Goal: Task Accomplishment & Management: Manage account settings

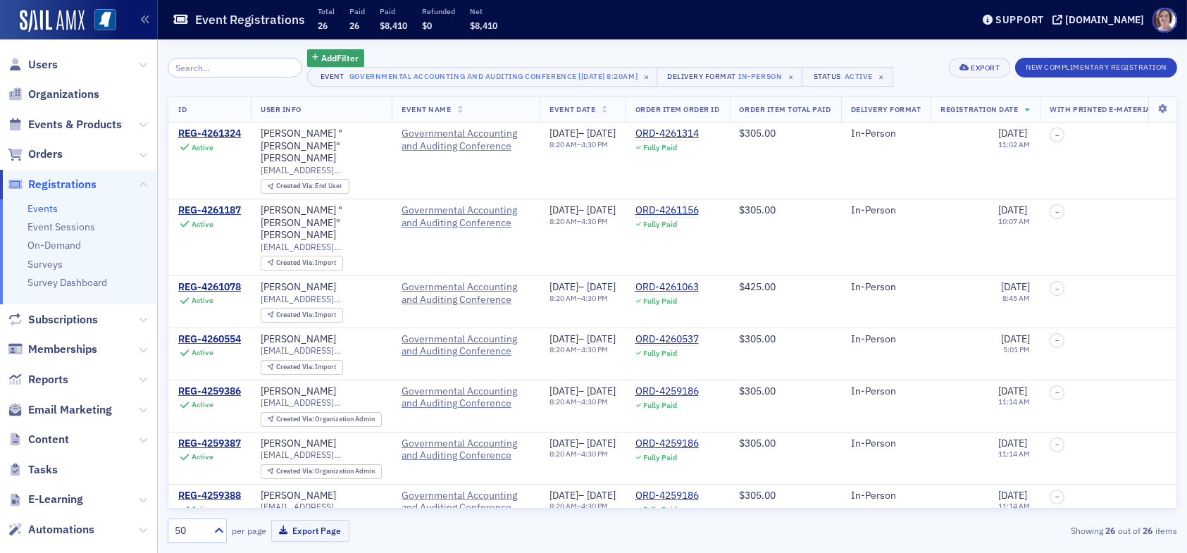
scroll to position [70, 0]
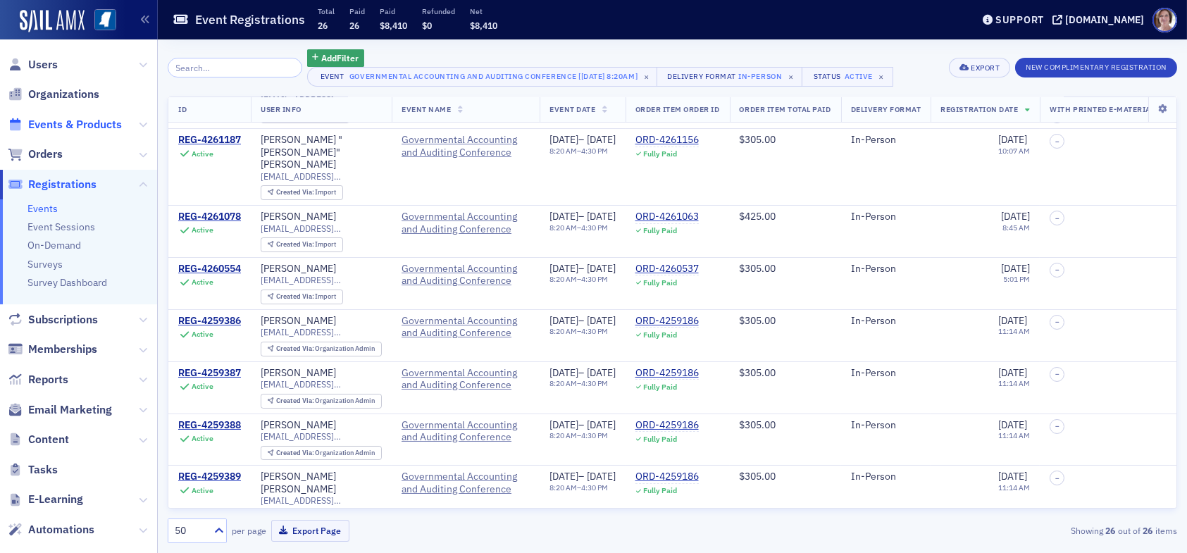
click at [93, 124] on span "Events & Products" at bounding box center [75, 124] width 94 height 15
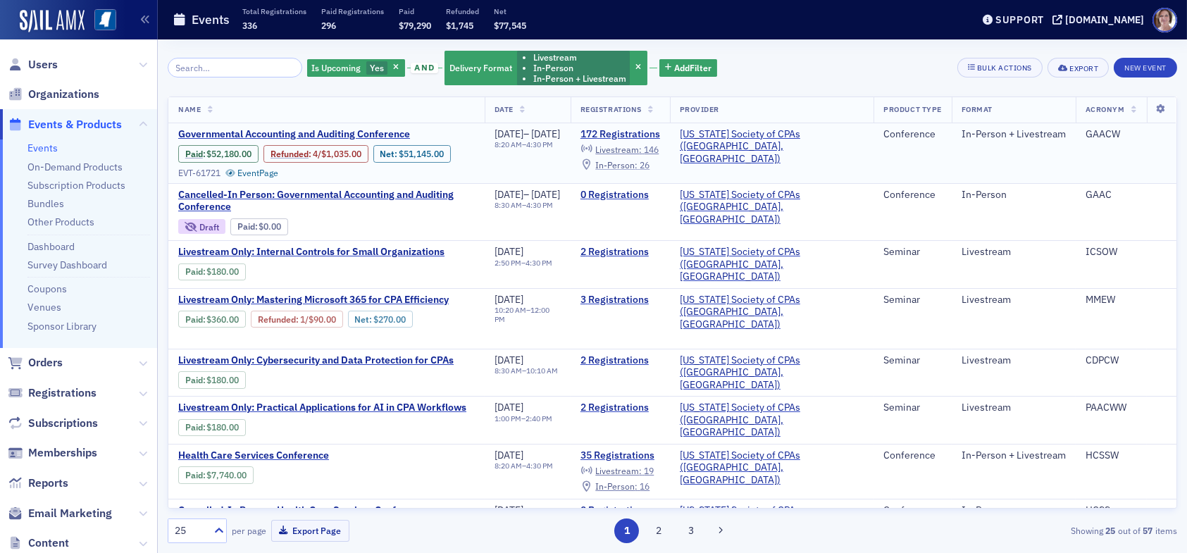
click at [638, 163] on span "In-Person :" at bounding box center [616, 164] width 42 height 11
click at [642, 145] on span "Livestream :" at bounding box center [618, 149] width 46 height 11
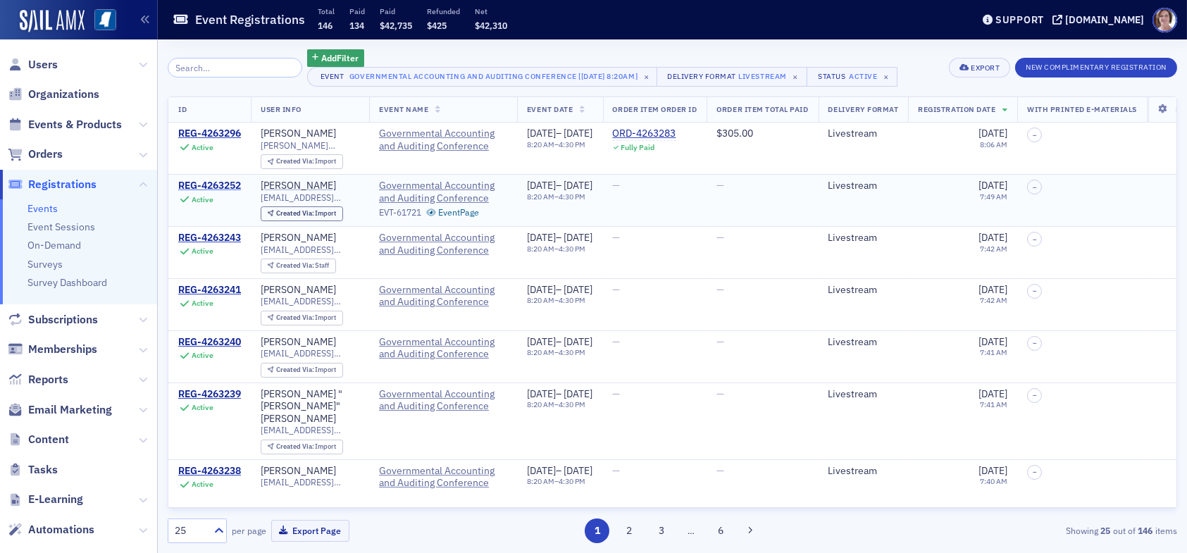
click at [226, 185] on div "REG-4263252" at bounding box center [209, 186] width 63 height 13
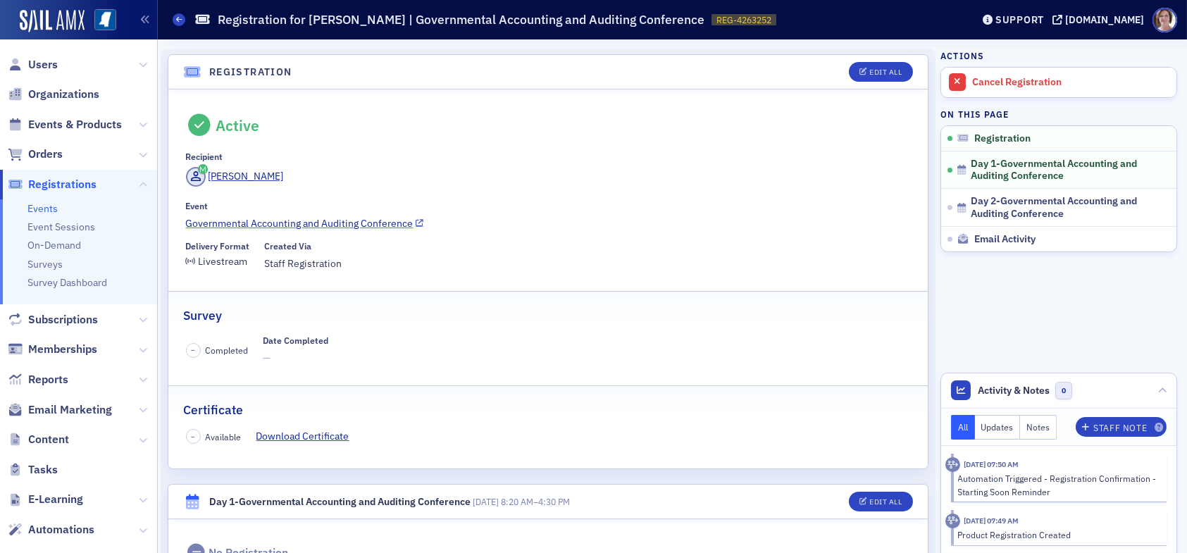
click at [361, 221] on link "Governmental Accounting and Auditing Conference" at bounding box center [548, 223] width 725 height 15
click at [44, 63] on span "Users" at bounding box center [43, 64] width 30 height 15
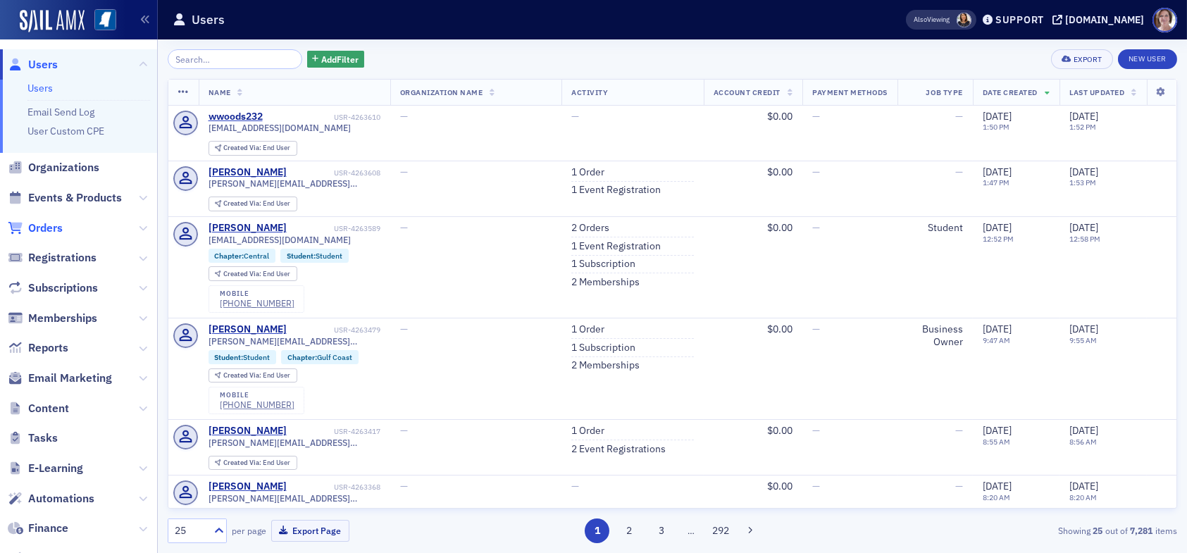
click at [56, 231] on span "Orders" at bounding box center [45, 227] width 35 height 15
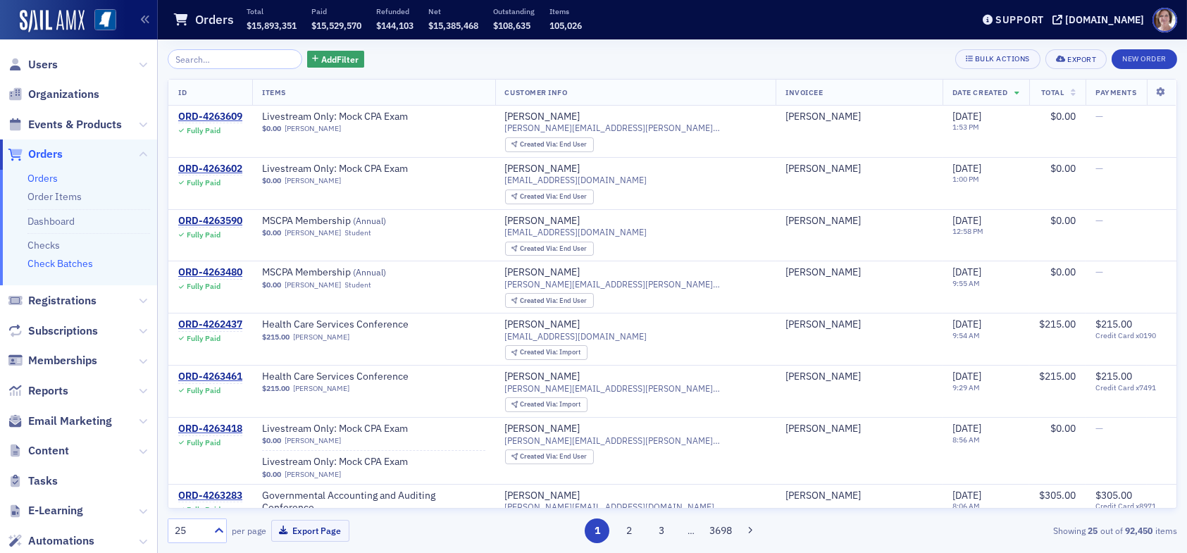
click at [72, 266] on link "Check Batches" at bounding box center [60, 263] width 66 height 13
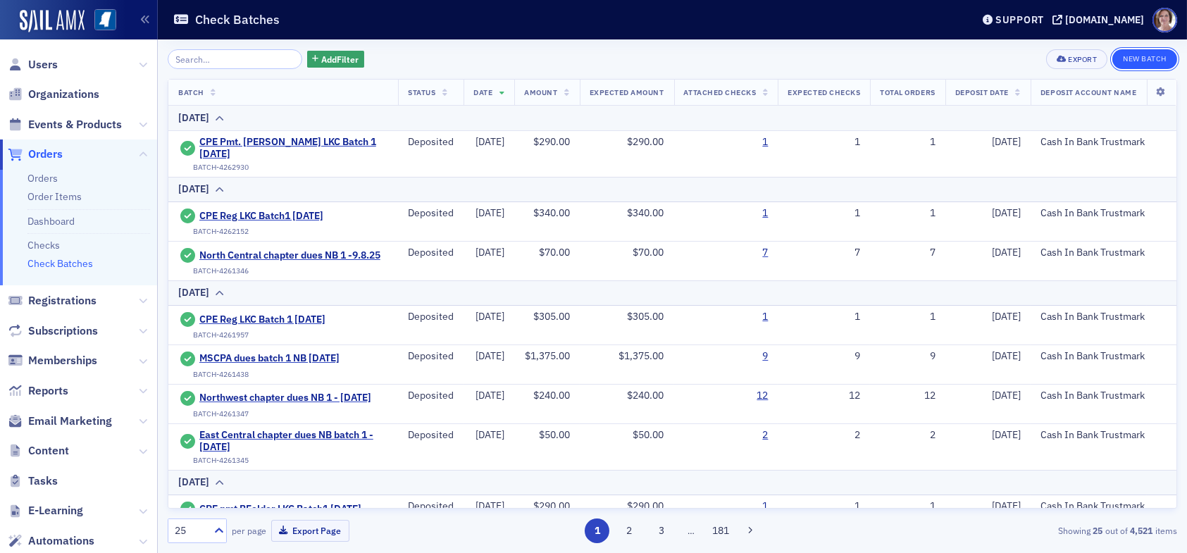
click at [1152, 58] on button "New Batch" at bounding box center [1144, 59] width 65 height 20
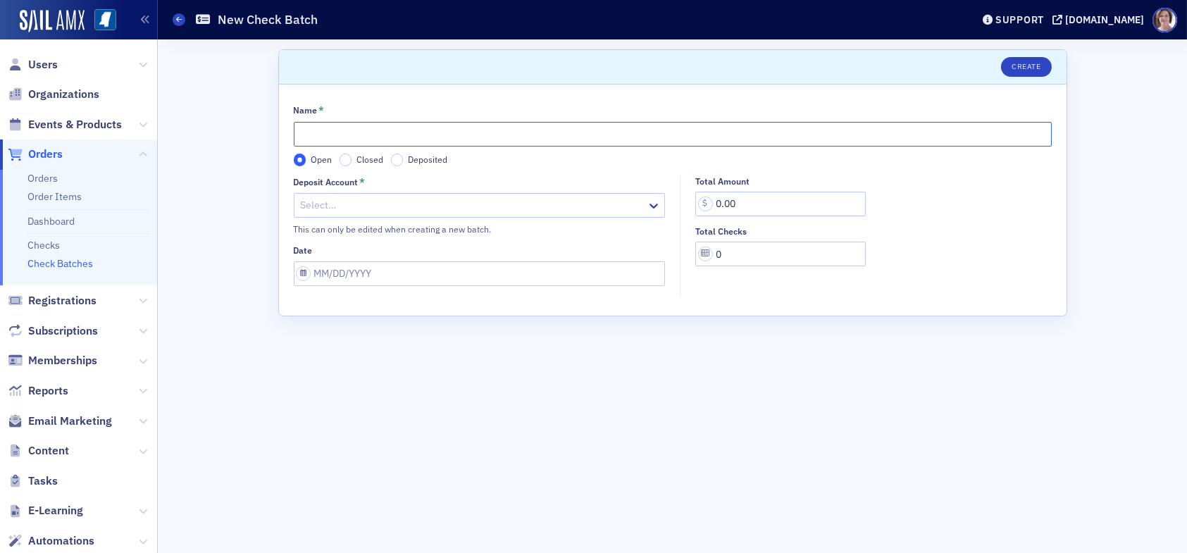
click at [669, 131] on input "Name *" at bounding box center [673, 134] width 758 height 25
type input "CPE Reg LKC Batch 1 09.12.25"
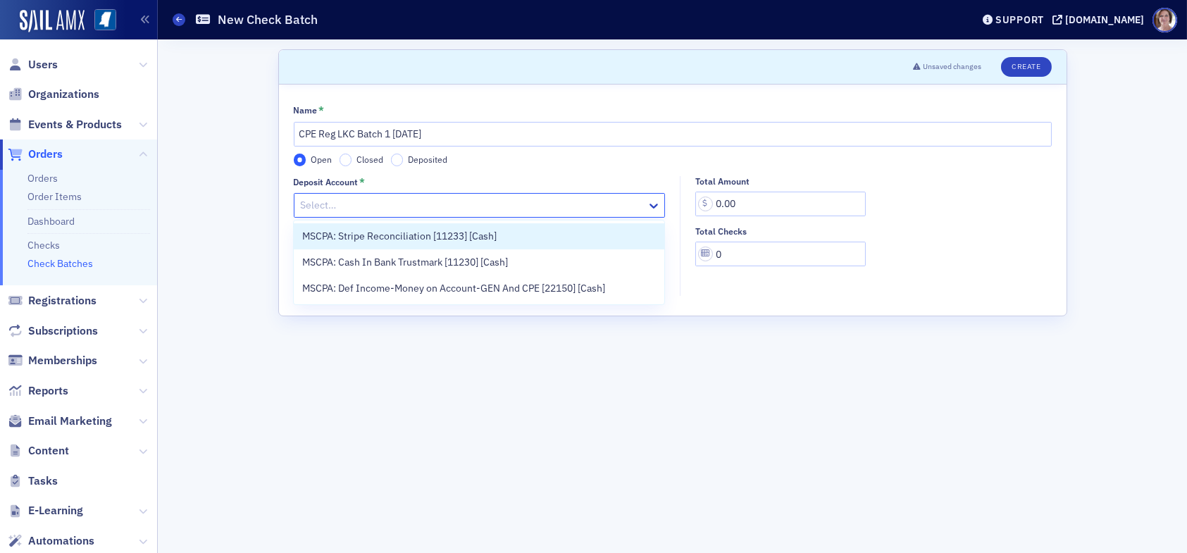
click at [456, 204] on div at bounding box center [472, 206] width 347 height 18
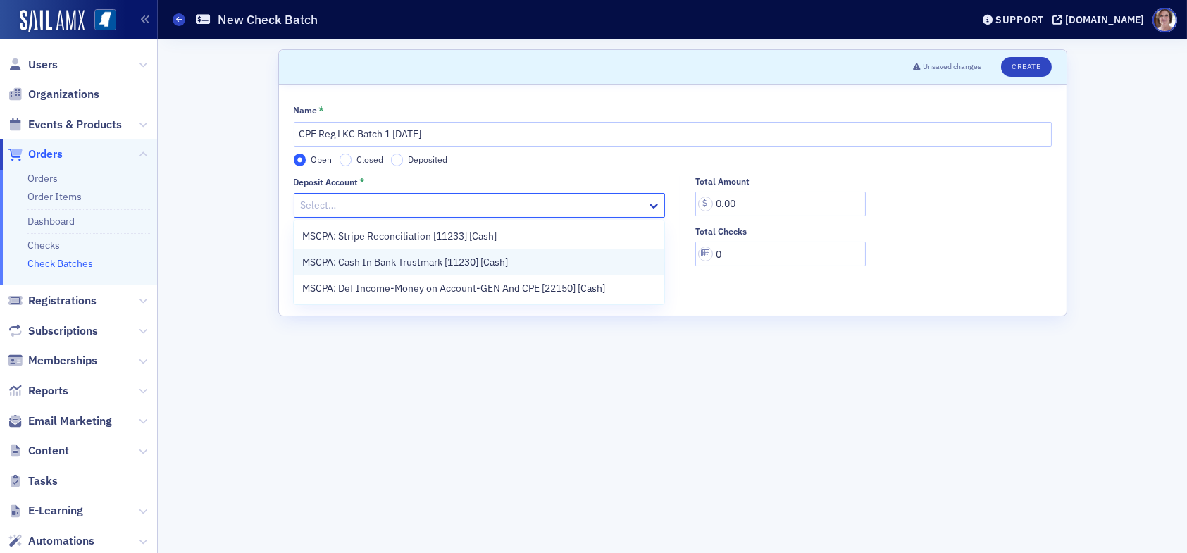
click at [456, 267] on span "MSCPA: Cash In Bank Trustmark [11230] [Cash]" at bounding box center [405, 262] width 206 height 15
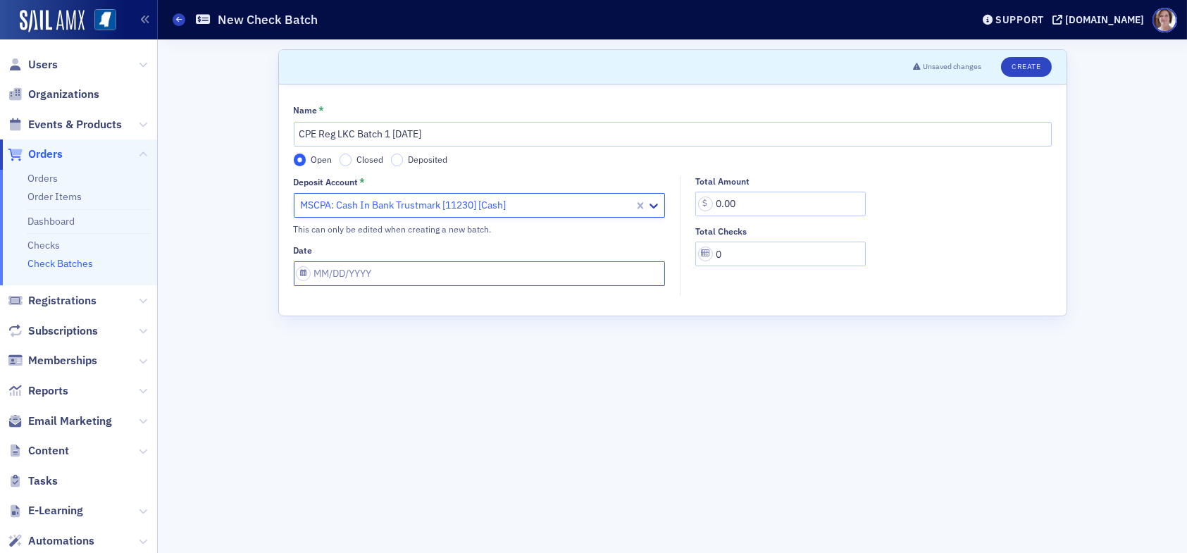
click at [463, 282] on input "Date" at bounding box center [480, 273] width 372 height 25
select select "8"
select select "2025"
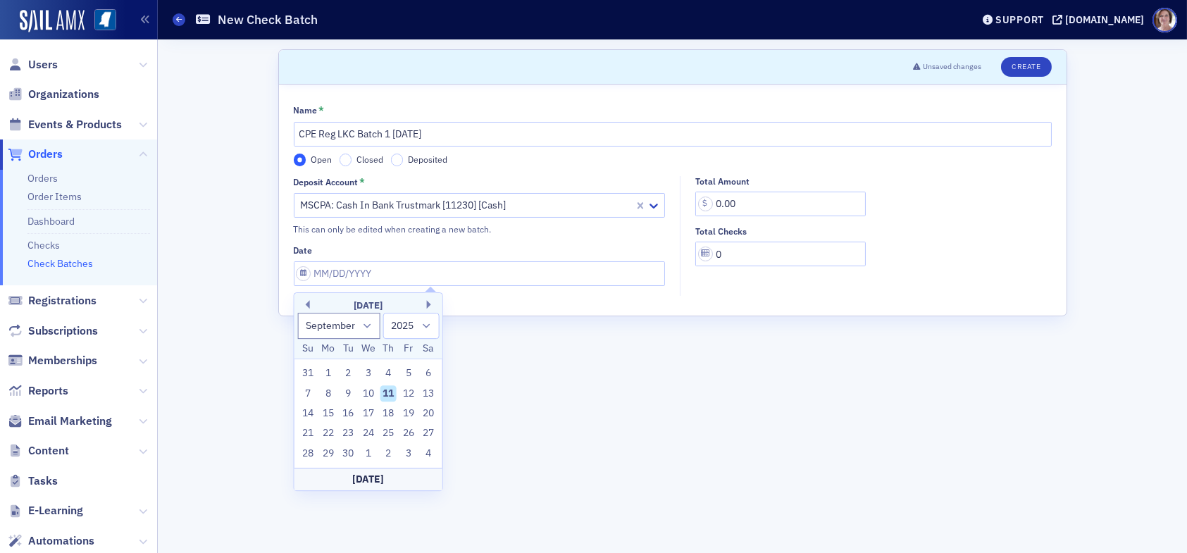
click at [389, 397] on div "11" at bounding box center [388, 393] width 17 height 17
type input "09/11/2025"
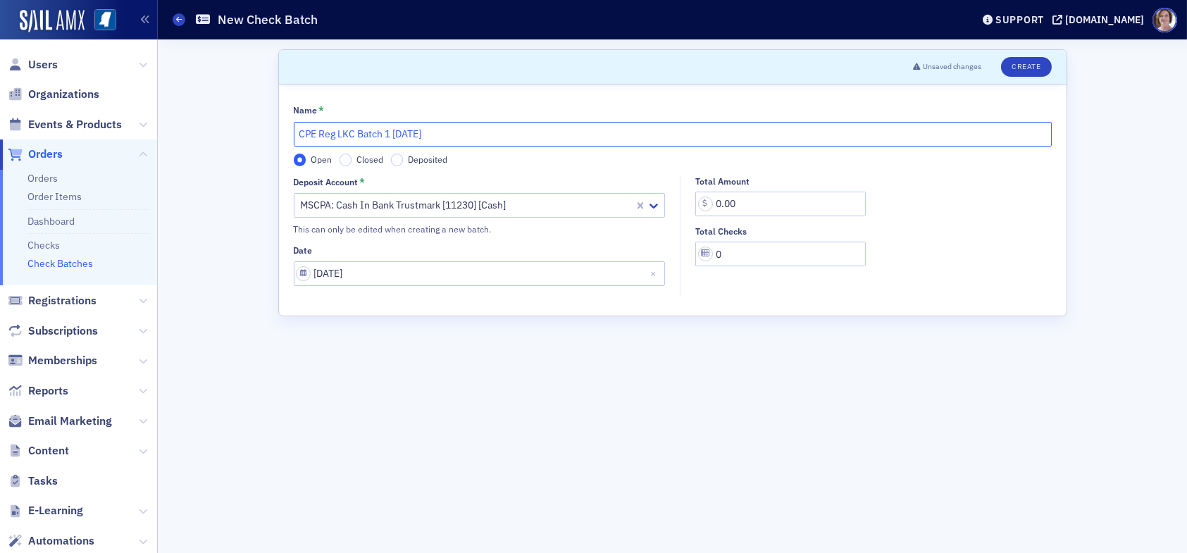
click at [420, 129] on input "CPE Reg LKC Batch 1 09.12.25" at bounding box center [673, 134] width 758 height 25
type input "CPE Reg LKC Batch 1 09.11.25"
drag, startPoint x: 753, startPoint y: 205, endPoint x: 681, endPoint y: 209, distance: 71.9
click at [689, 206] on div "Total Amount 0.00 Total Checks 0" at bounding box center [870, 221] width 378 height 91
type input "125.00"
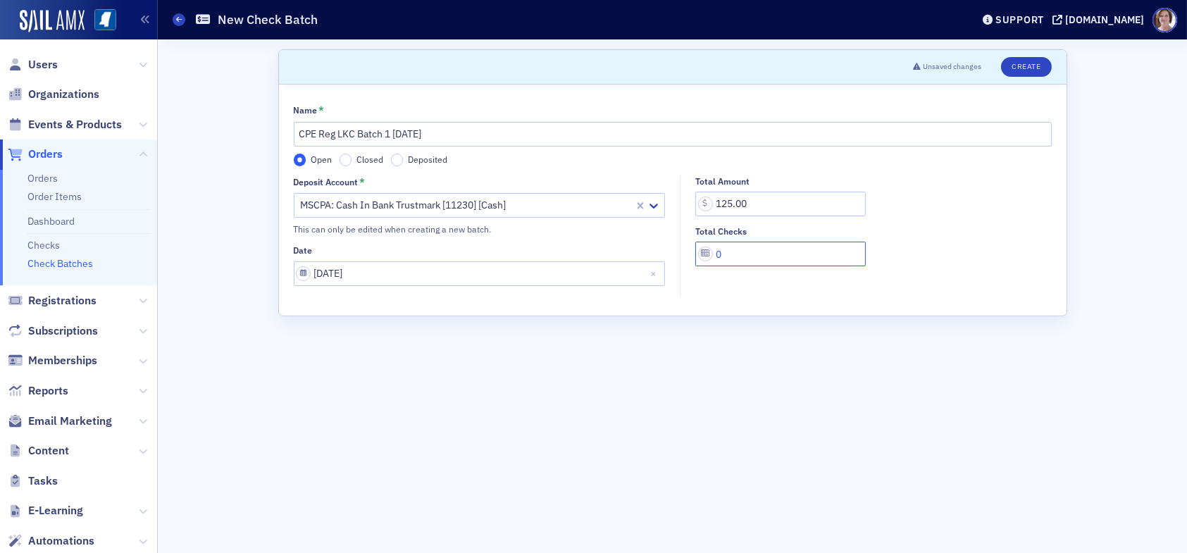
drag, startPoint x: 731, startPoint y: 254, endPoint x: 698, endPoint y: 261, distance: 33.9
click at [698, 261] on input "0" at bounding box center [780, 254] width 170 height 25
type input "1"
click at [1029, 66] on button "Create" at bounding box center [1026, 67] width 50 height 20
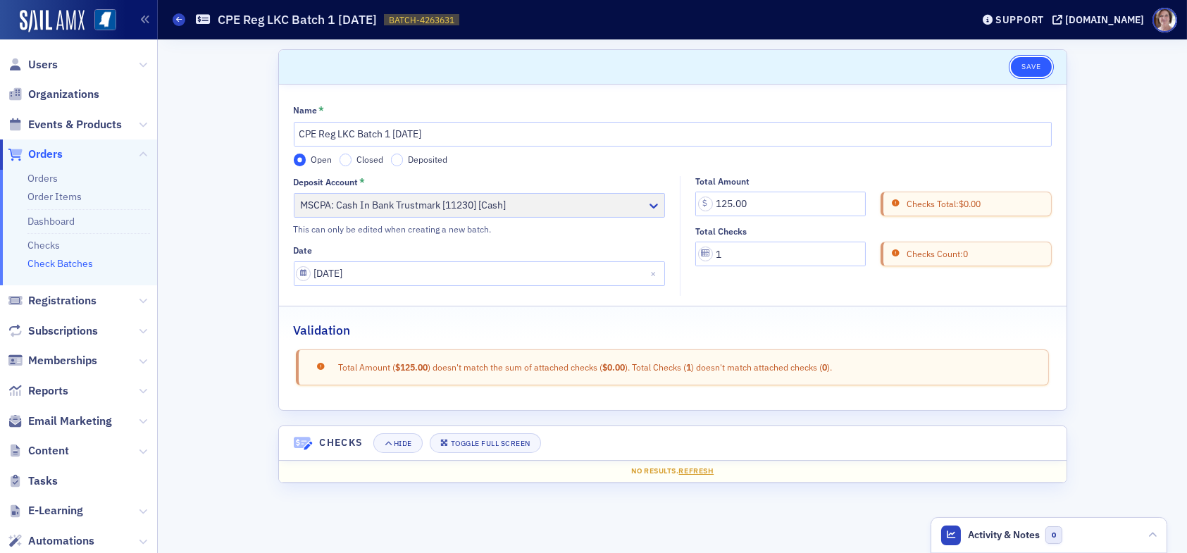
click at [1031, 63] on button "Save" at bounding box center [1031, 67] width 40 height 20
click at [54, 245] on link "Checks" at bounding box center [43, 245] width 32 height 13
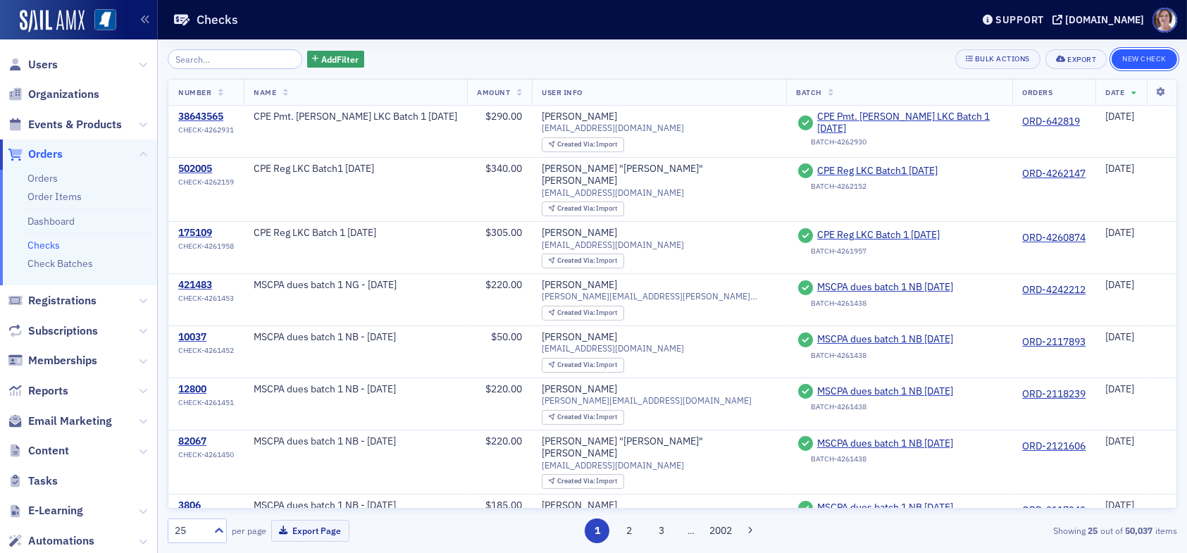
click at [1136, 57] on button "New Check" at bounding box center [1145, 59] width 66 height 20
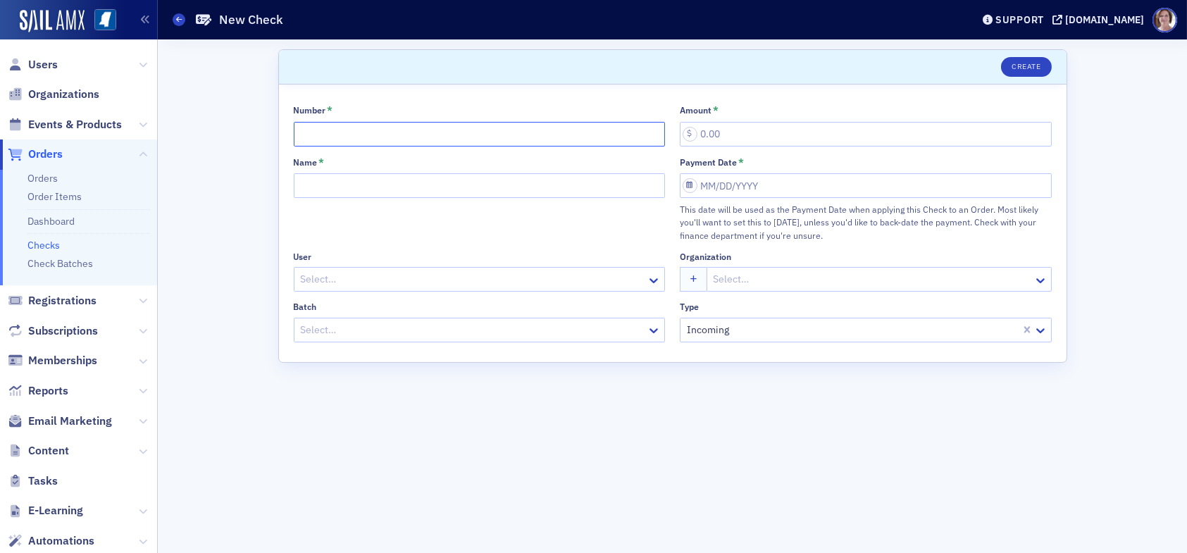
click at [469, 142] on input "Number *" at bounding box center [480, 134] width 372 height 25
type input "4017"
type input "125.00"
type input "CPE Reg LKC Batch 1 09.11.25"
select select "8"
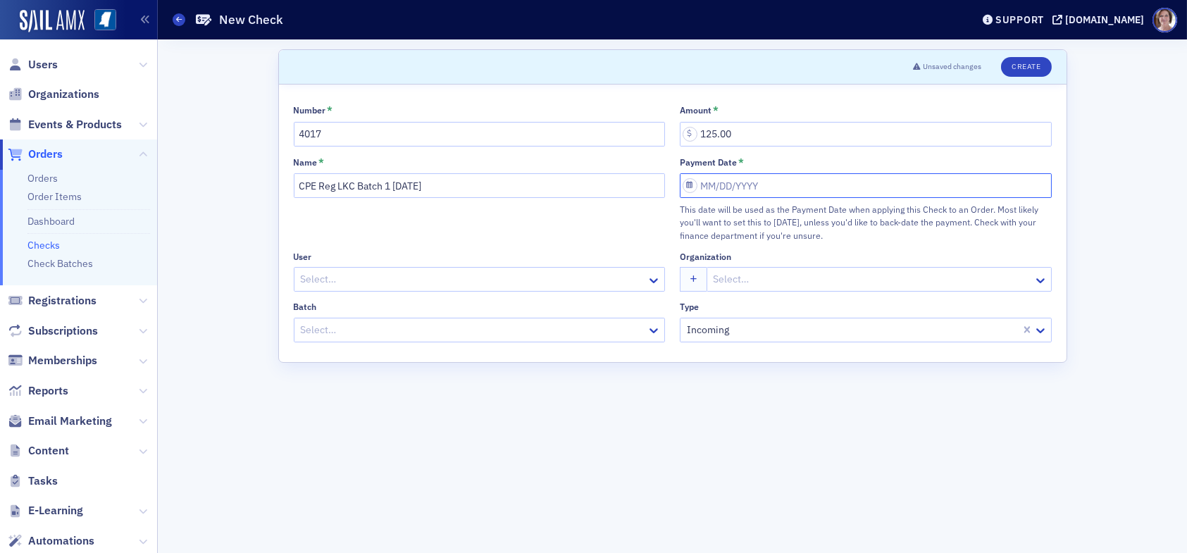
select select "2025"
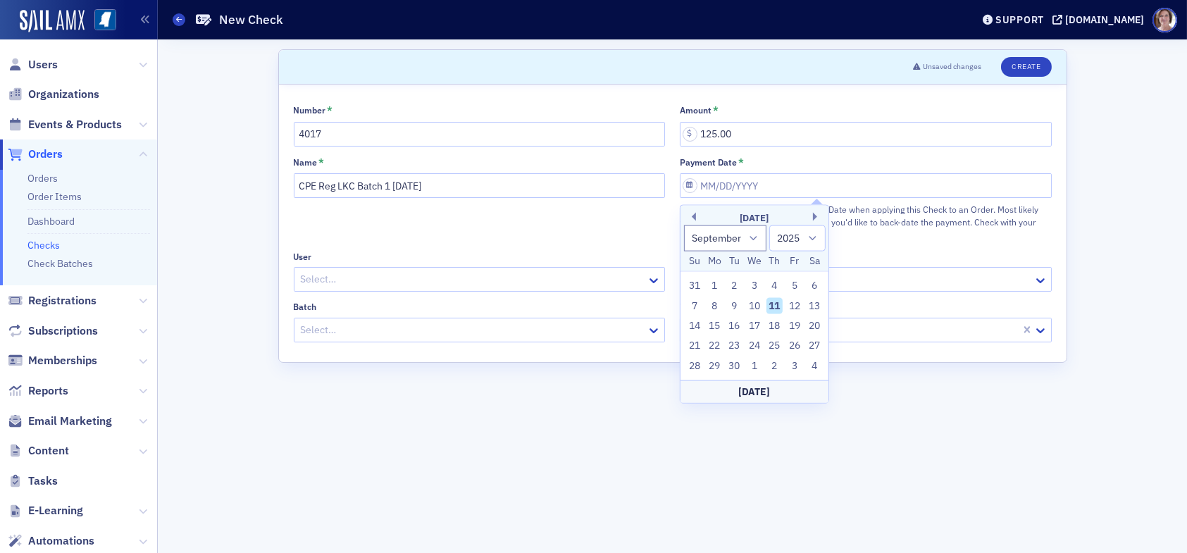
type input "09/11/2025"
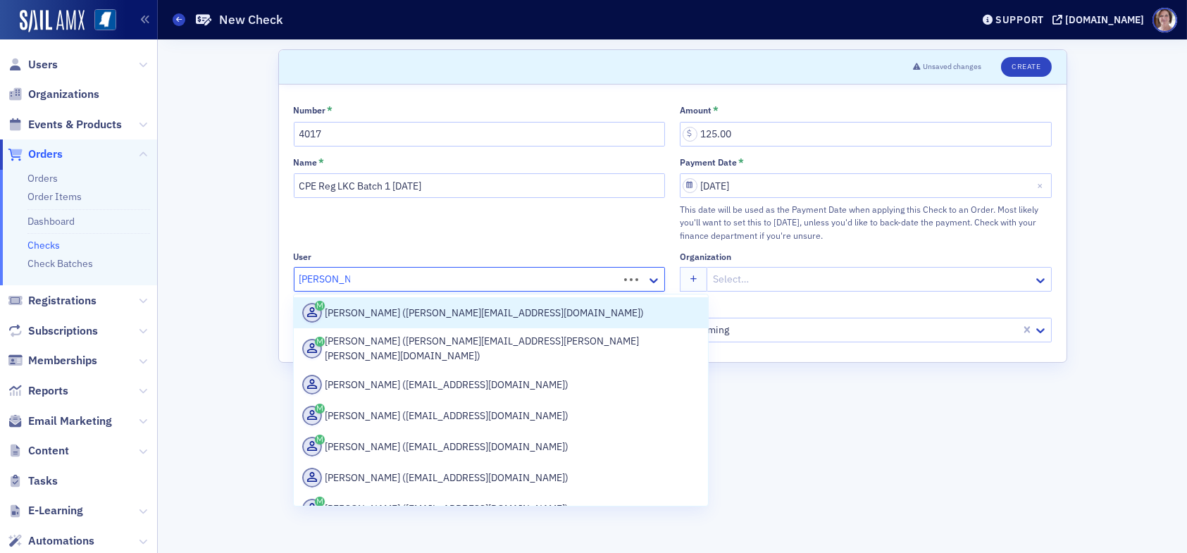
type input "Joey grimes"
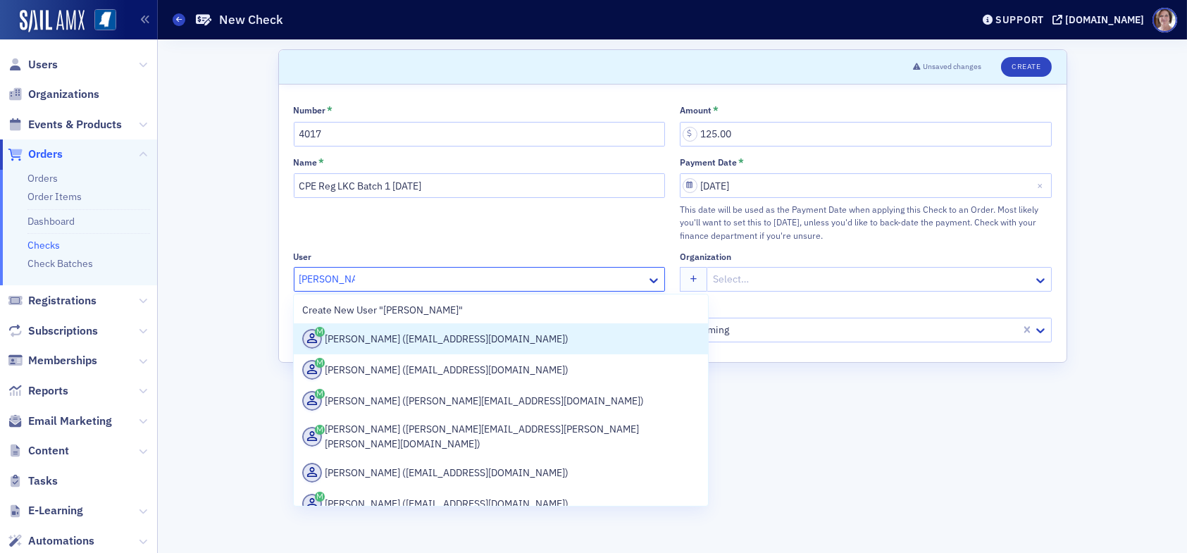
click at [415, 340] on div "Joey Grimes (jdgrimescpa@yahoo.com)" at bounding box center [500, 339] width 397 height 20
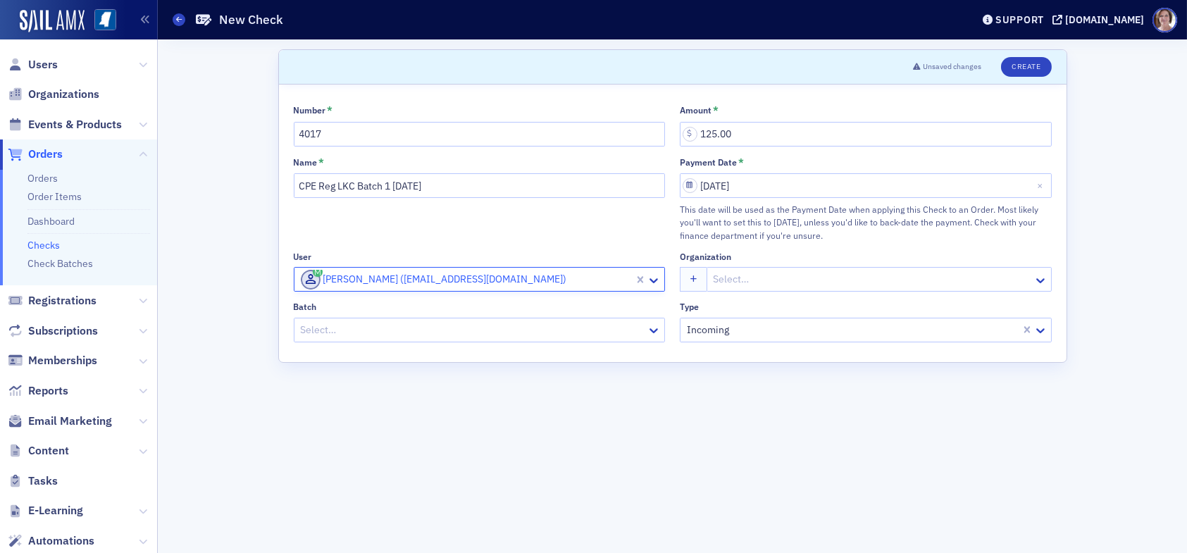
click at [737, 280] on div at bounding box center [872, 280] width 320 height 18
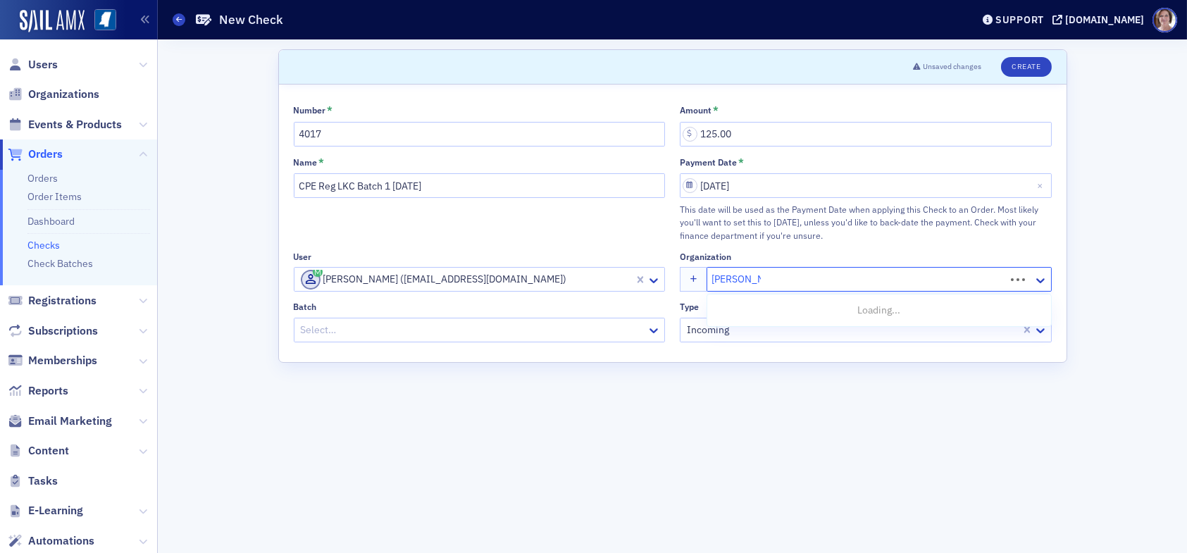
type input "joey grimes"
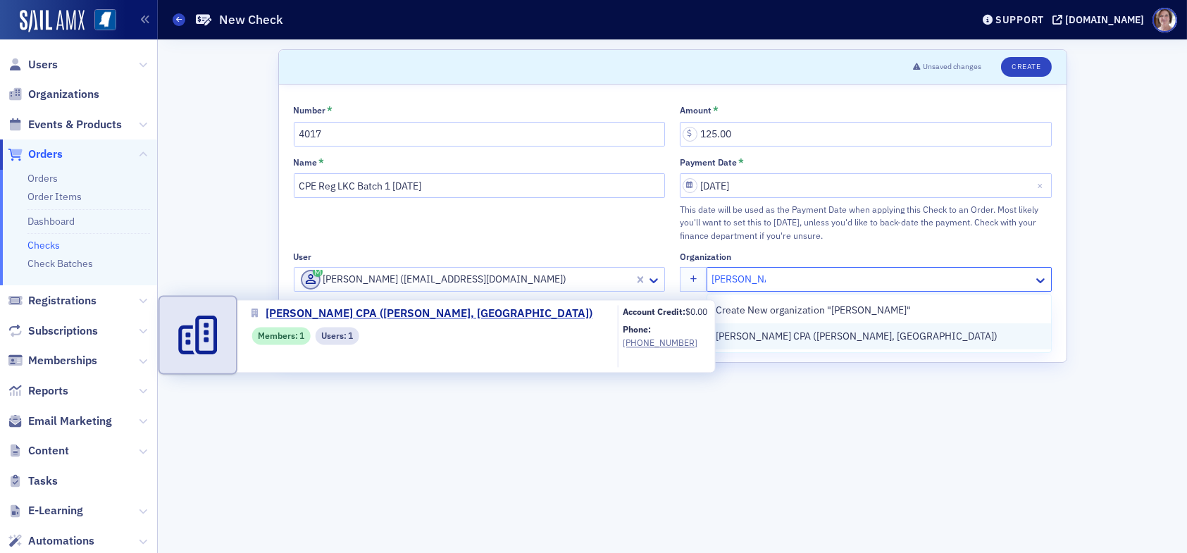
click at [749, 337] on span "Joey D. Grimes CPA (Florence, MS)" at bounding box center [857, 336] width 282 height 15
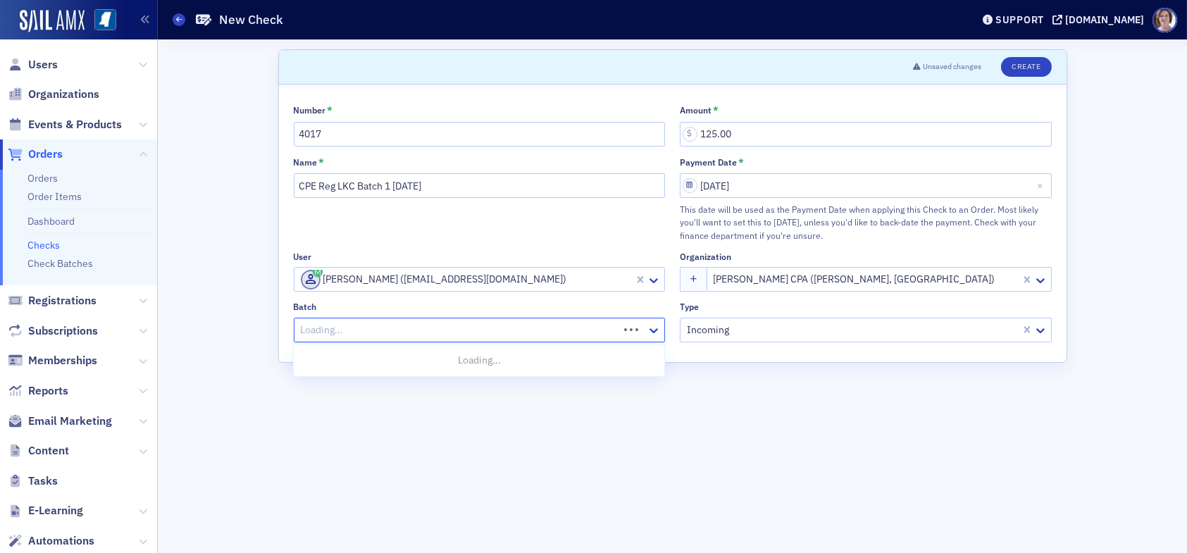
click at [502, 322] on div at bounding box center [458, 330] width 318 height 18
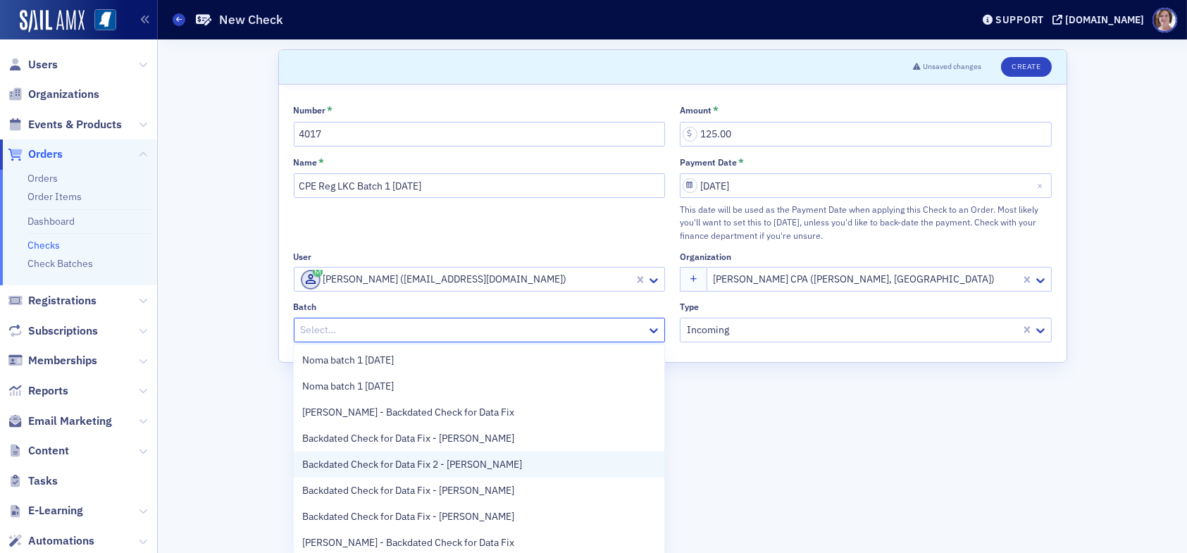
scroll to position [28, 0]
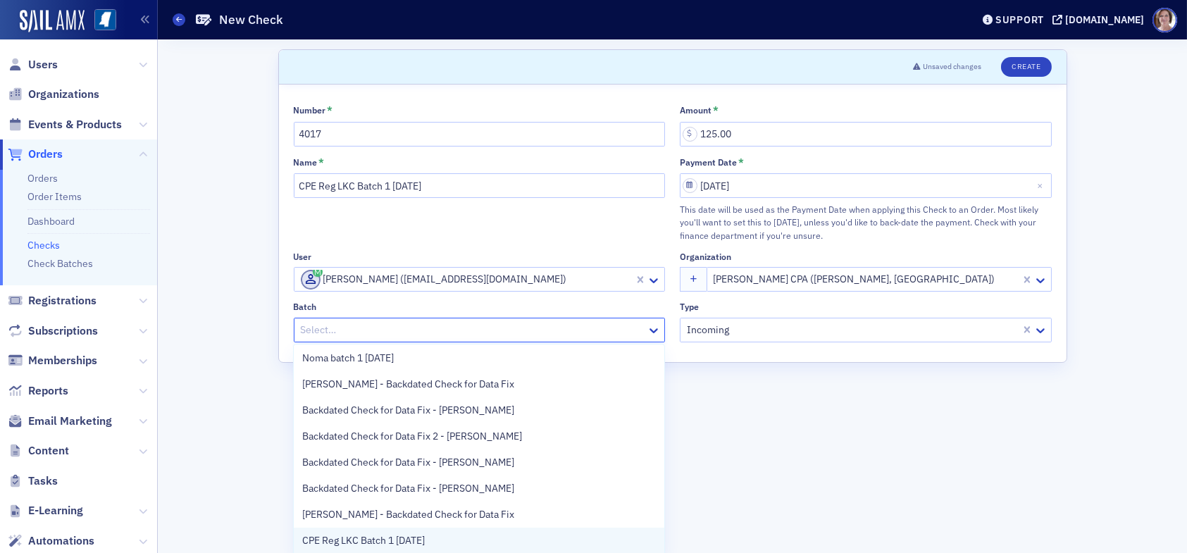
click at [387, 542] on span "CPE Reg LKC Batch 1 09.11.25" at bounding box center [363, 540] width 123 height 15
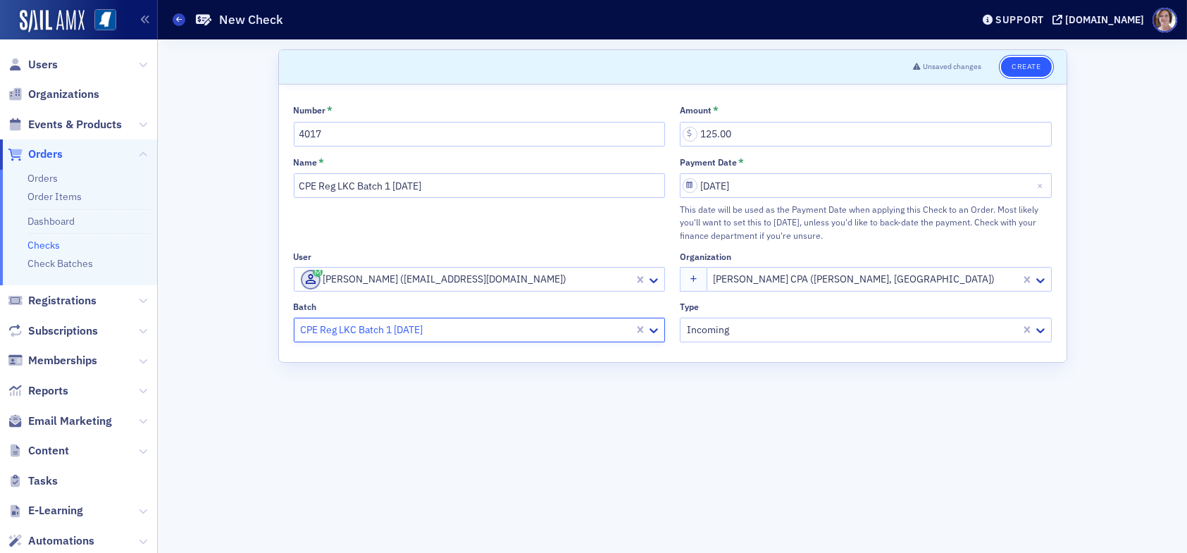
click at [1028, 66] on button "Create" at bounding box center [1026, 67] width 50 height 20
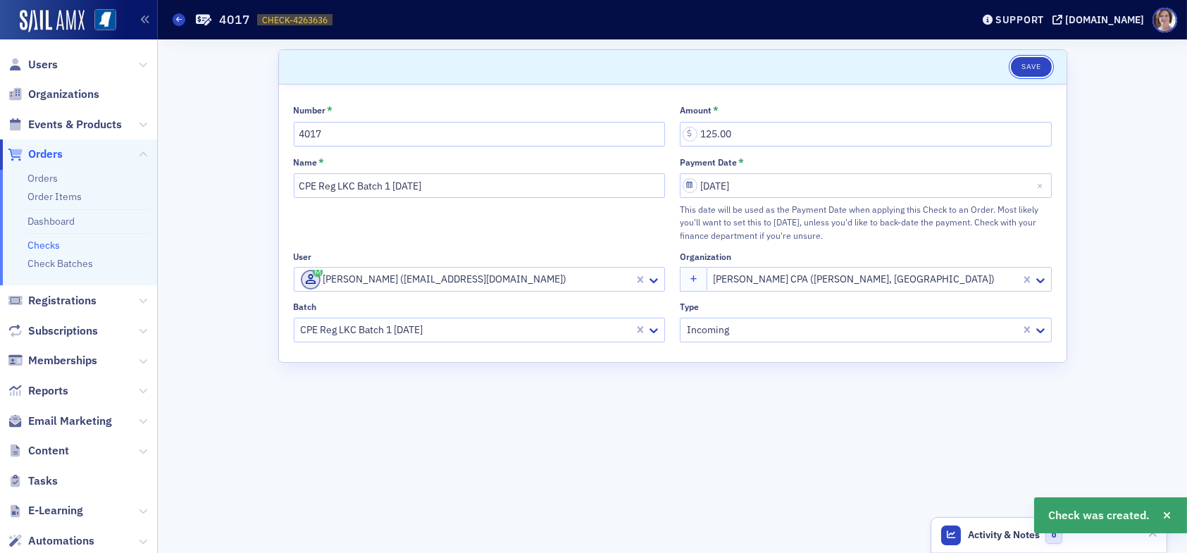
click at [1028, 66] on button "Save" at bounding box center [1031, 67] width 40 height 20
click at [49, 153] on span "Orders" at bounding box center [45, 154] width 35 height 15
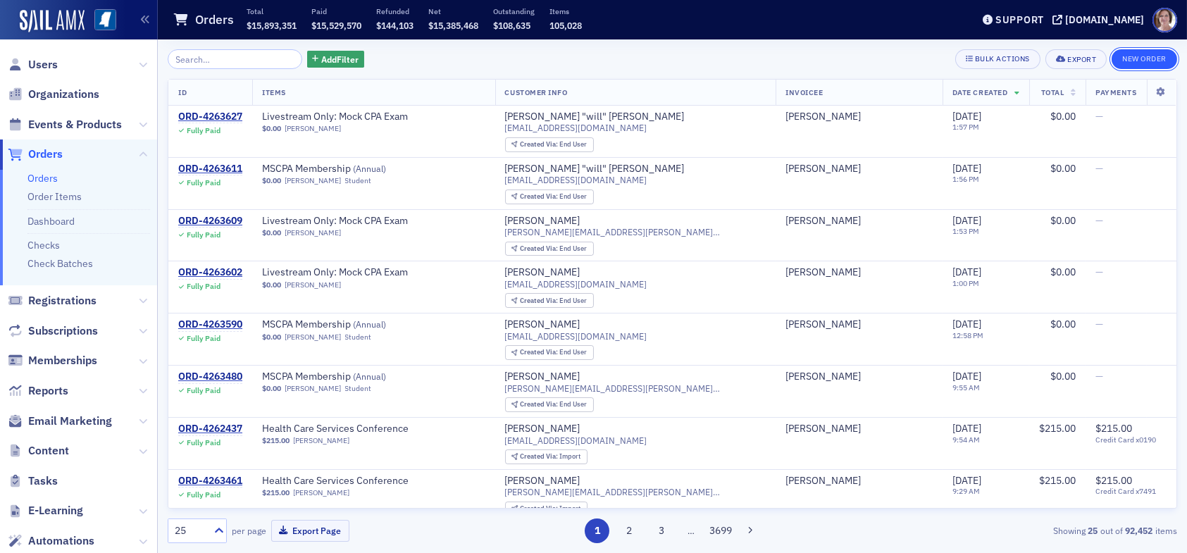
click at [1133, 56] on button "New Order" at bounding box center [1145, 59] width 66 height 20
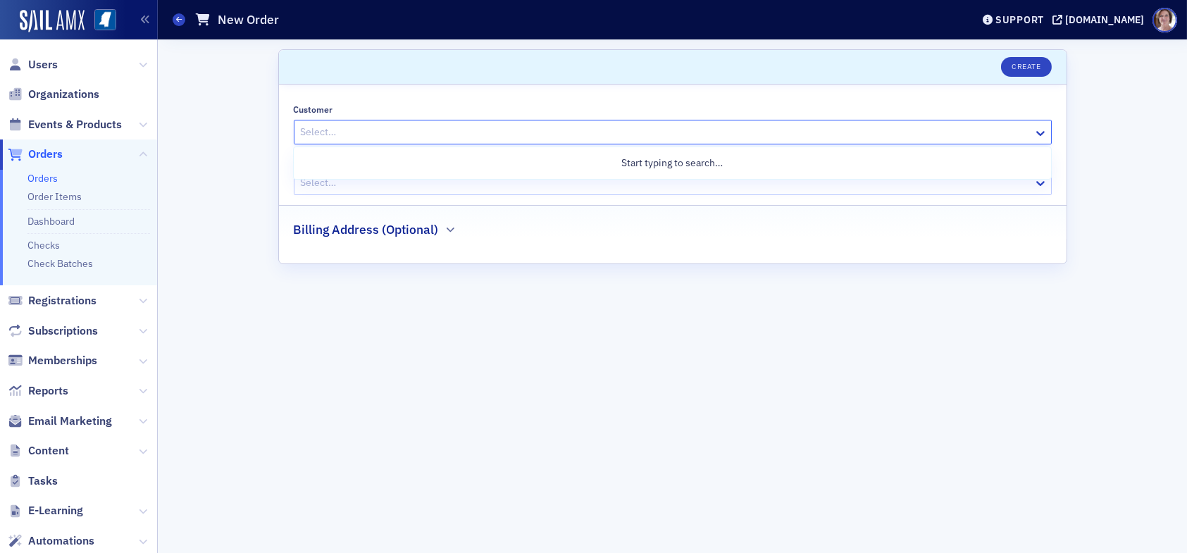
click at [374, 133] on div at bounding box center [665, 132] width 733 height 18
type input "joey grimes"
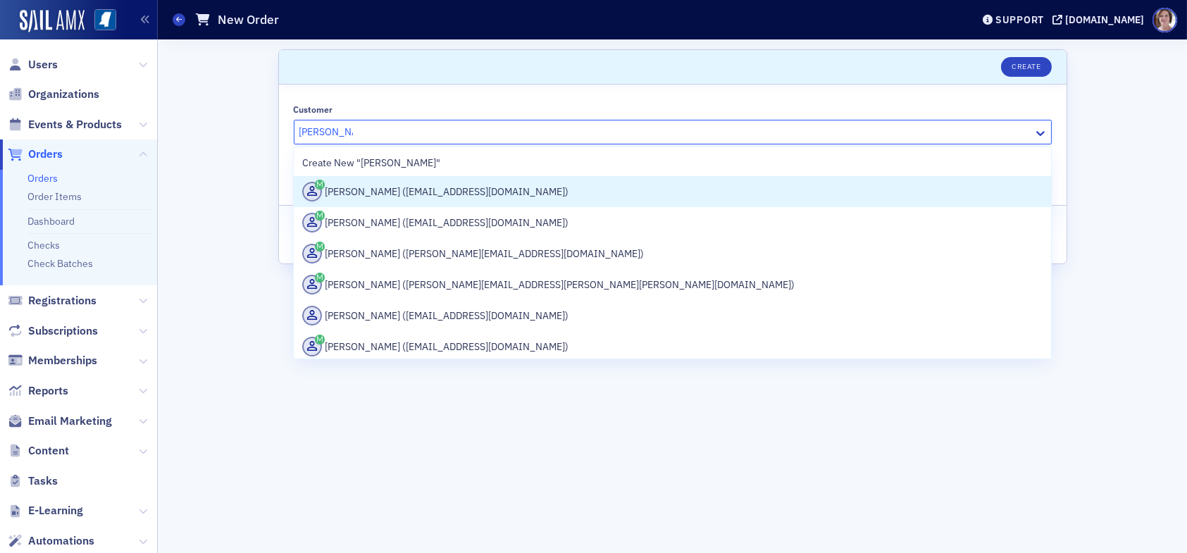
click at [416, 192] on div "Joey Grimes (jdgrimescpa@yahoo.com)" at bounding box center [672, 192] width 740 height 20
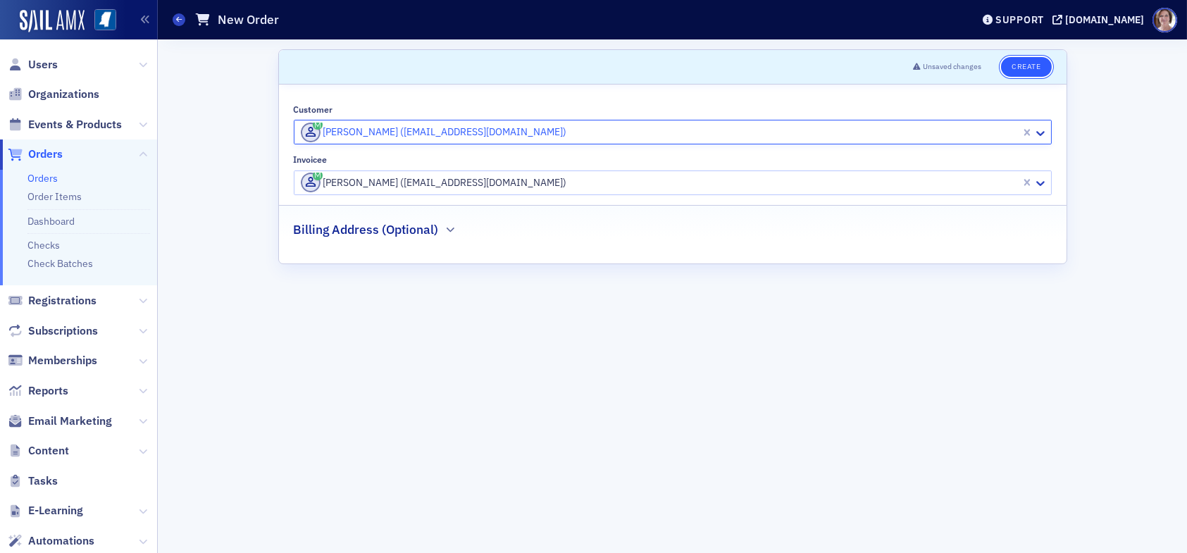
click at [1037, 67] on button "Create" at bounding box center [1026, 67] width 50 height 20
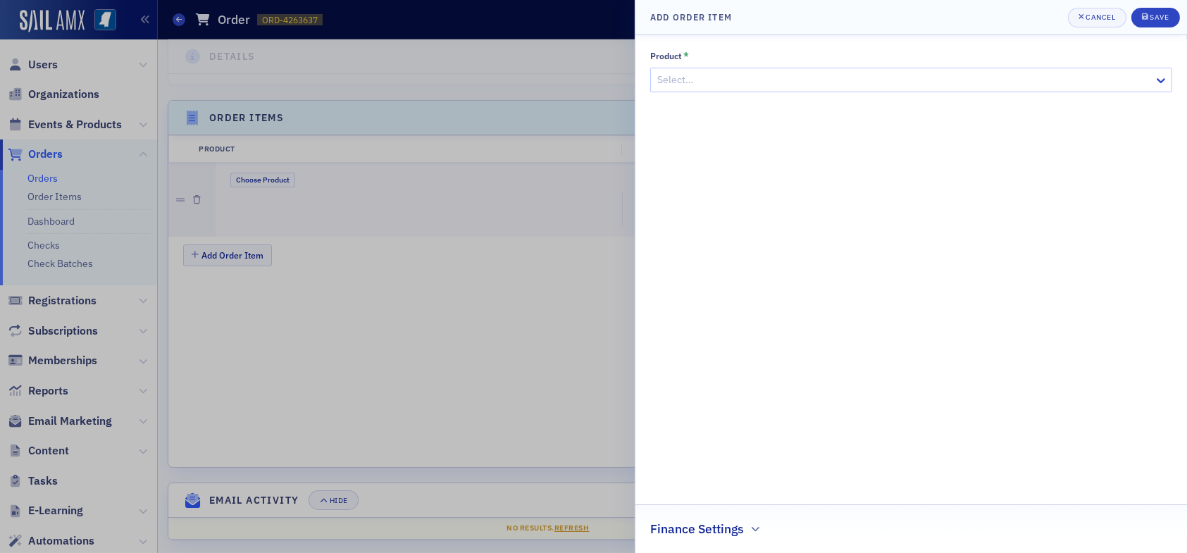
scroll to position [387, 0]
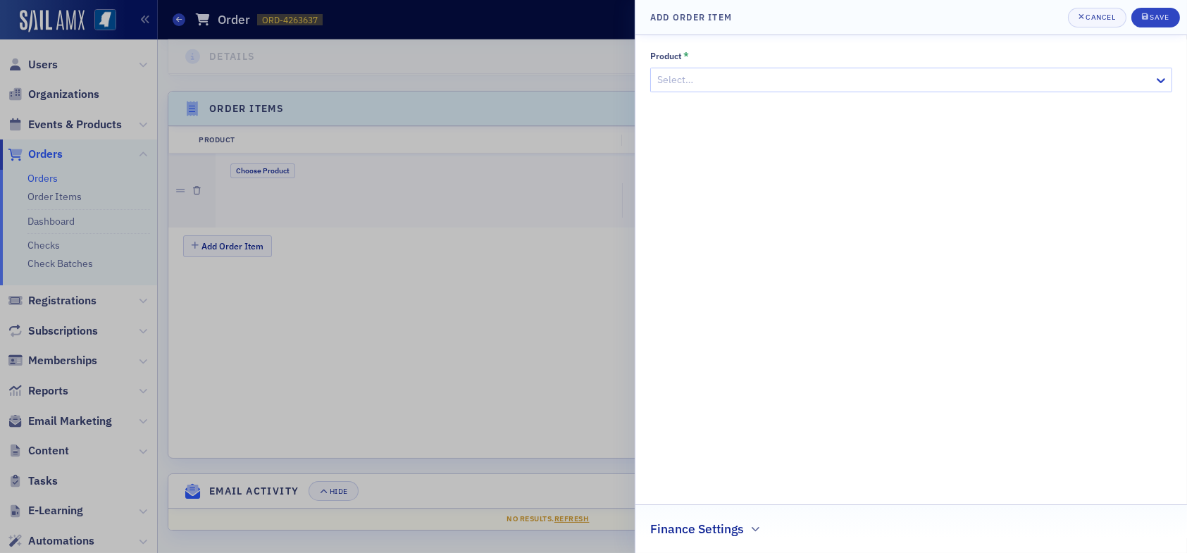
click at [729, 75] on div at bounding box center [904, 80] width 497 height 18
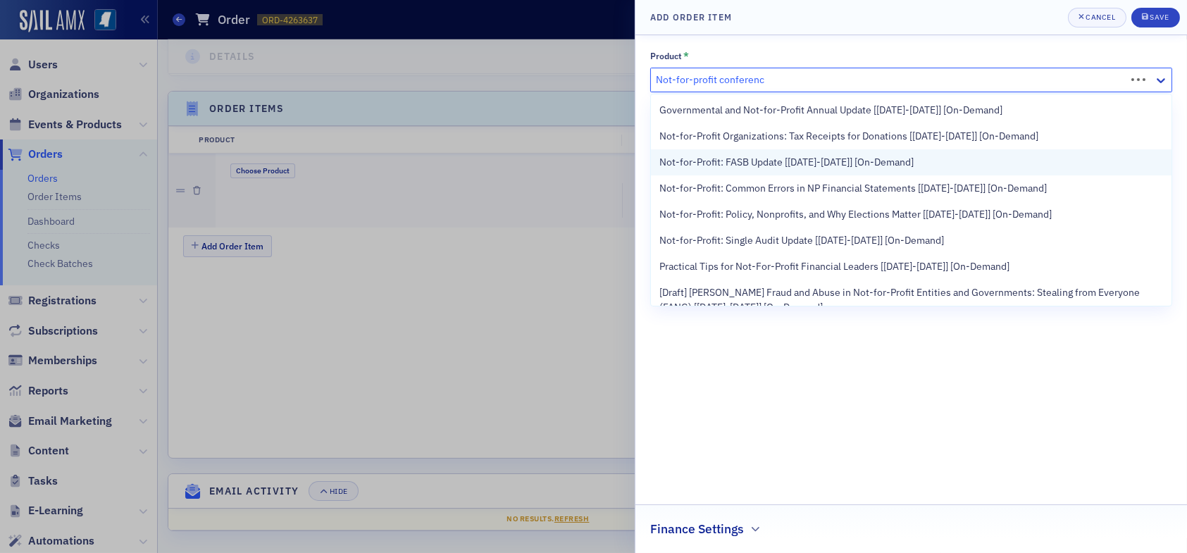
type input "Not-for-profit conference"
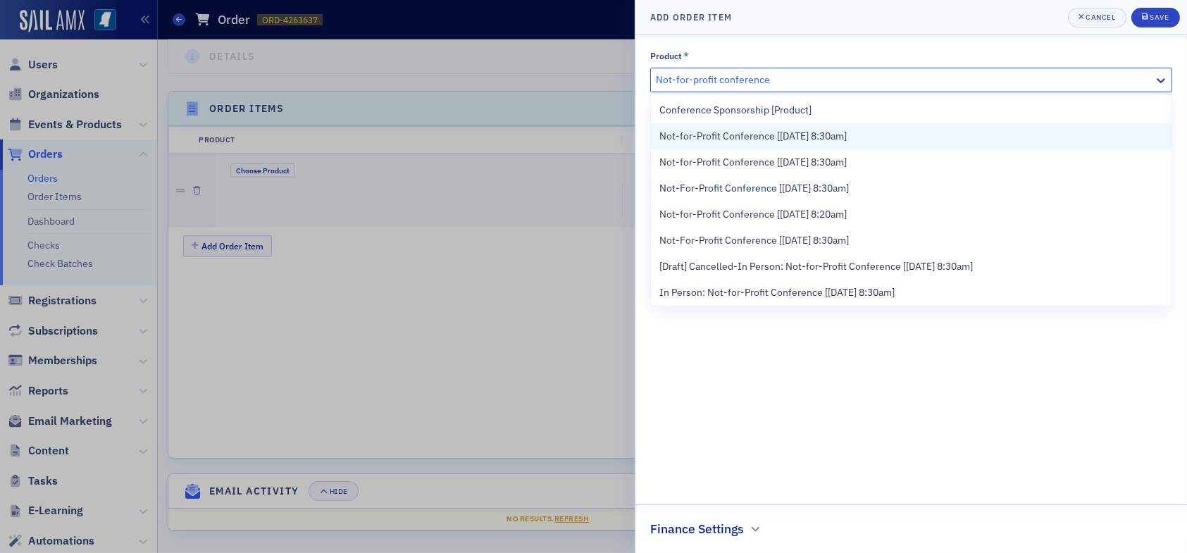
click at [819, 136] on span "Not-for-Profit Conference [9/25/2025 8:30am]" at bounding box center [752, 136] width 187 height 15
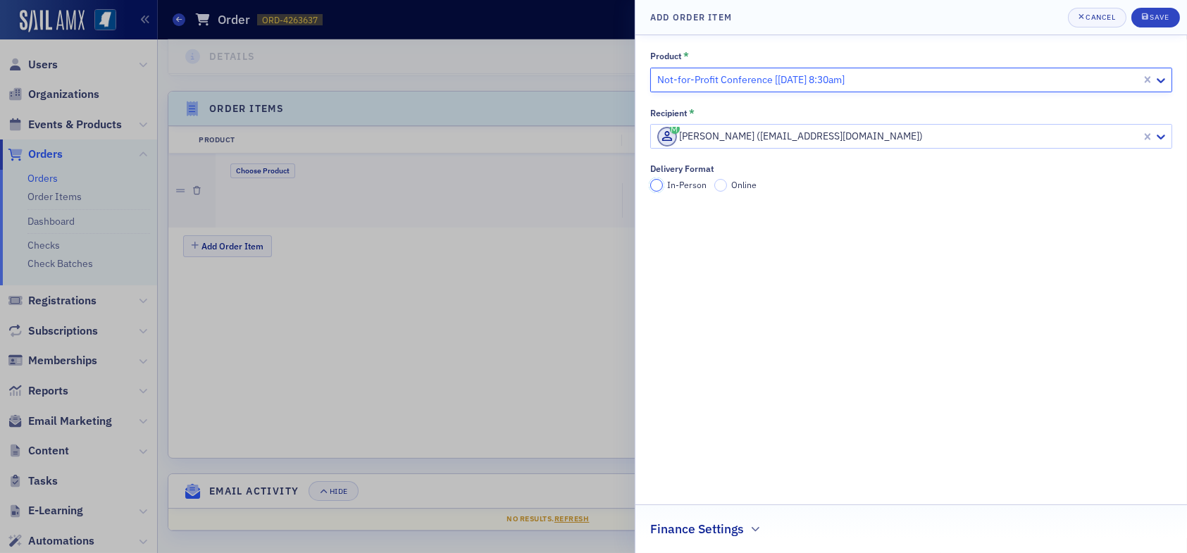
click at [659, 187] on input "In-Person" at bounding box center [656, 185] width 13 height 13
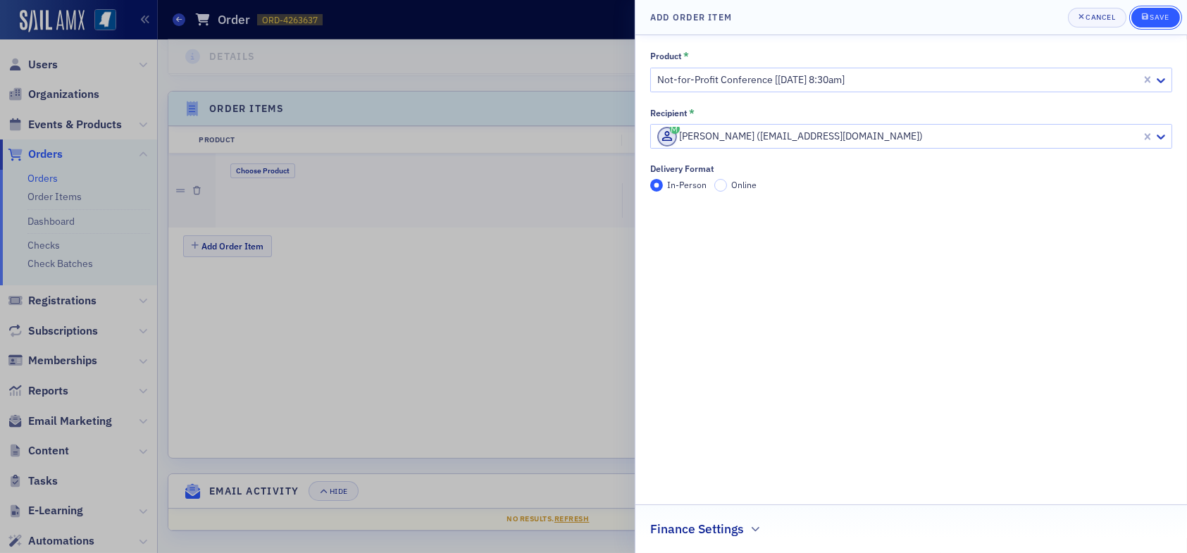
click at [1162, 17] on div "Save" at bounding box center [1159, 17] width 19 height 8
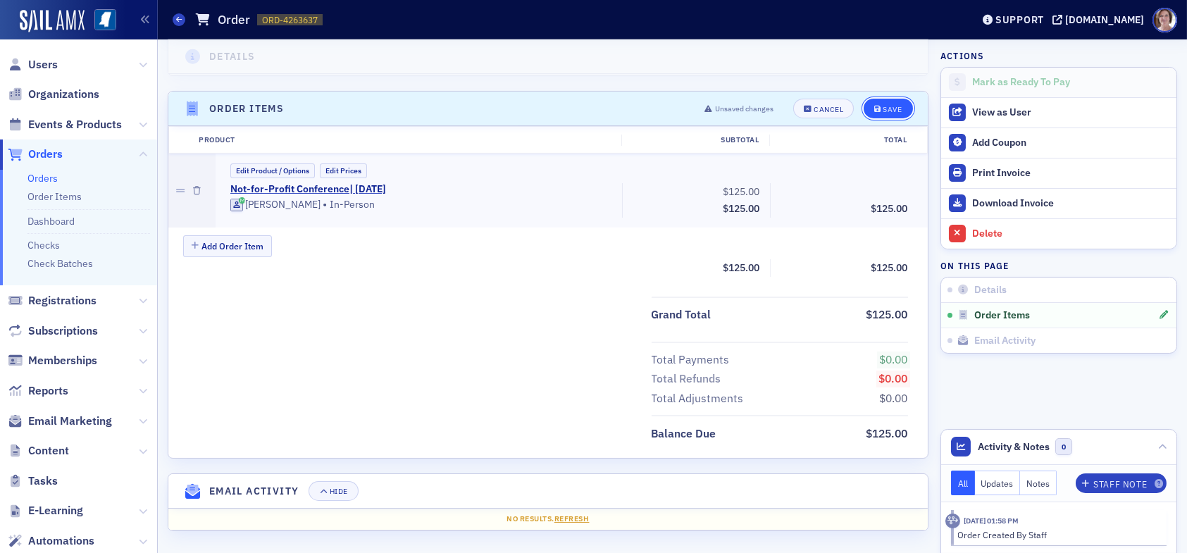
click at [883, 106] on div "Save" at bounding box center [892, 110] width 19 height 8
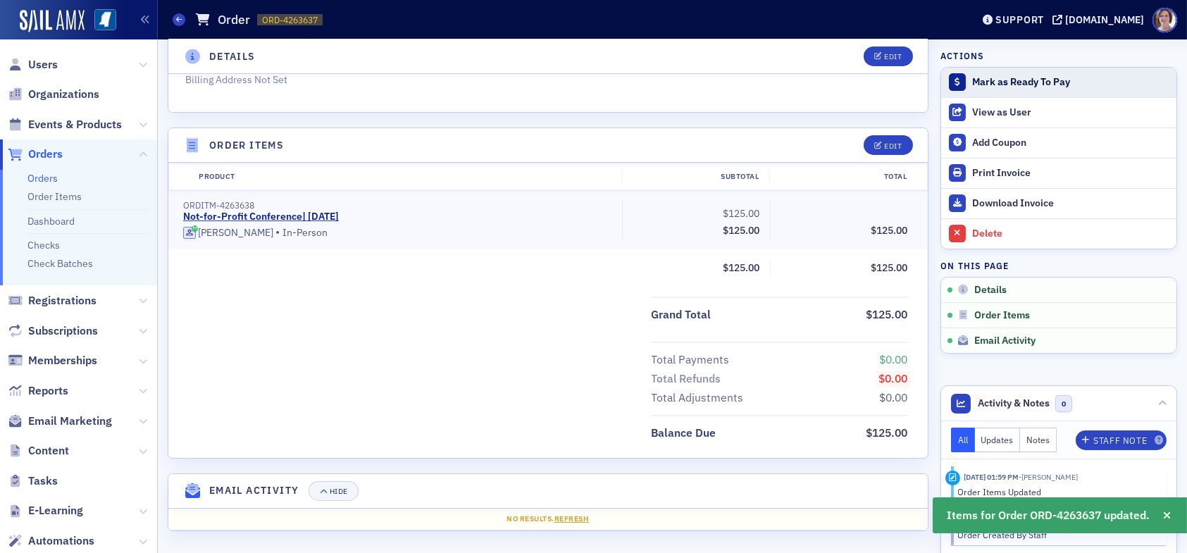
click at [1002, 82] on div "Mark as Ready To Pay" at bounding box center [1070, 82] width 197 height 13
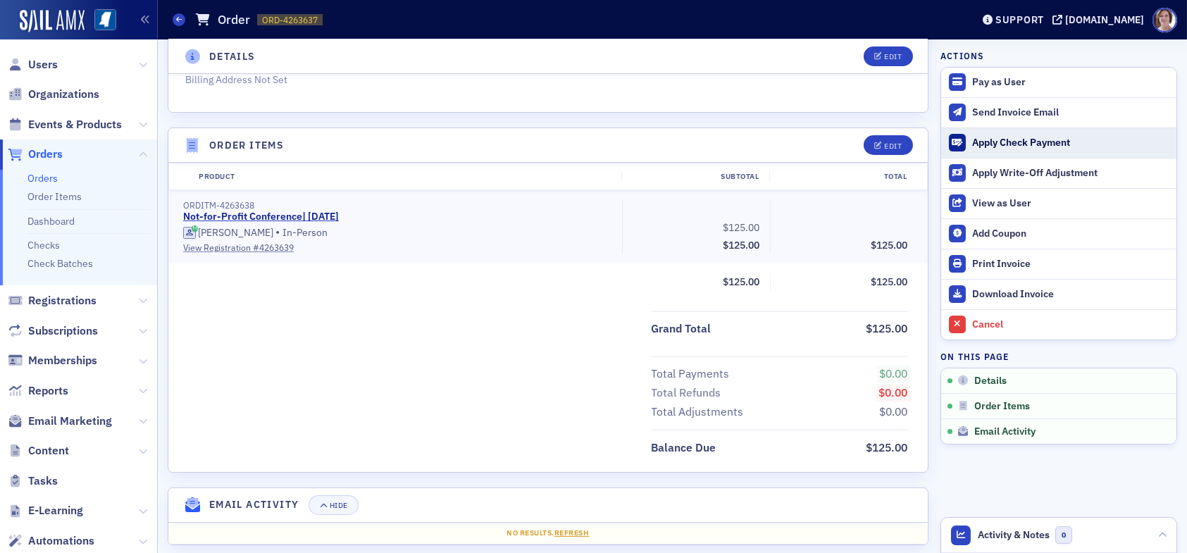
click at [1009, 142] on div "Apply Check Payment" at bounding box center [1070, 143] width 197 height 13
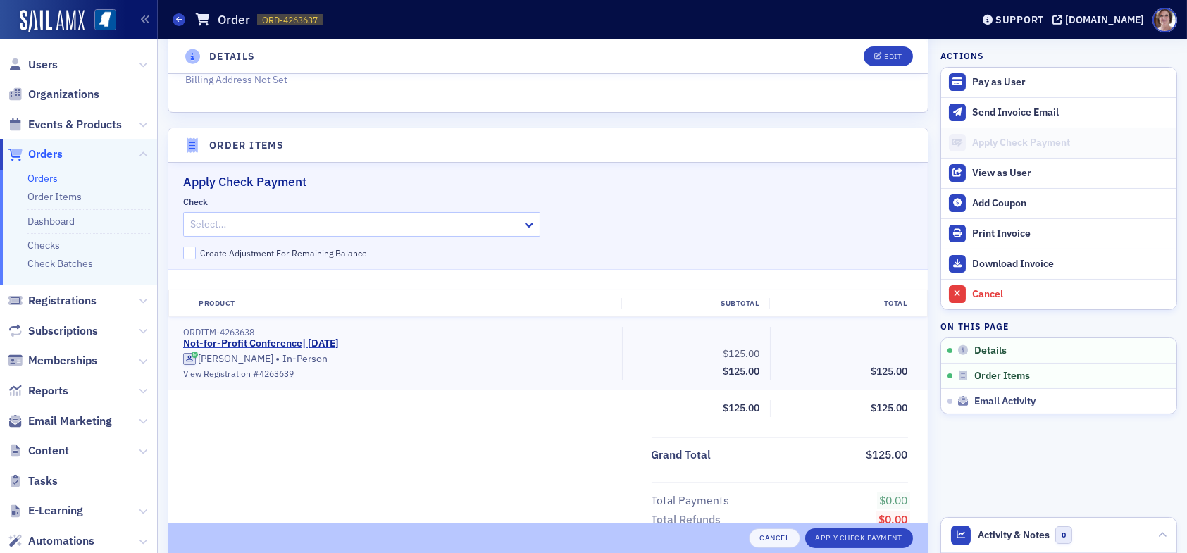
scroll to position [430, 0]
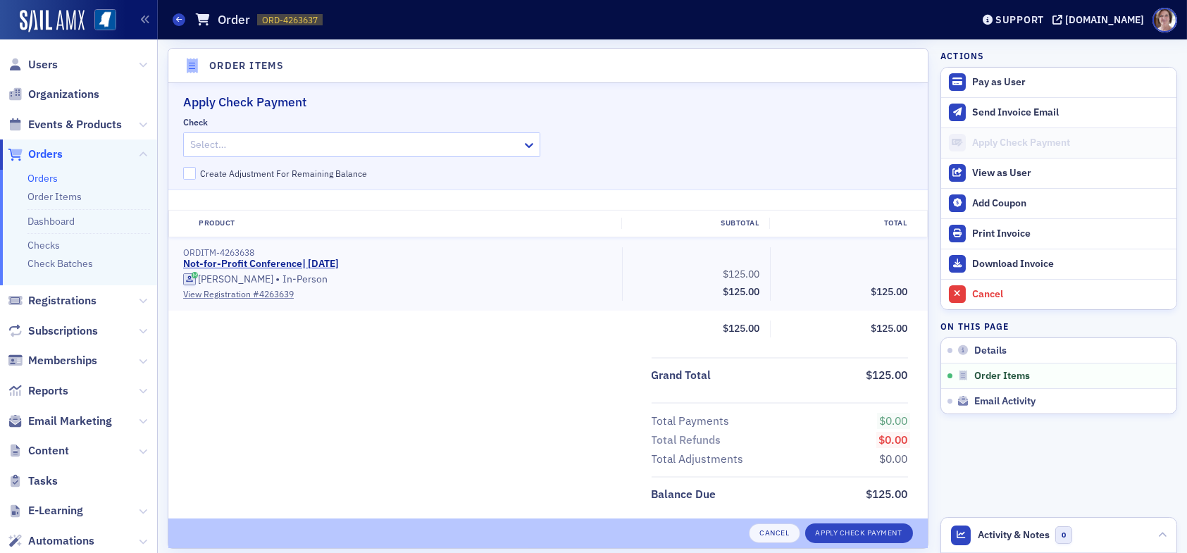
click at [297, 146] on div at bounding box center [355, 145] width 332 height 18
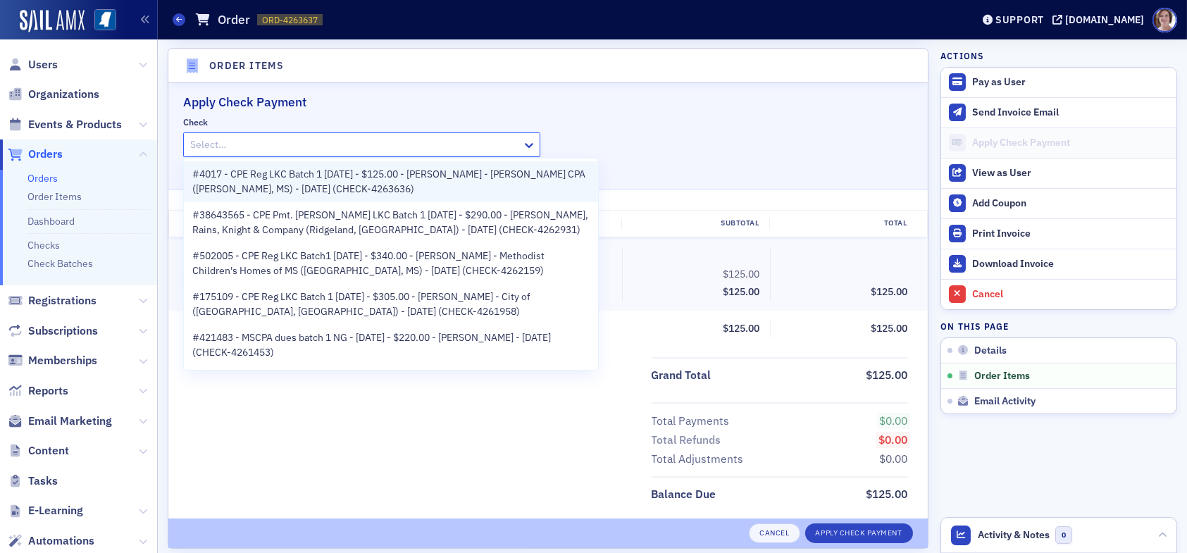
click at [290, 183] on span "#4017 - CPE Reg LKC Batch 1 09.11.25 - $125.00 - Joey Grimes - Joey D. Grimes C…" at bounding box center [390, 182] width 397 height 30
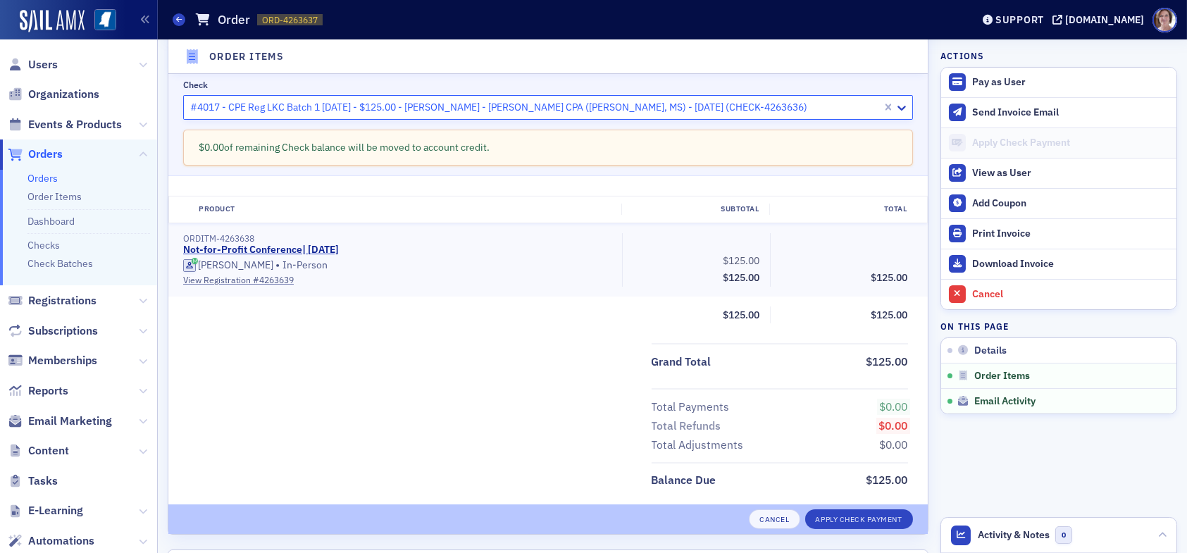
scroll to position [543, 0]
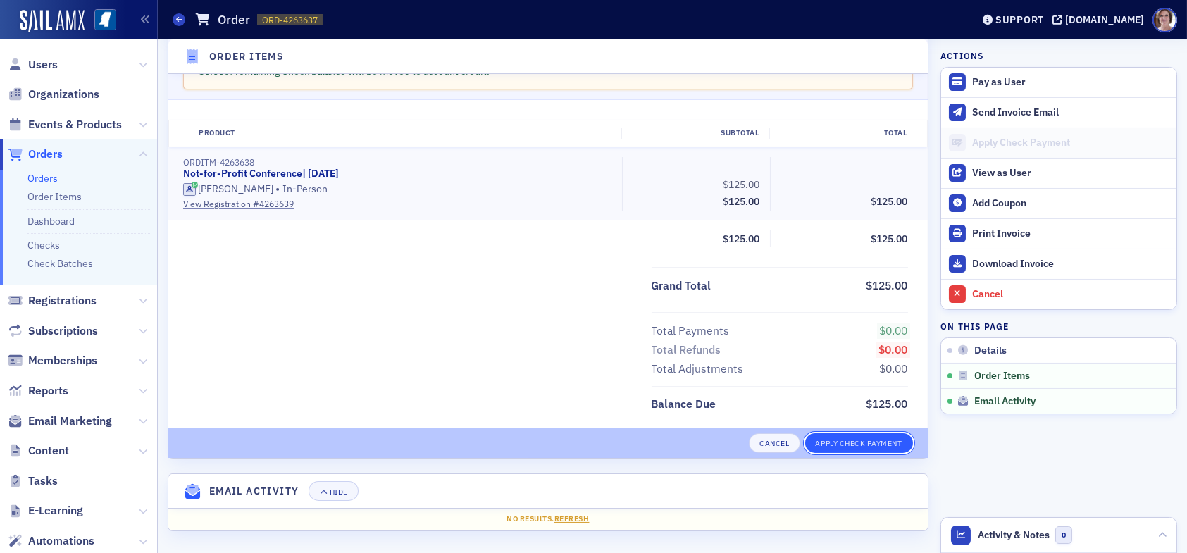
click at [828, 437] on button "Apply Check Payment" at bounding box center [859, 443] width 108 height 20
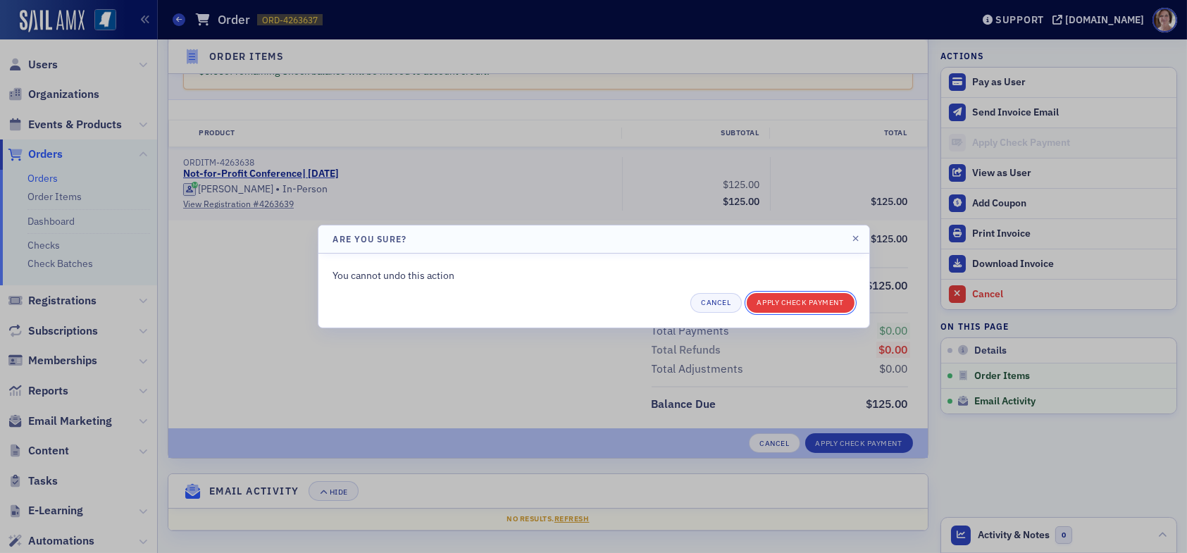
click at [811, 302] on button "Apply Check Payment" at bounding box center [801, 303] width 108 height 20
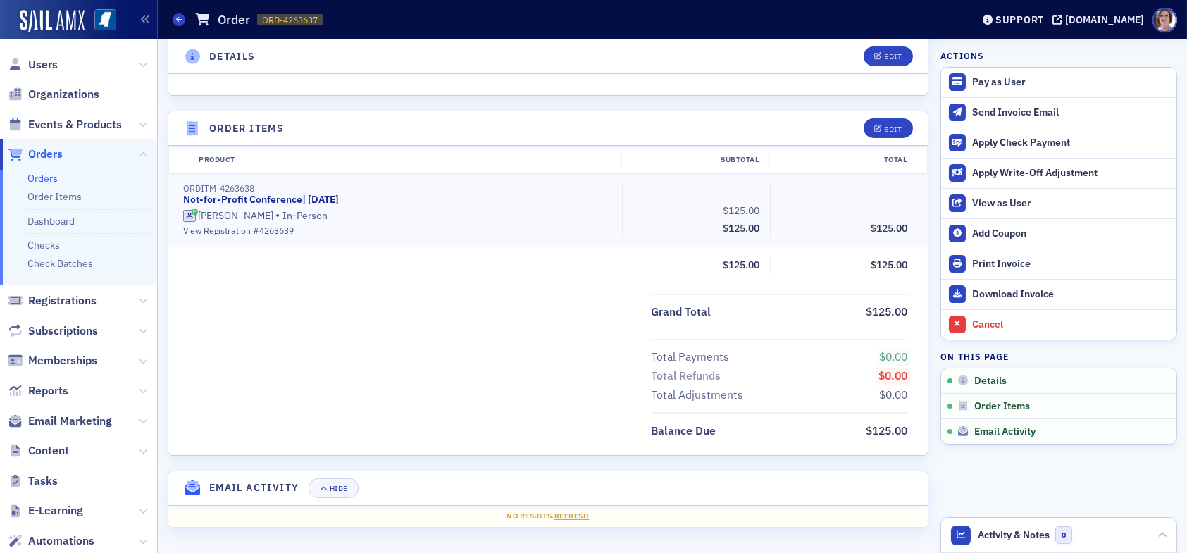
scroll to position [364, 0]
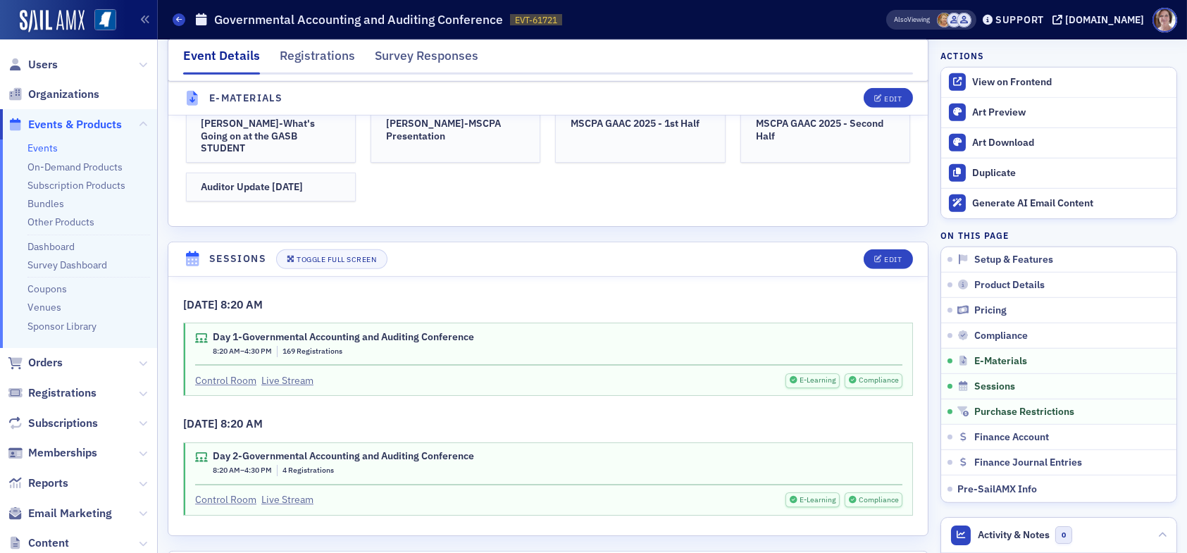
scroll to position [2959, 0]
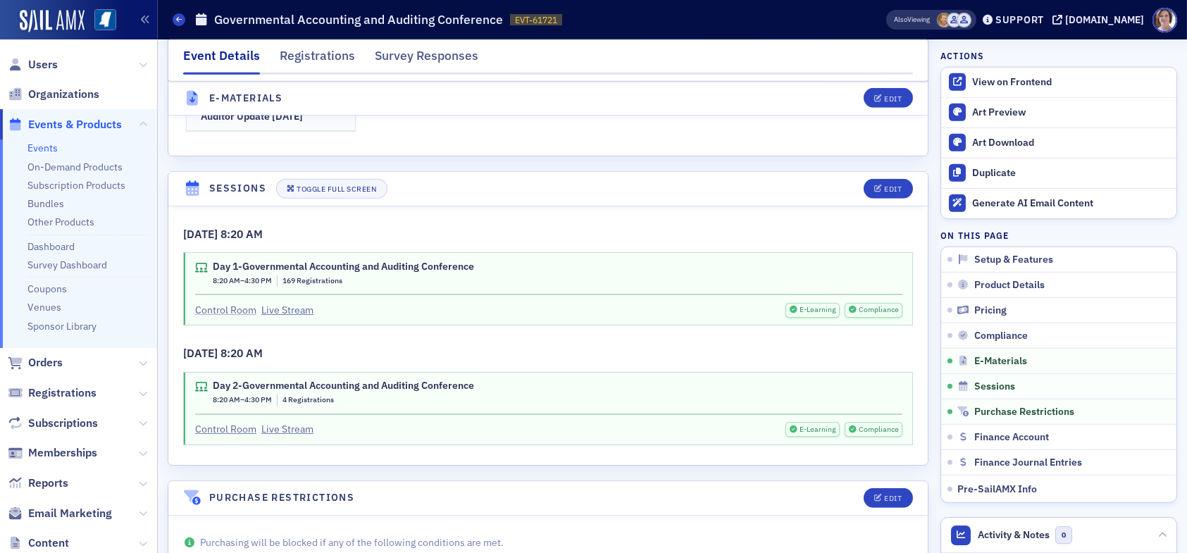
click at [215, 303] on link "Control Room" at bounding box center [225, 310] width 61 height 15
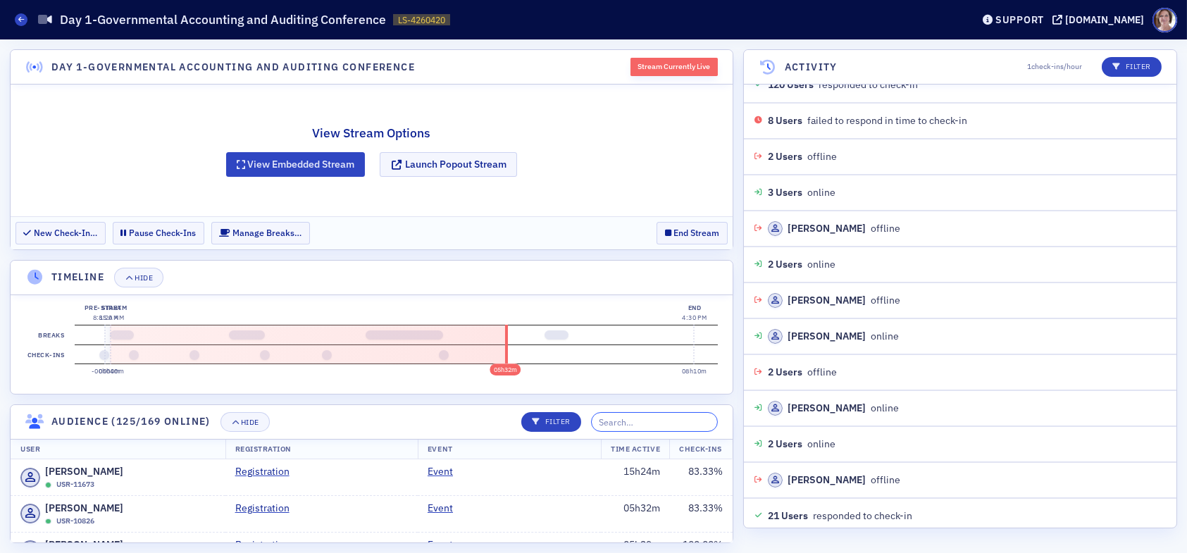
scroll to position [5155, 0]
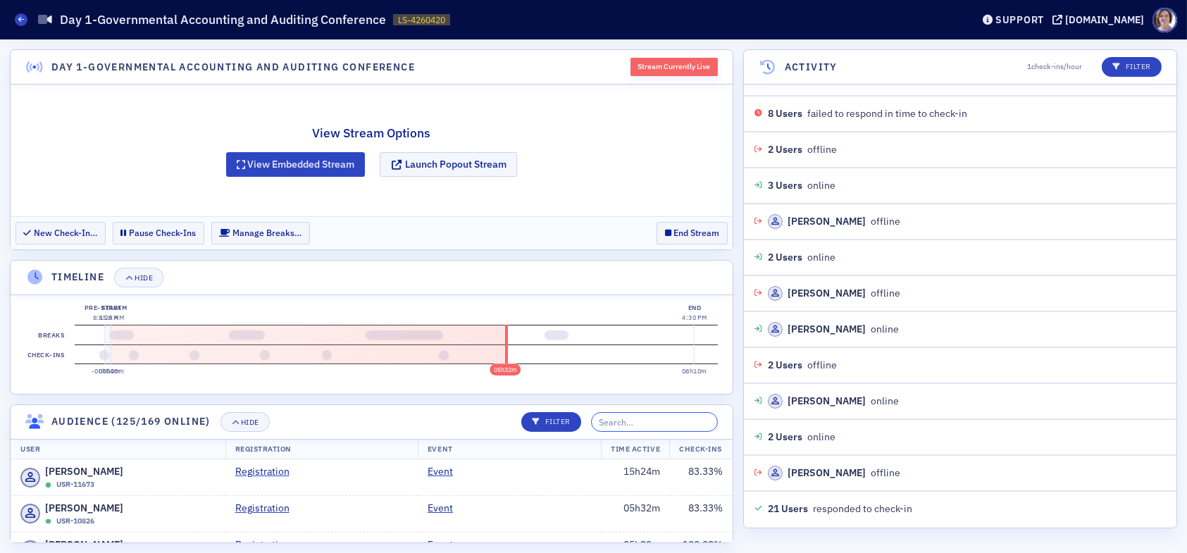
click at [649, 418] on input "search" at bounding box center [654, 422] width 127 height 20
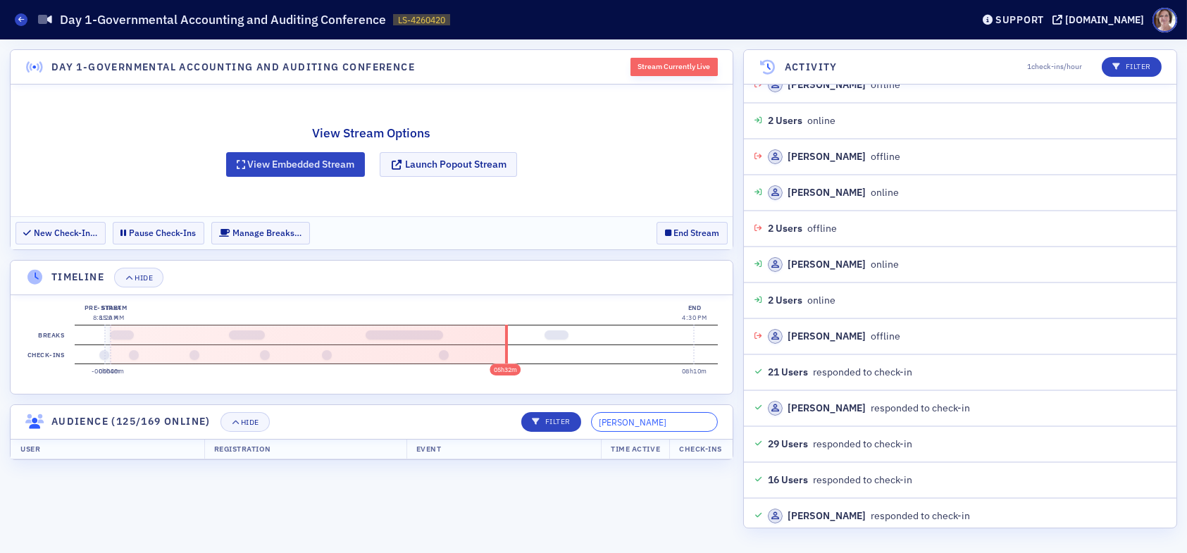
scroll to position [5298, 0]
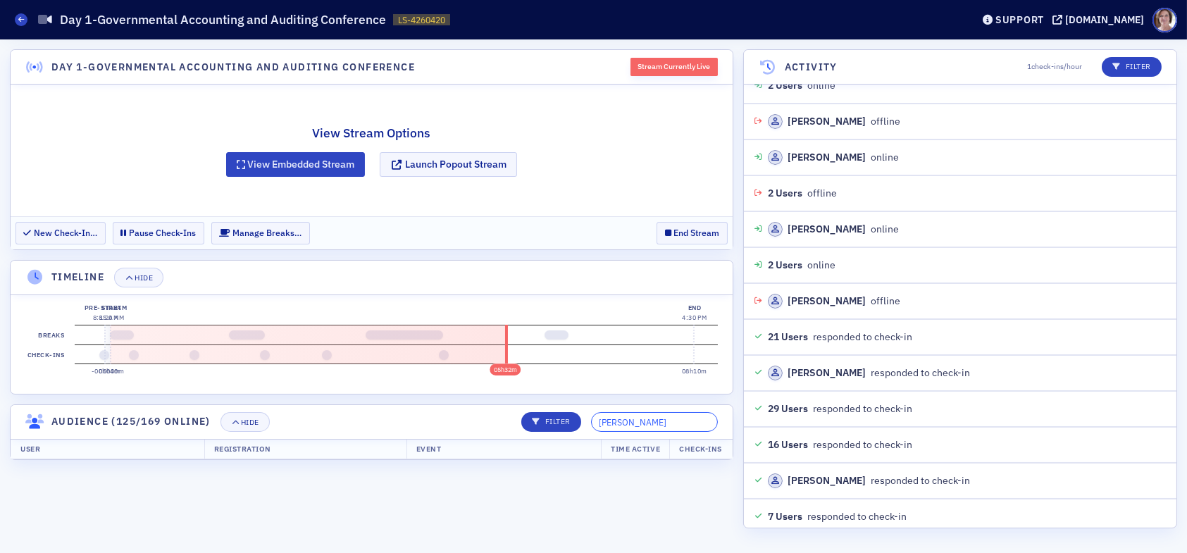
drag, startPoint x: 674, startPoint y: 423, endPoint x: 579, endPoint y: 433, distance: 95.6
click at [580, 433] on header "Audience (125/169 online) Hide Filter jason ashley" at bounding box center [372, 422] width 722 height 35
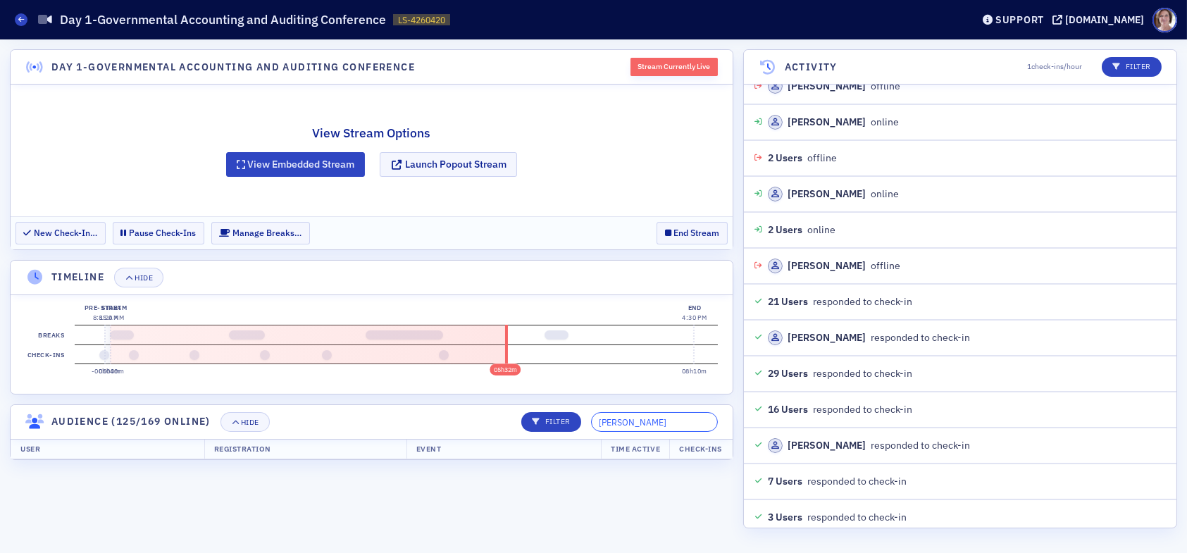
scroll to position [5369, 0]
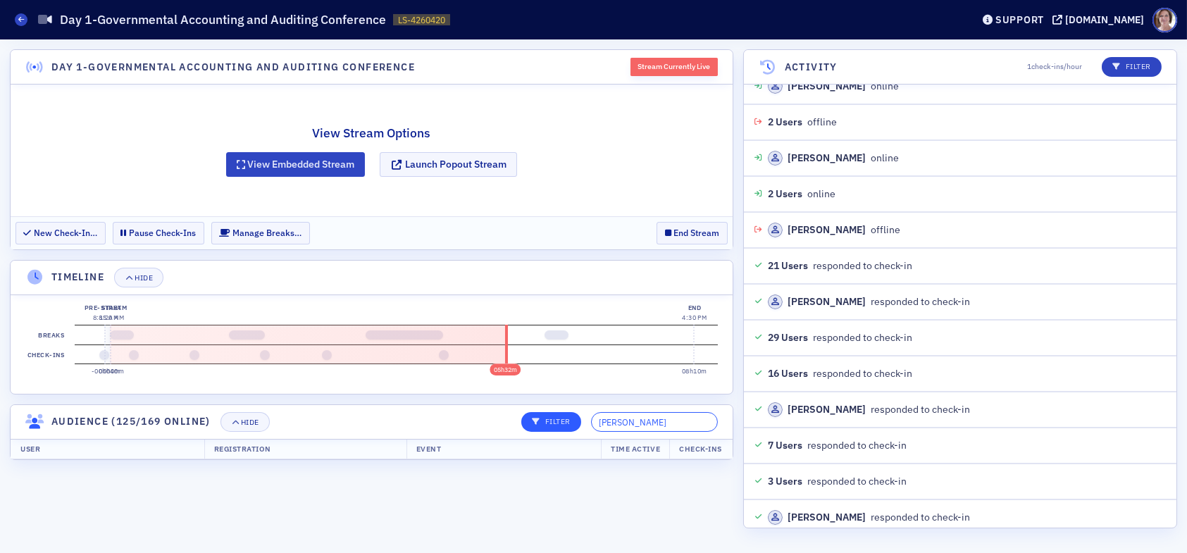
drag, startPoint x: 689, startPoint y: 419, endPoint x: 587, endPoint y: 423, distance: 102.2
click at [587, 423] on div "Filter stephanie palmer" at bounding box center [614, 422] width 206 height 20
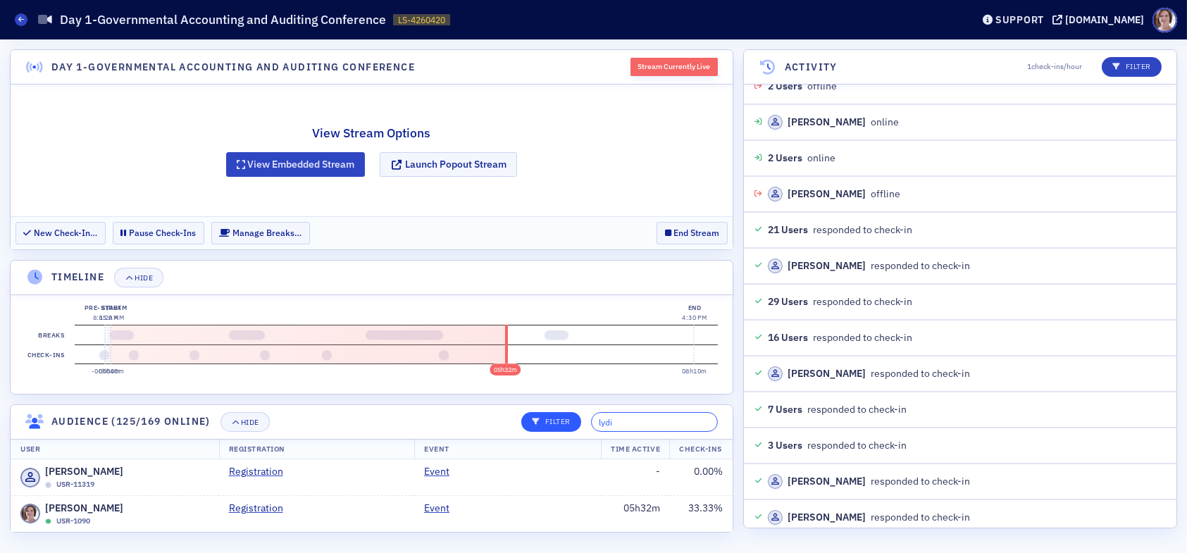
type input "lydia"
drag, startPoint x: 640, startPoint y: 420, endPoint x: 577, endPoint y: 430, distance: 63.6
click at [577, 430] on div "Filter lydia" at bounding box center [614, 422] width 206 height 20
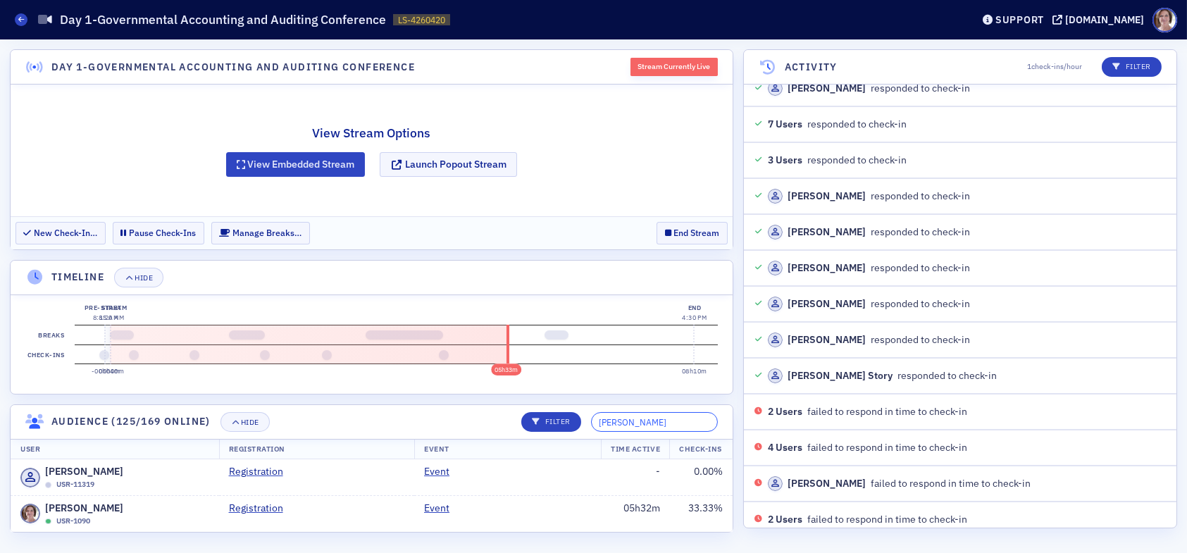
scroll to position [5727, 0]
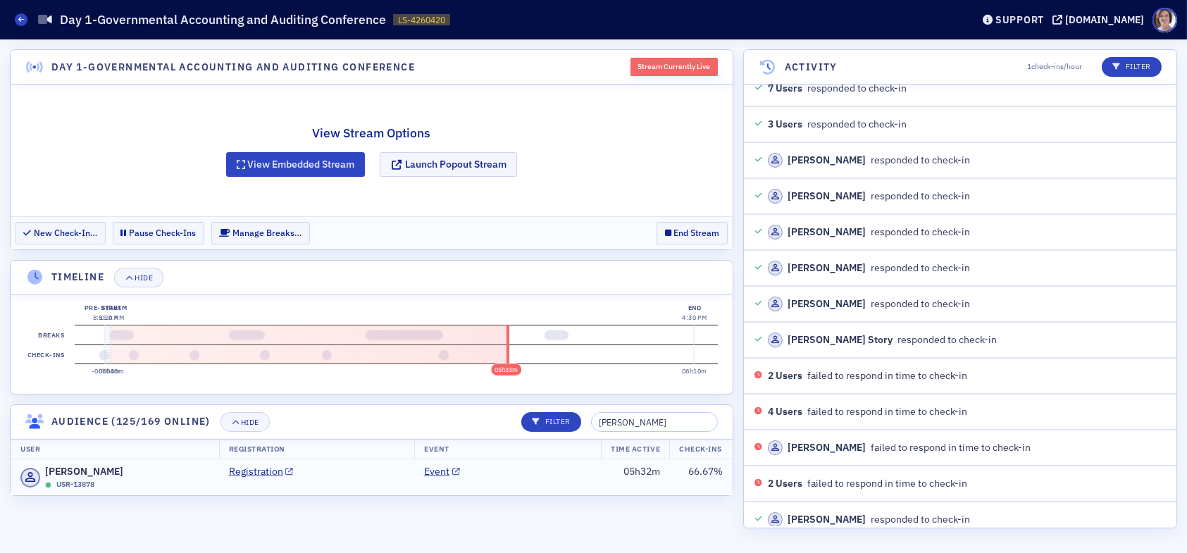
click at [322, 487] on td "Registration" at bounding box center [317, 477] width 196 height 36
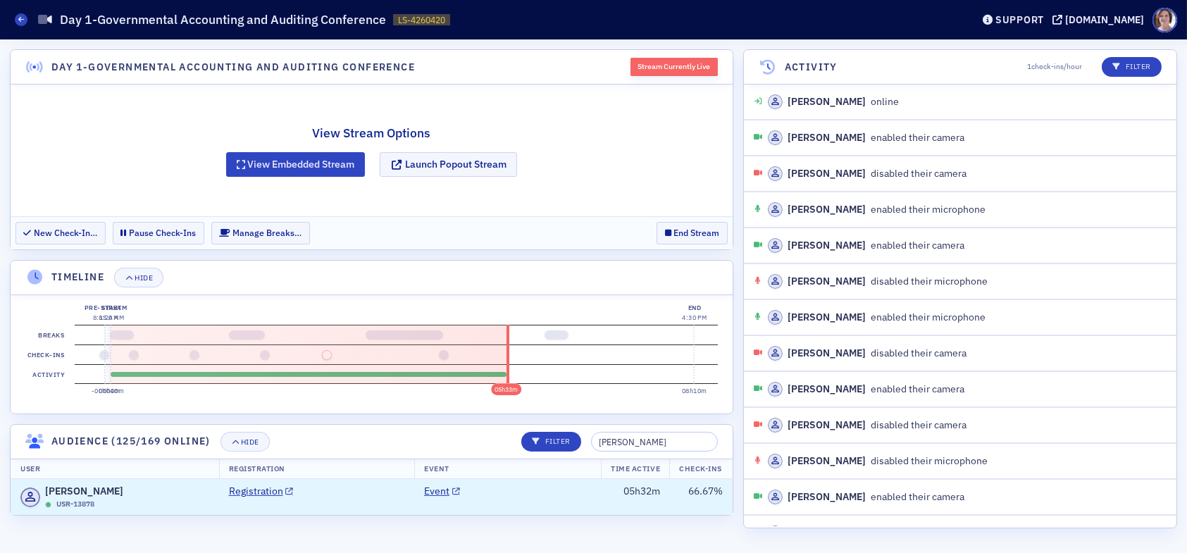
scroll to position [4976, 0]
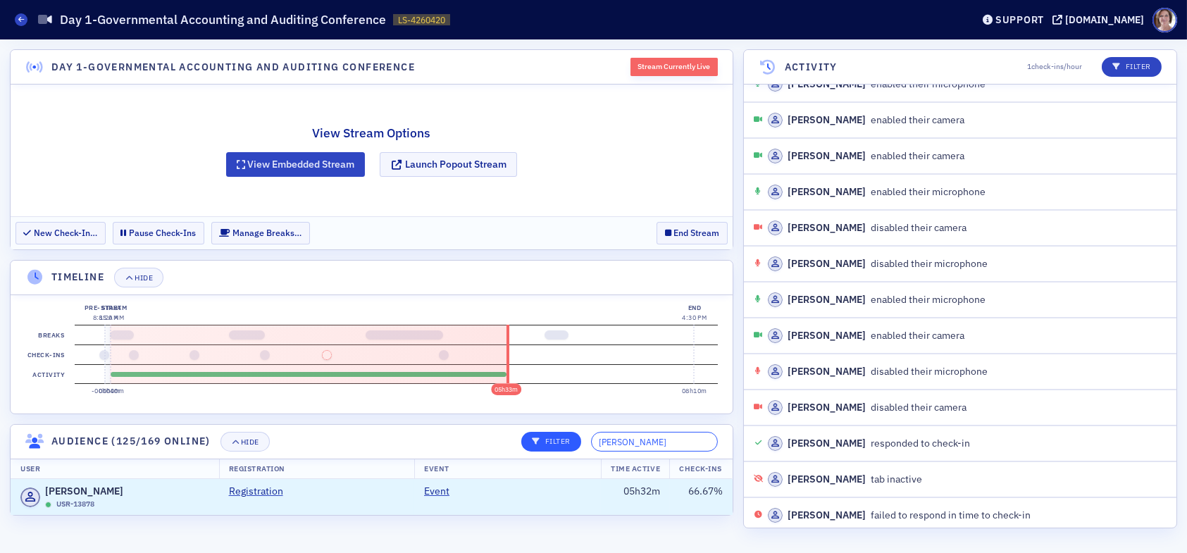
drag, startPoint x: 666, startPoint y: 442, endPoint x: 568, endPoint y: 448, distance: 98.1
click at [568, 448] on div "Filter emily m" at bounding box center [614, 442] width 206 height 20
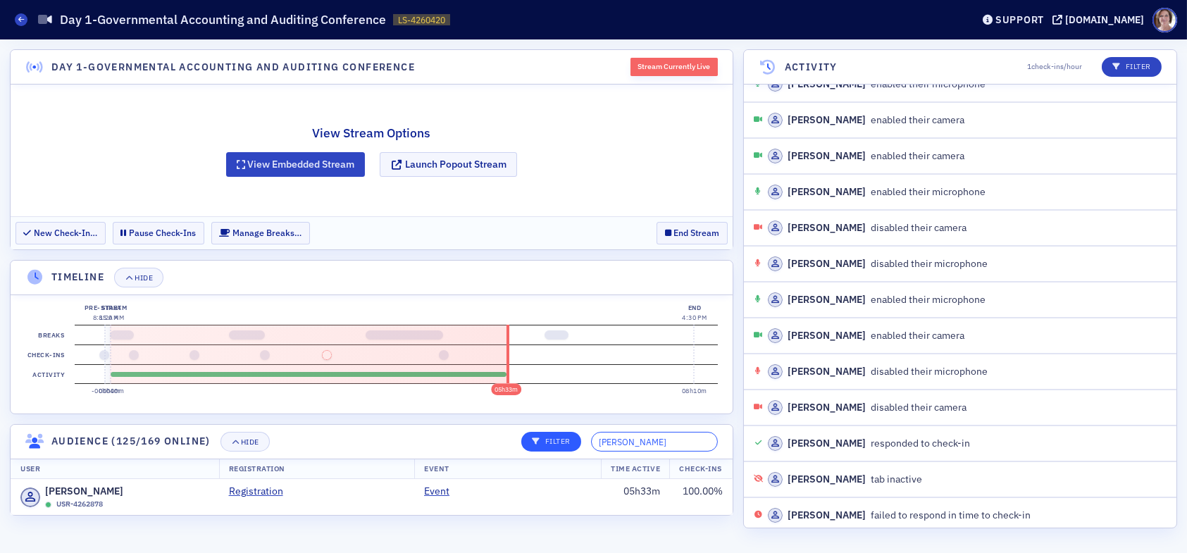
drag, startPoint x: 679, startPoint y: 441, endPoint x: 580, endPoint y: 436, distance: 98.7
click at [580, 436] on div "Filter jamie akins" at bounding box center [614, 442] width 206 height 20
type input "angela mire"
click at [542, 503] on td "Event" at bounding box center [507, 497] width 187 height 36
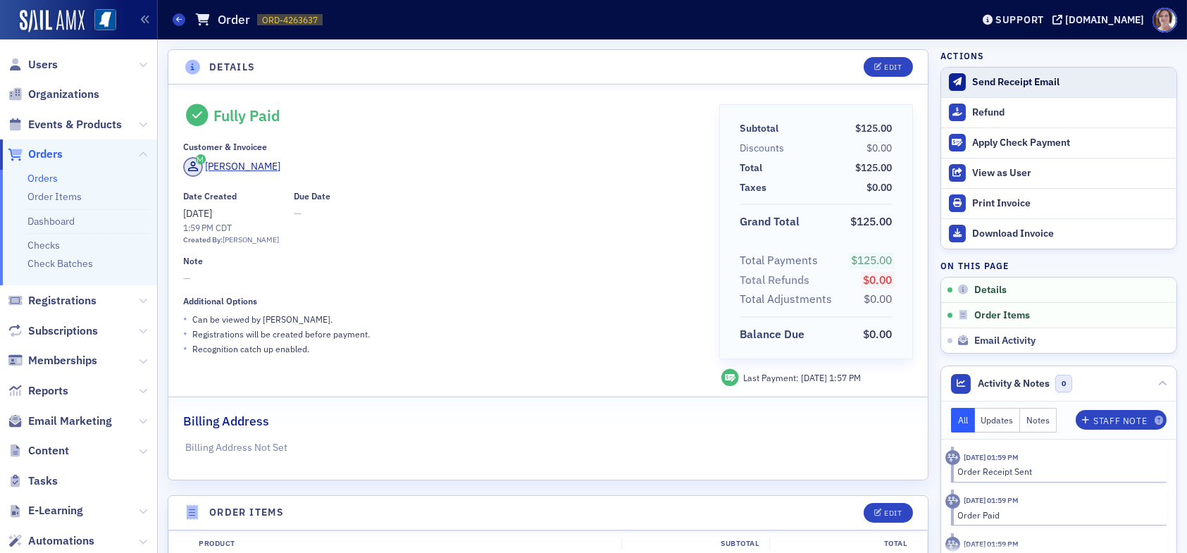
click at [986, 78] on div "Send Receipt Email" at bounding box center [1070, 82] width 197 height 13
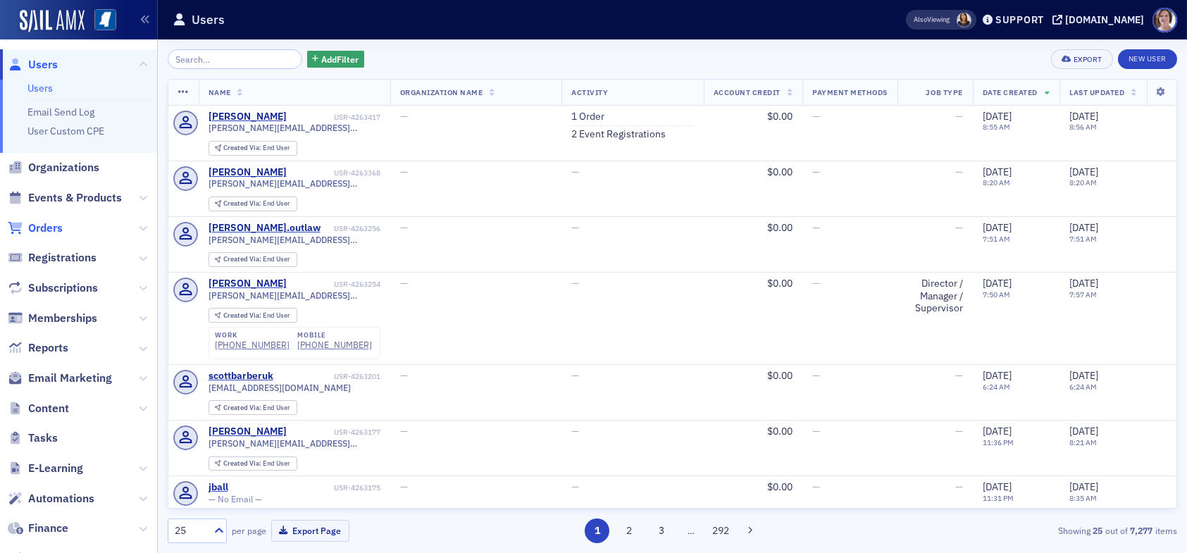
click at [51, 224] on span "Orders" at bounding box center [45, 227] width 35 height 15
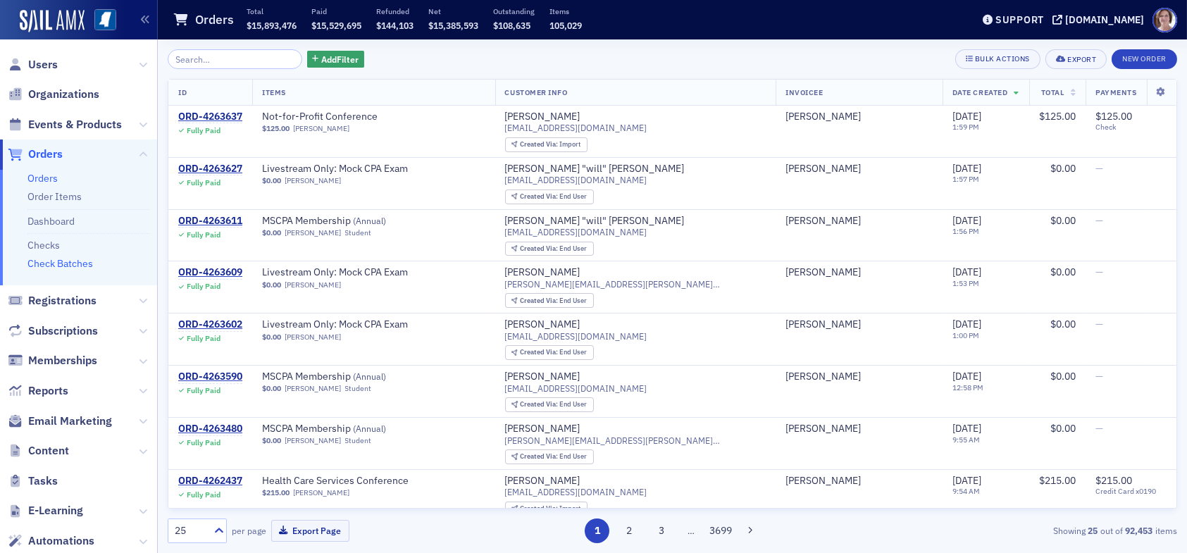
click at [42, 260] on link "Check Batches" at bounding box center [60, 263] width 66 height 13
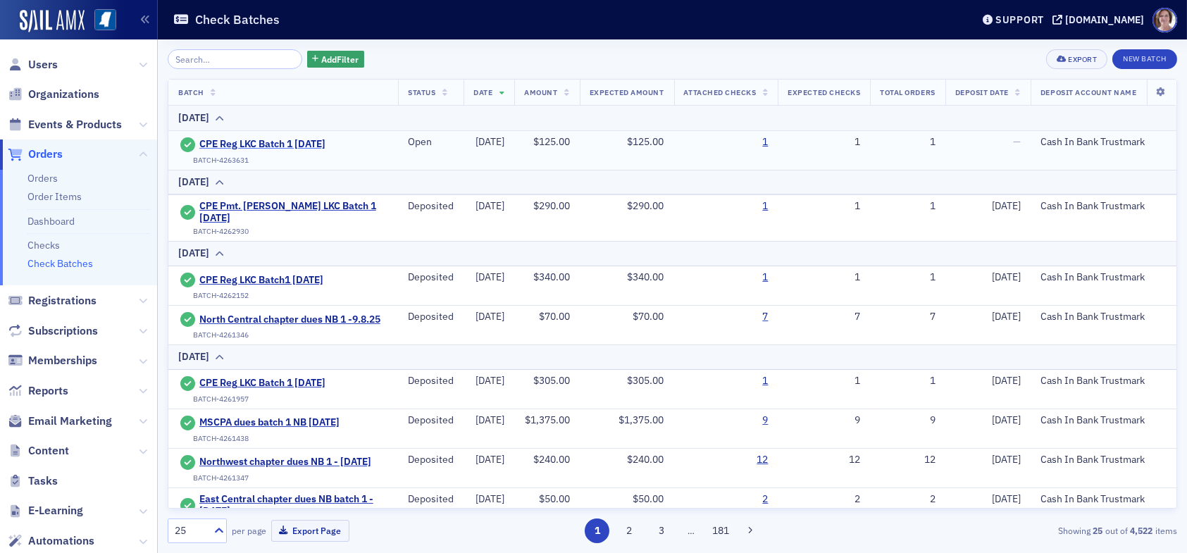
click at [286, 146] on span "CPE Reg LKC Batch 1 09.11.25" at bounding box center [263, 144] width 128 height 13
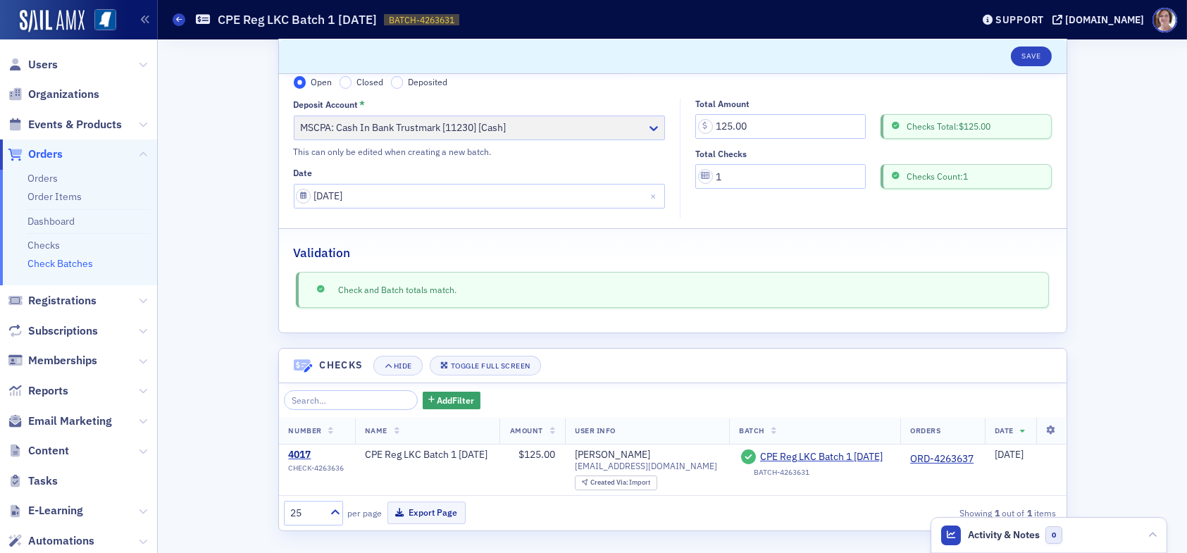
scroll to position [78, 0]
click at [432, 511] on button "Export Page" at bounding box center [426, 512] width 78 height 22
click at [45, 57] on span "Users" at bounding box center [43, 64] width 30 height 15
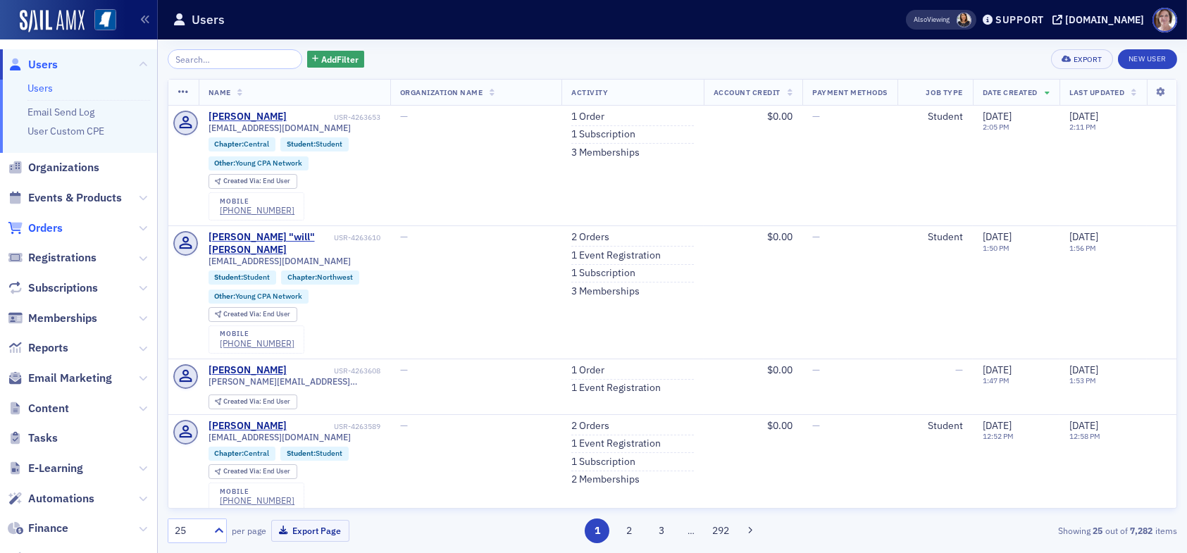
click at [49, 223] on span "Orders" at bounding box center [45, 227] width 35 height 15
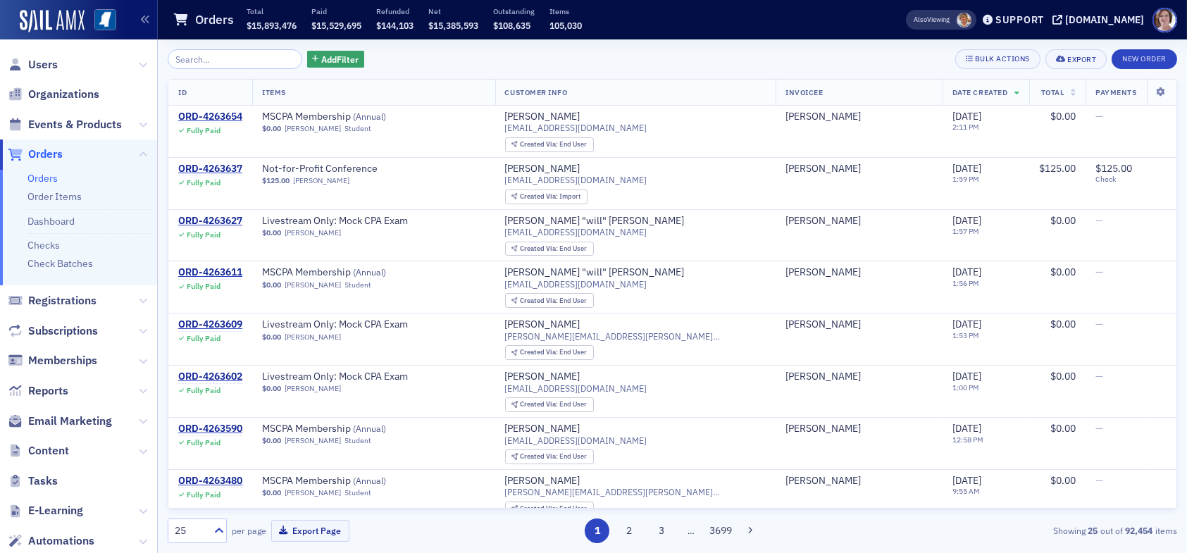
click at [226, 61] on input "search" at bounding box center [235, 59] width 135 height 20
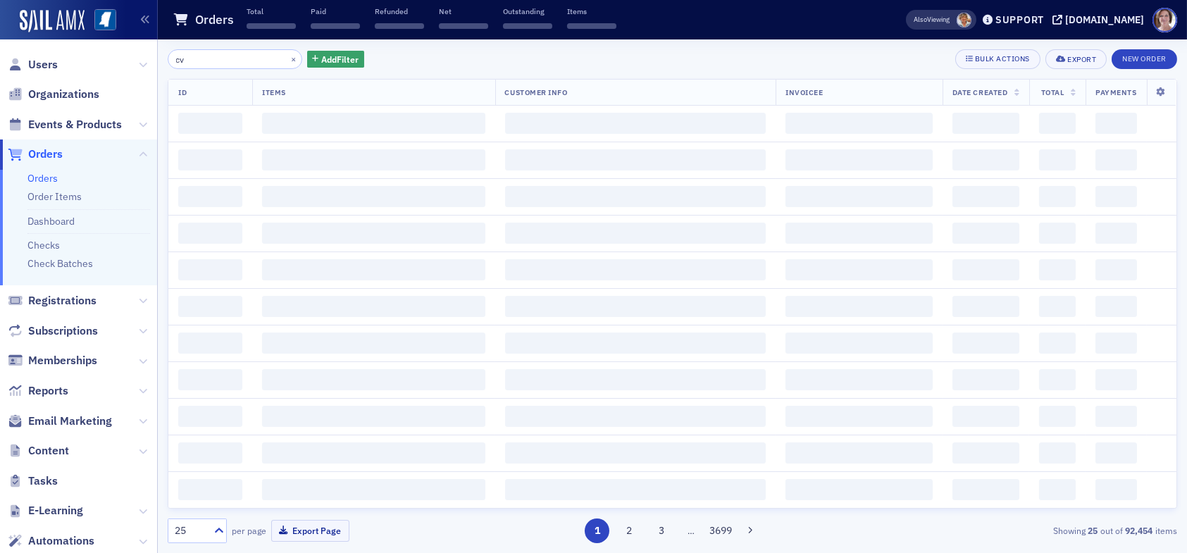
type input "c"
type input "cpa"
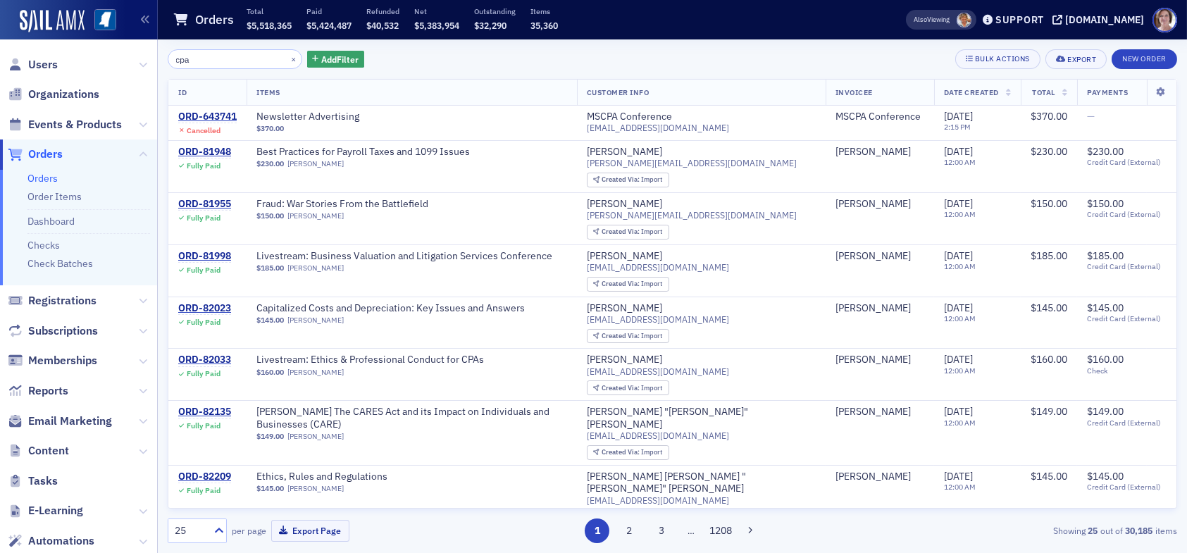
drag, startPoint x: 192, startPoint y: 57, endPoint x: 143, endPoint y: 55, distance: 49.4
click at [143, 55] on div "Users Organizations Events & Products Orders Orders Order Items Dashboard Check…" at bounding box center [593, 276] width 1187 height 553
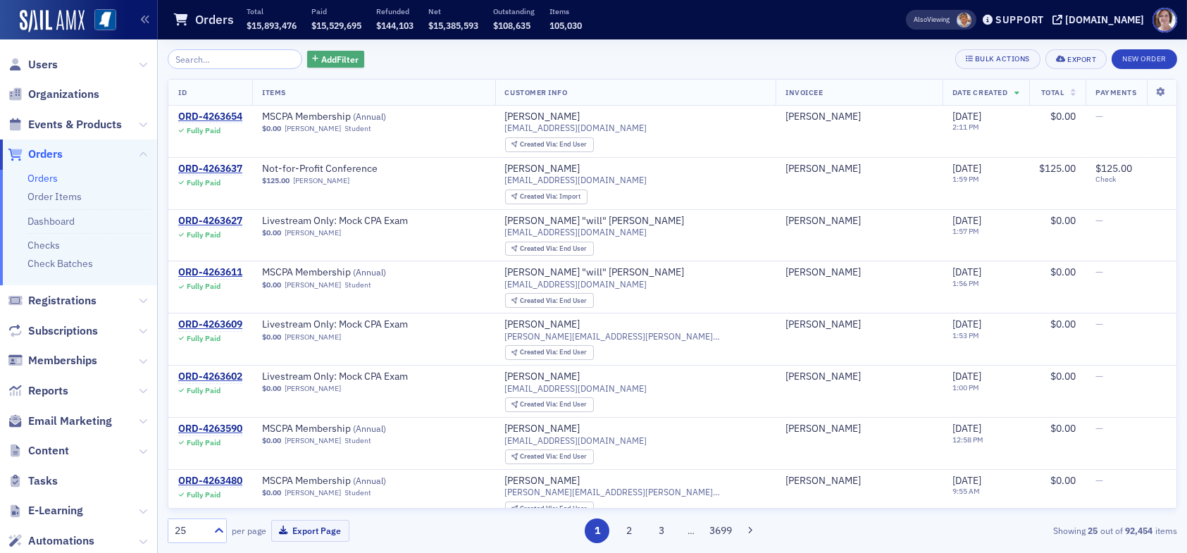
click at [321, 61] on span "Add Filter" at bounding box center [339, 59] width 37 height 13
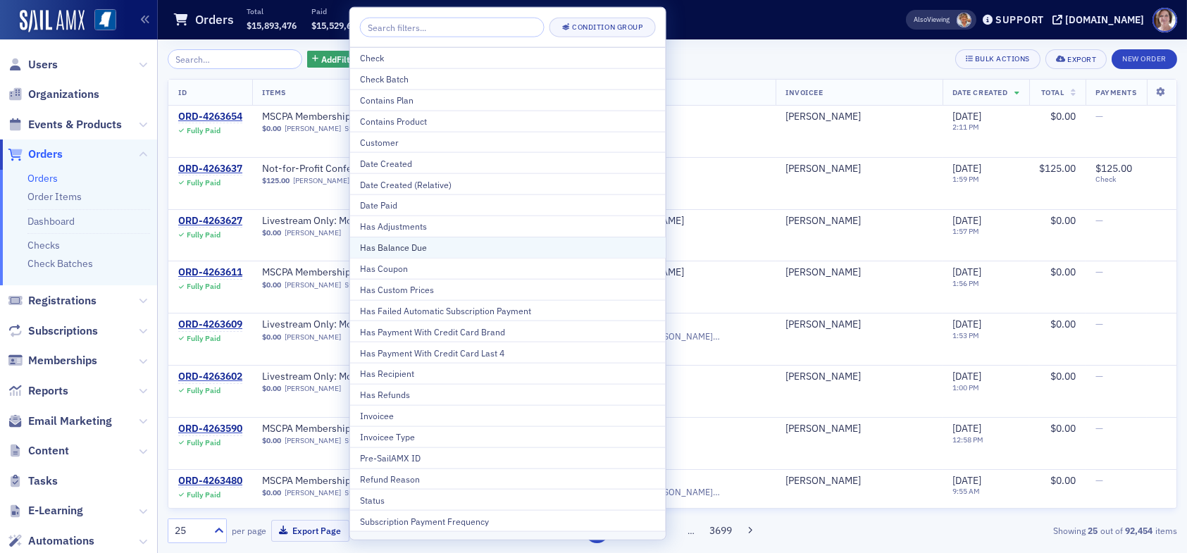
click at [424, 248] on div "Has Balance Due" at bounding box center [508, 247] width 296 height 13
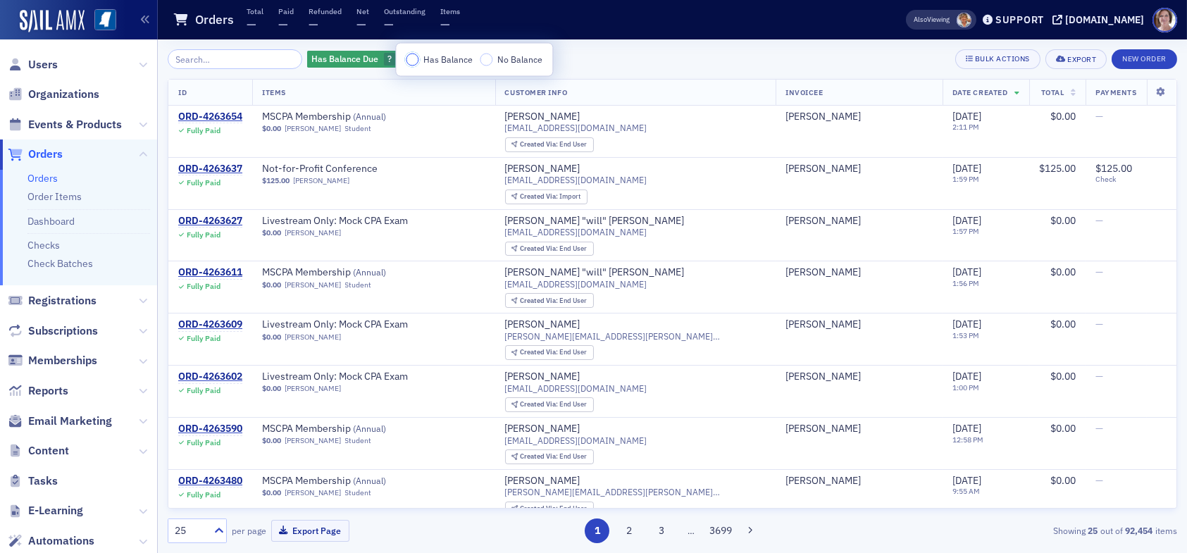
click at [412, 59] on input "Has Balance" at bounding box center [412, 60] width 13 height 13
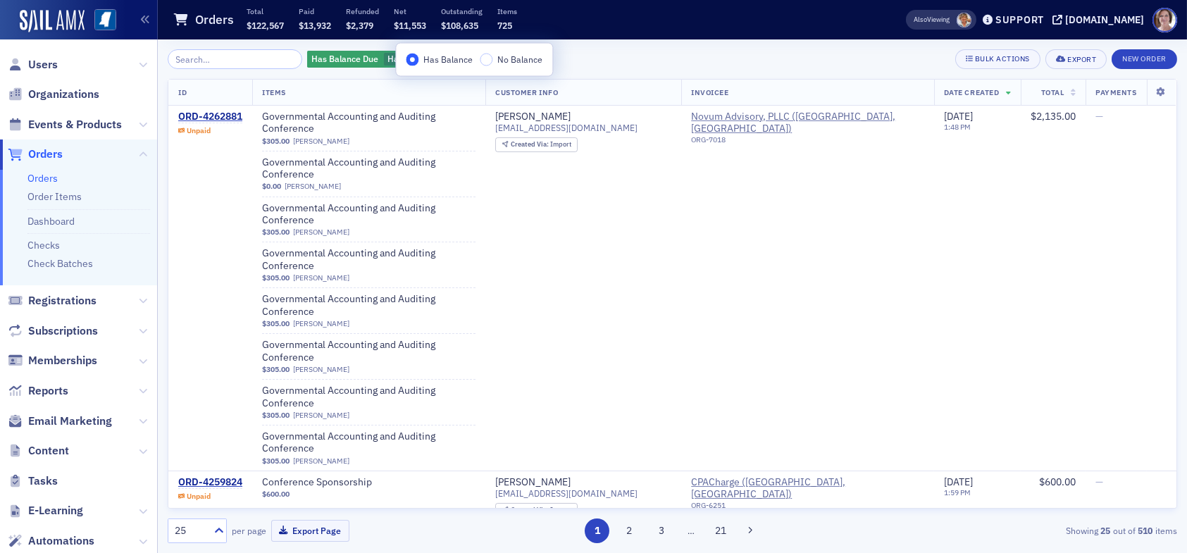
click at [583, 61] on div "Has Balance Due Has Balance Add Filter Bulk Actions Export New Order" at bounding box center [672, 59] width 1009 height 20
click at [225, 476] on div "ORD-4259824" at bounding box center [210, 482] width 64 height 13
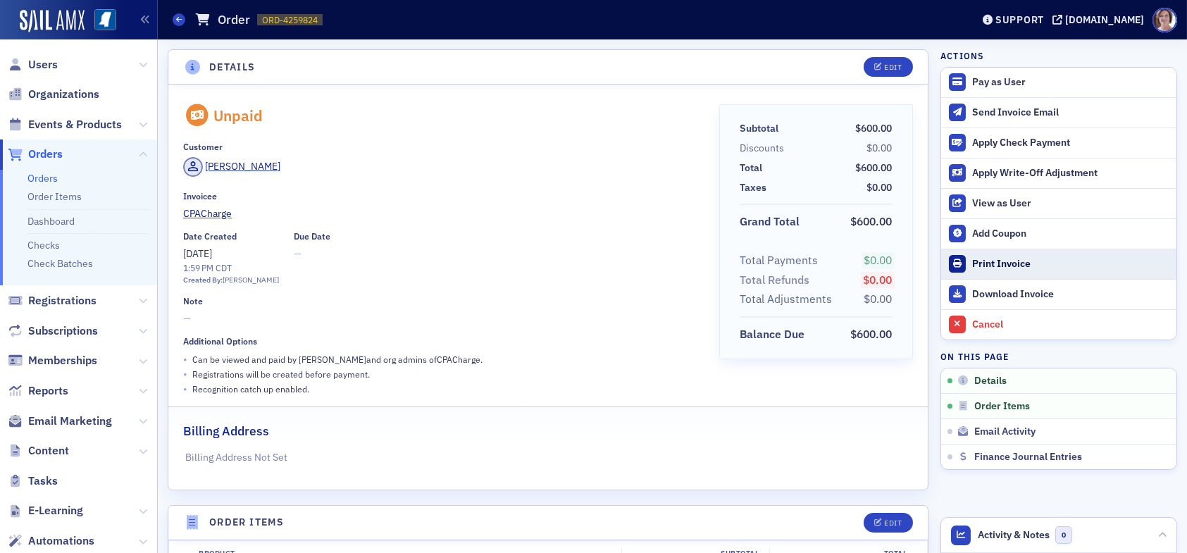
click at [983, 264] on div "Print Invoice" at bounding box center [1070, 264] width 197 height 13
click at [45, 154] on span "Orders" at bounding box center [45, 154] width 35 height 15
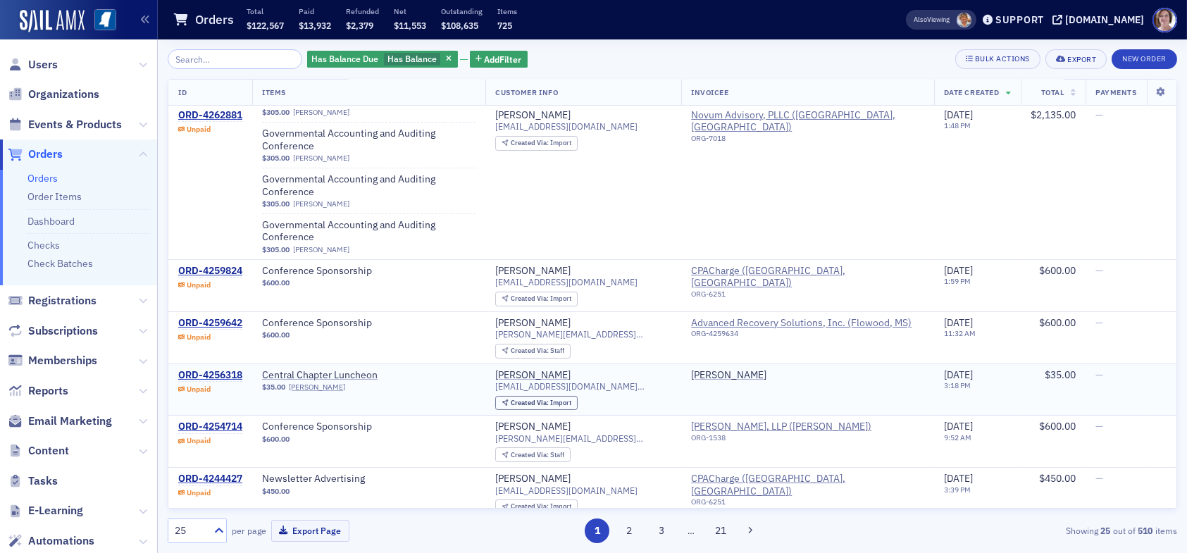
scroll to position [282, 0]
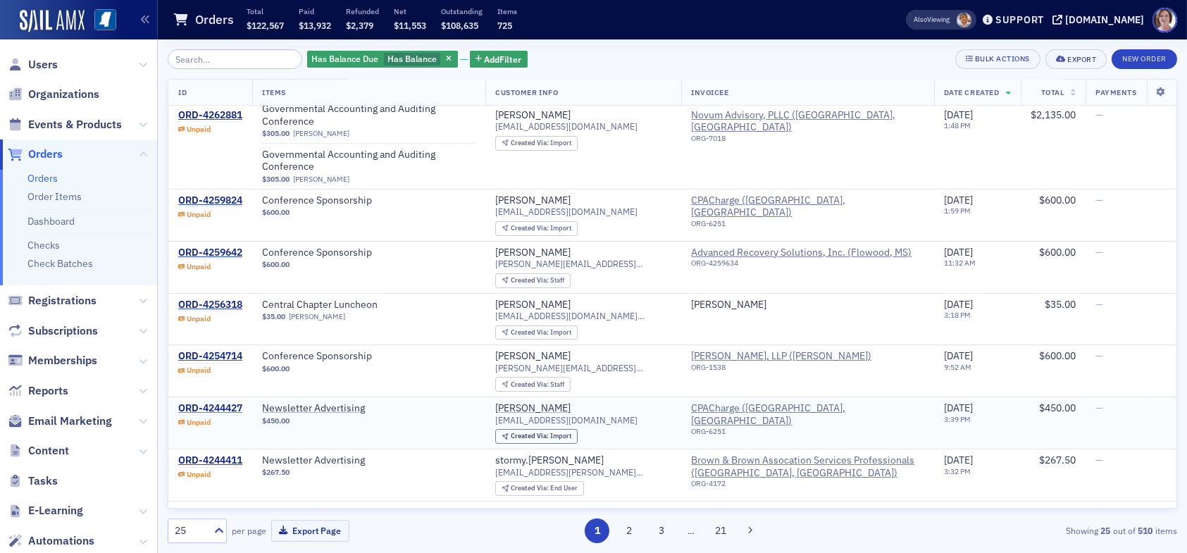
click at [206, 402] on div "ORD-4244427" at bounding box center [210, 408] width 64 height 13
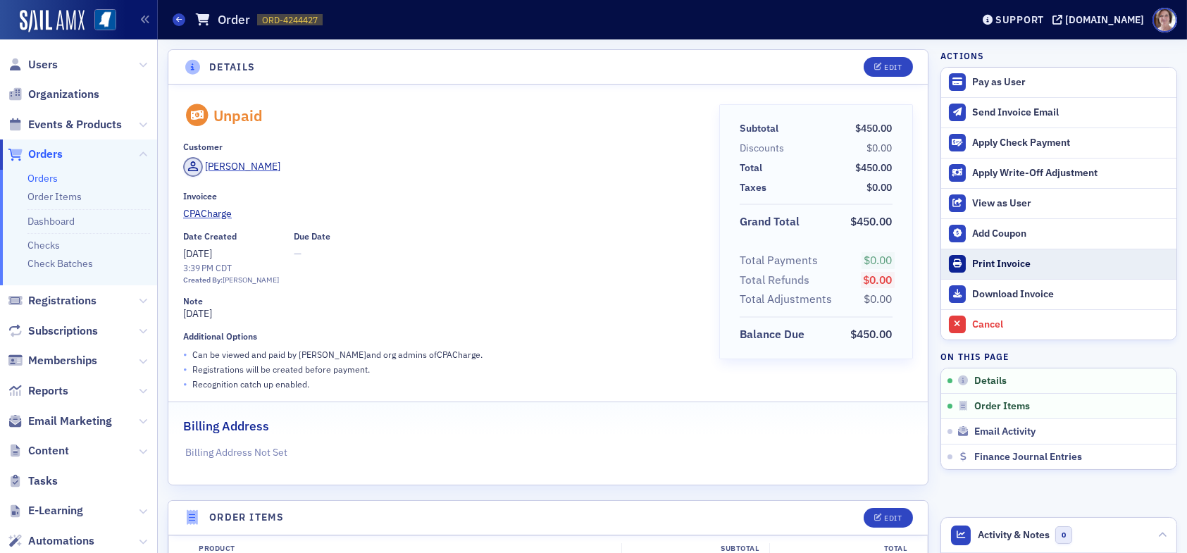
click at [998, 262] on div "Print Invoice" at bounding box center [1070, 264] width 197 height 13
click at [176, 24] on span at bounding box center [179, 19] width 13 height 13
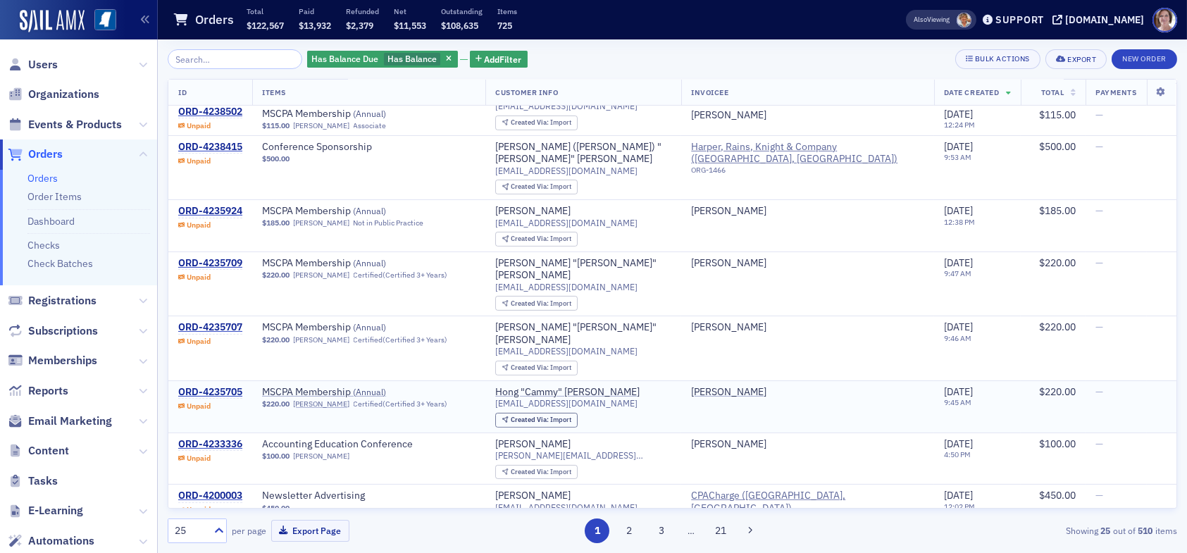
scroll to position [1057, 0]
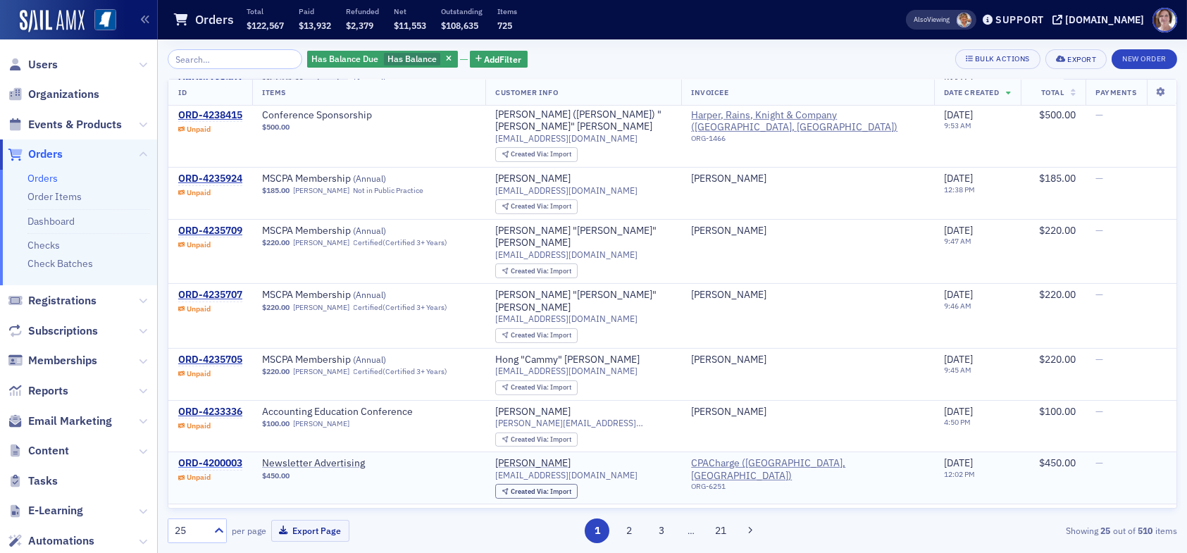
click at [201, 457] on div "ORD-4200003" at bounding box center [210, 463] width 64 height 13
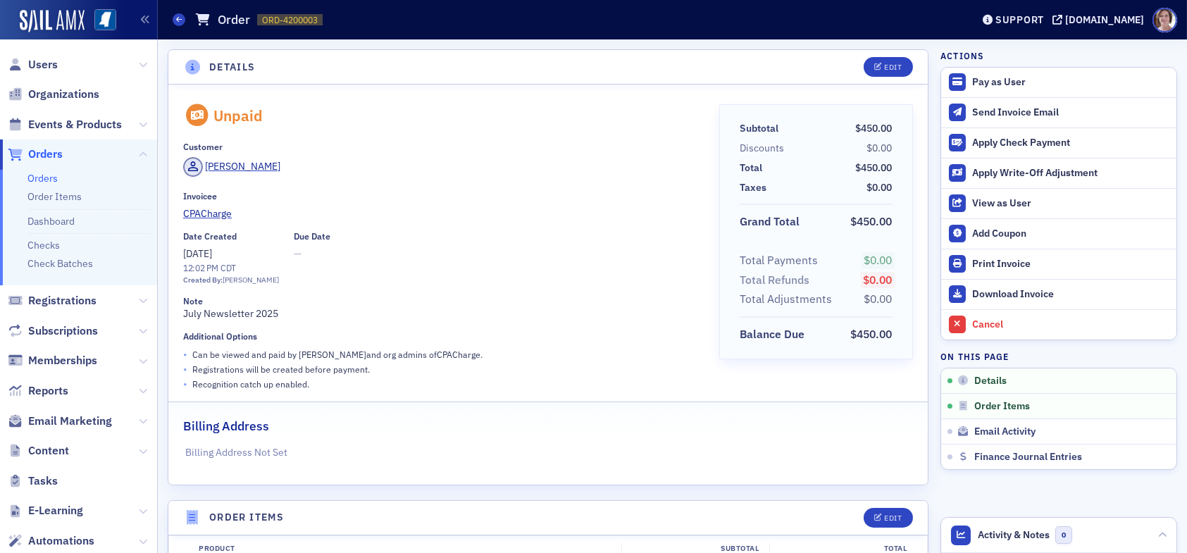
drag, startPoint x: 528, startPoint y: 216, endPoint x: 583, endPoint y: 123, distance: 108.4
click at [578, 129] on div "Unpaid Customer Tracey Gavin Invoicee CPACharge Date Created 7/28/2025 12:02 PM…" at bounding box center [441, 247] width 516 height 287
click at [981, 261] on div "Print Invoice" at bounding box center [1070, 264] width 197 height 13
click at [178, 16] on icon at bounding box center [179, 19] width 6 height 6
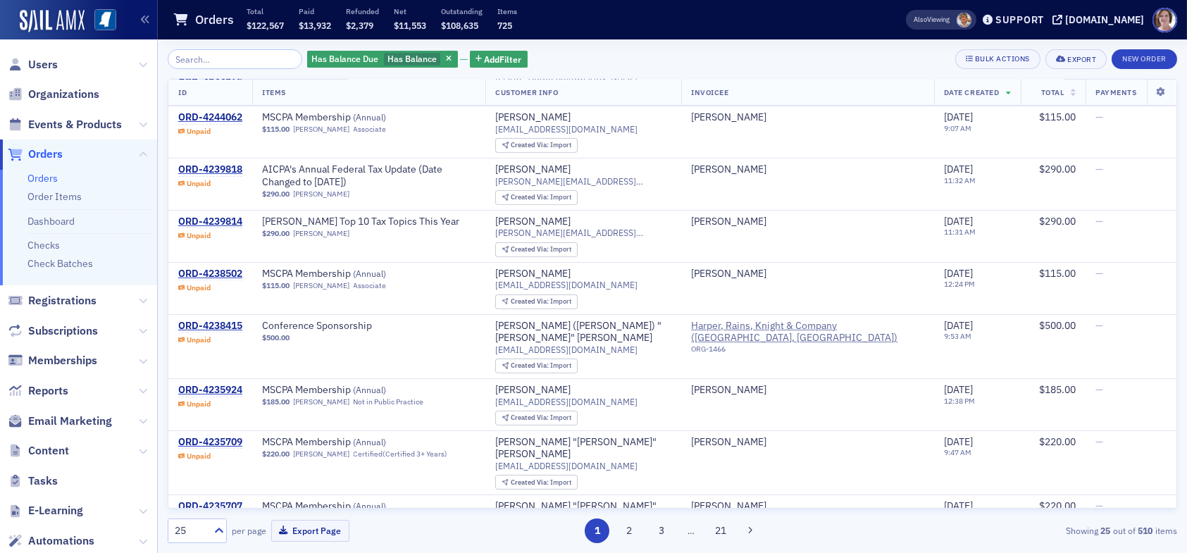
scroll to position [916, 0]
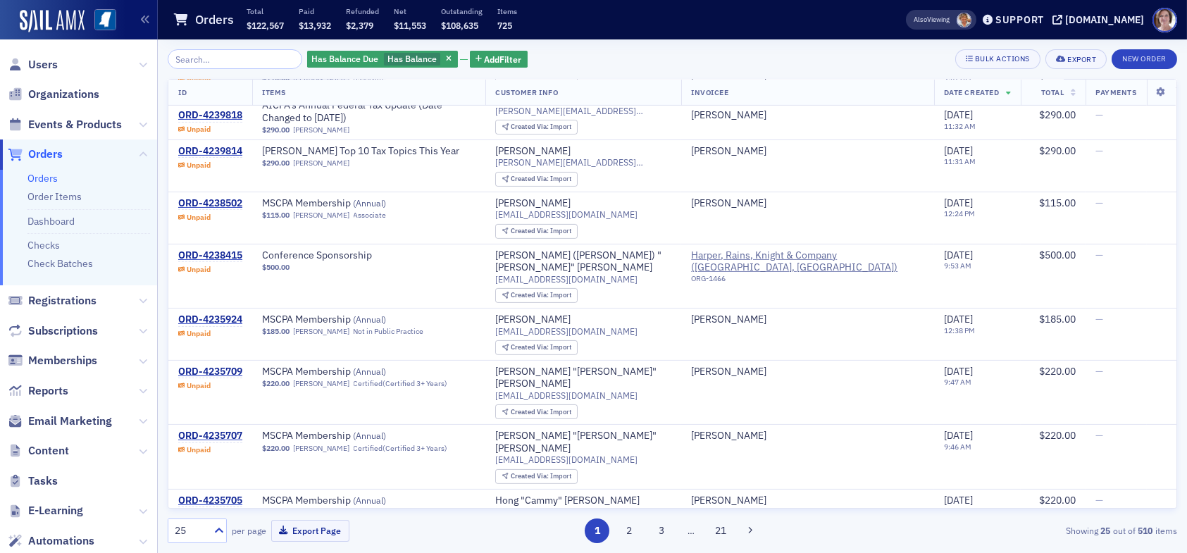
click at [251, 60] on input "search" at bounding box center [235, 59] width 135 height 20
click at [487, 51] on button "Add Filter" at bounding box center [499, 60] width 58 height 18
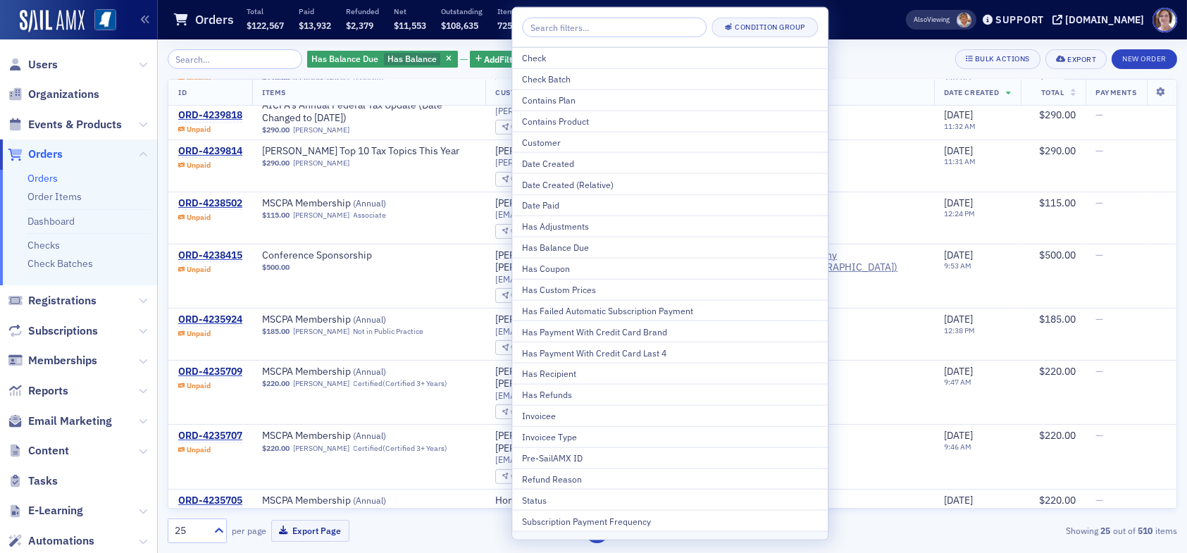
click at [871, 48] on div "Has Balance Due Has Balance Add Filter Bulk Actions Export New Order ID Items C…" at bounding box center [672, 296] width 1009 height 514
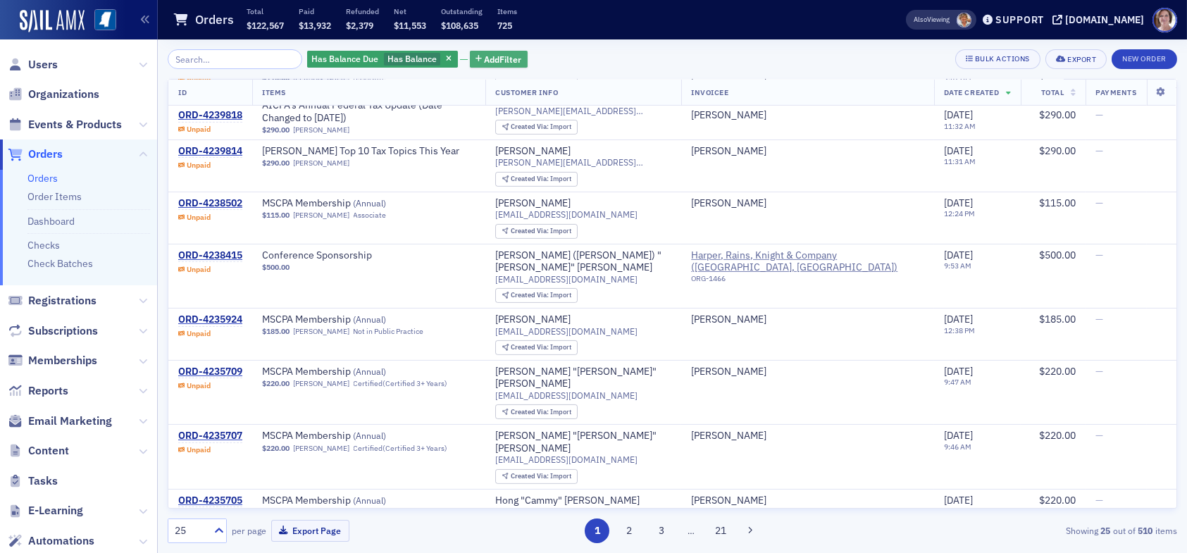
click at [485, 56] on span "Add Filter" at bounding box center [503, 59] width 37 height 13
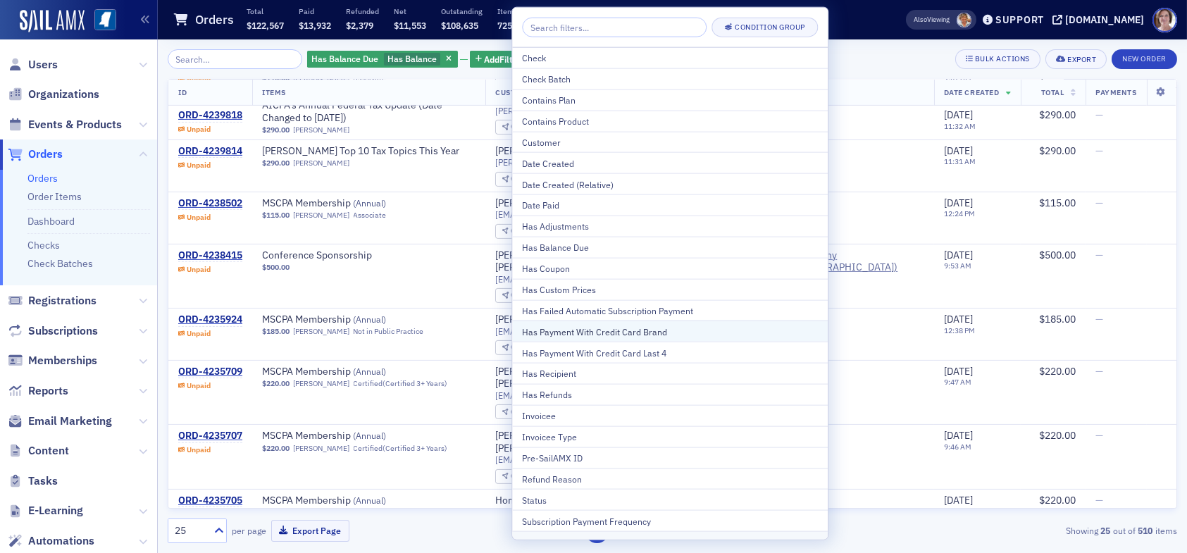
scroll to position [0, 0]
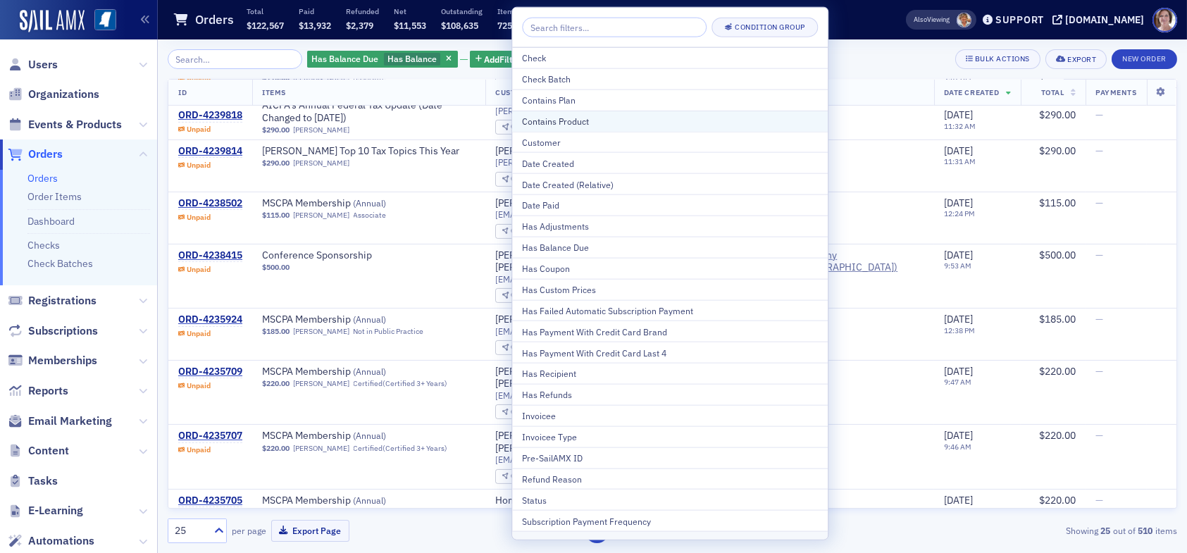
click at [577, 118] on div "Contains Product" at bounding box center [670, 121] width 296 height 13
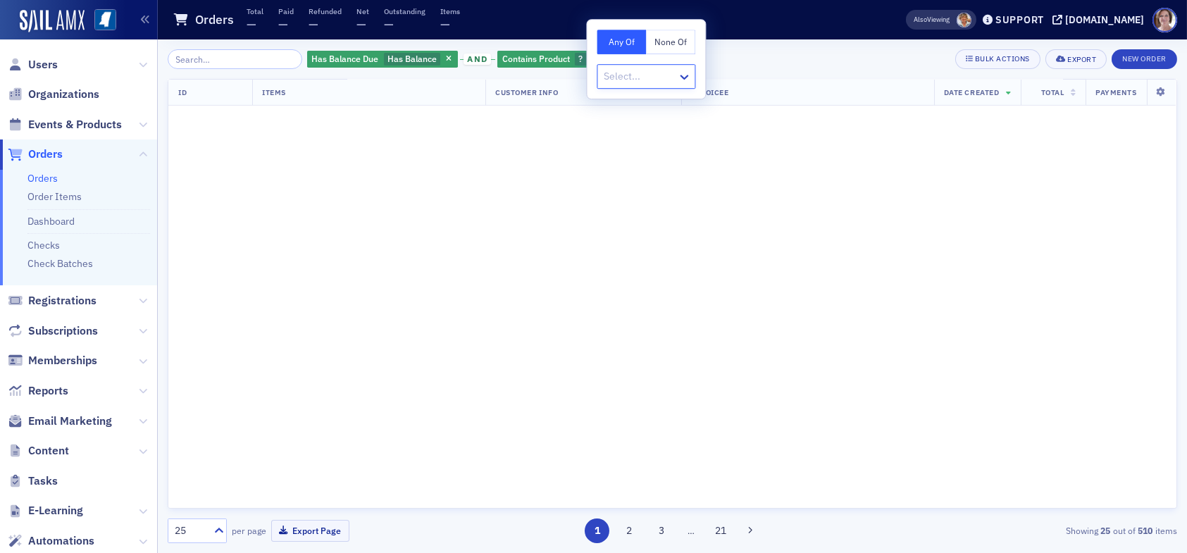
scroll to position [1104, 0]
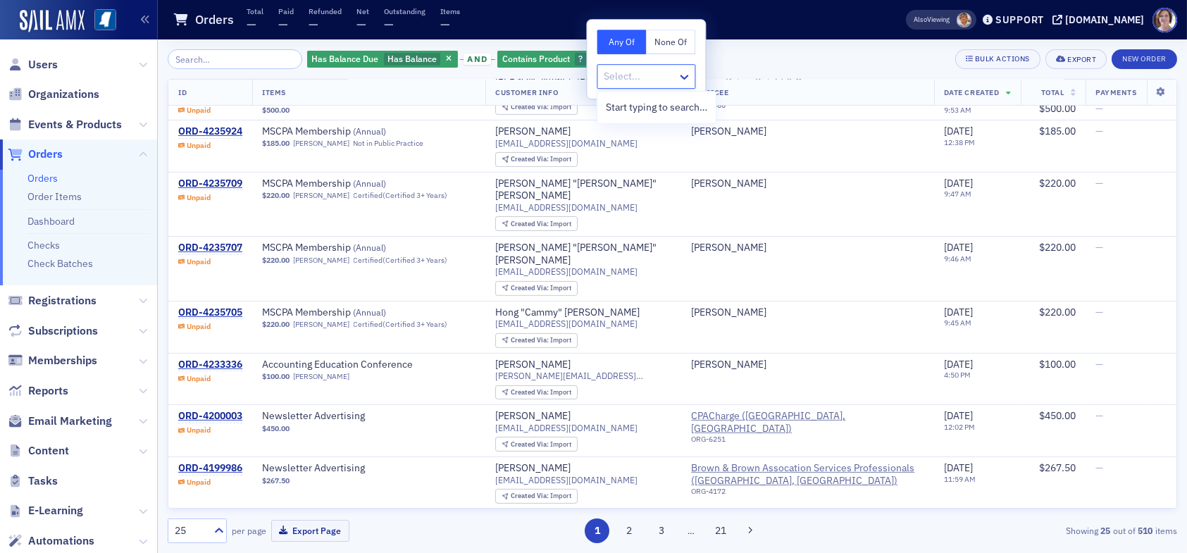
click at [626, 77] on div at bounding box center [638, 77] width 73 height 18
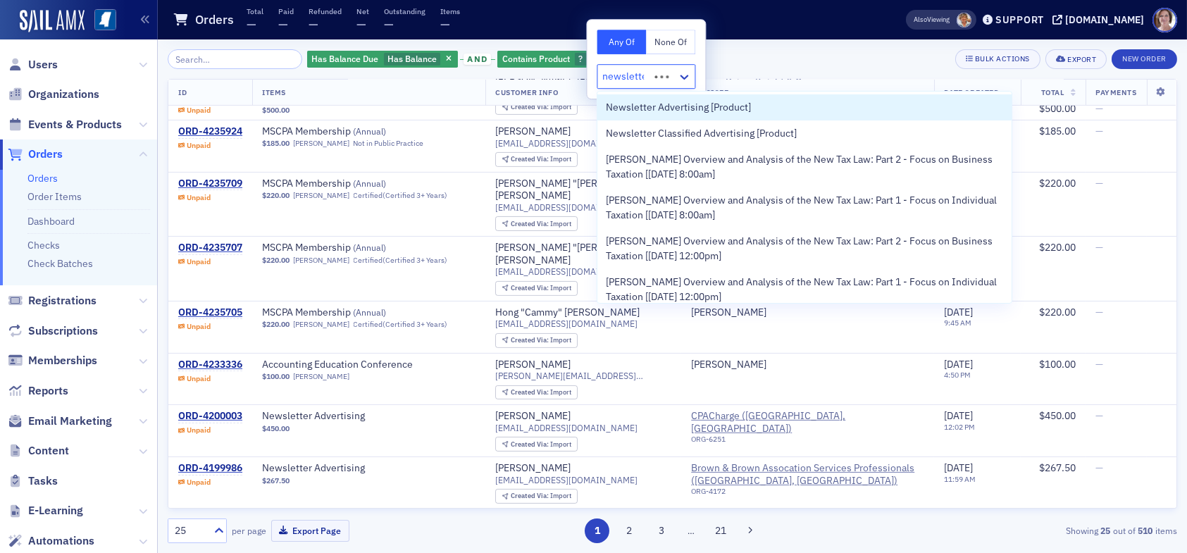
type input "newsletter"
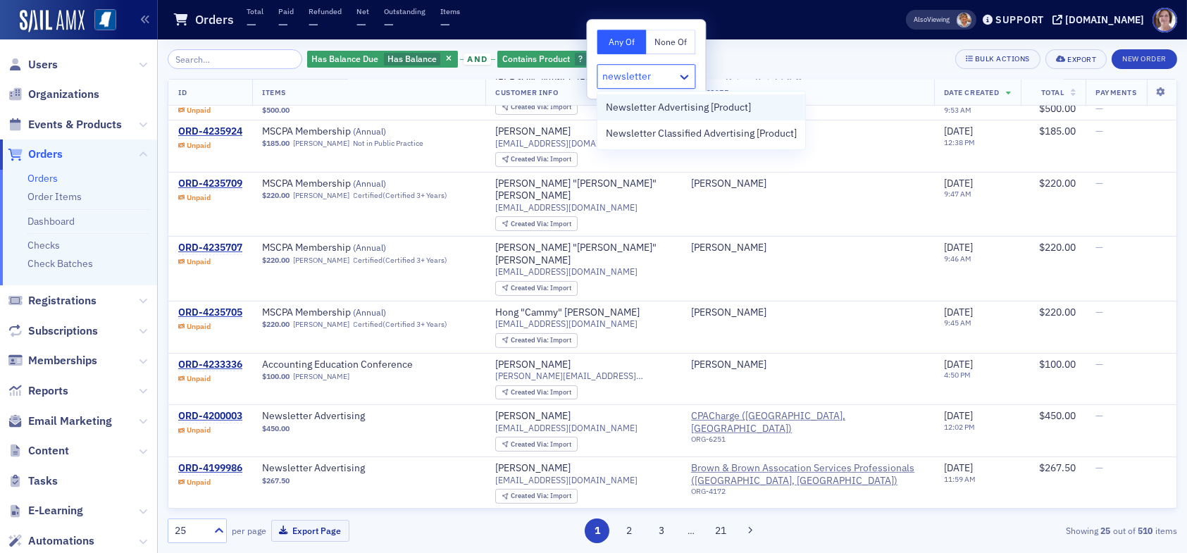
click at [659, 111] on span "Newsletter Advertising [Product]" at bounding box center [678, 107] width 145 height 15
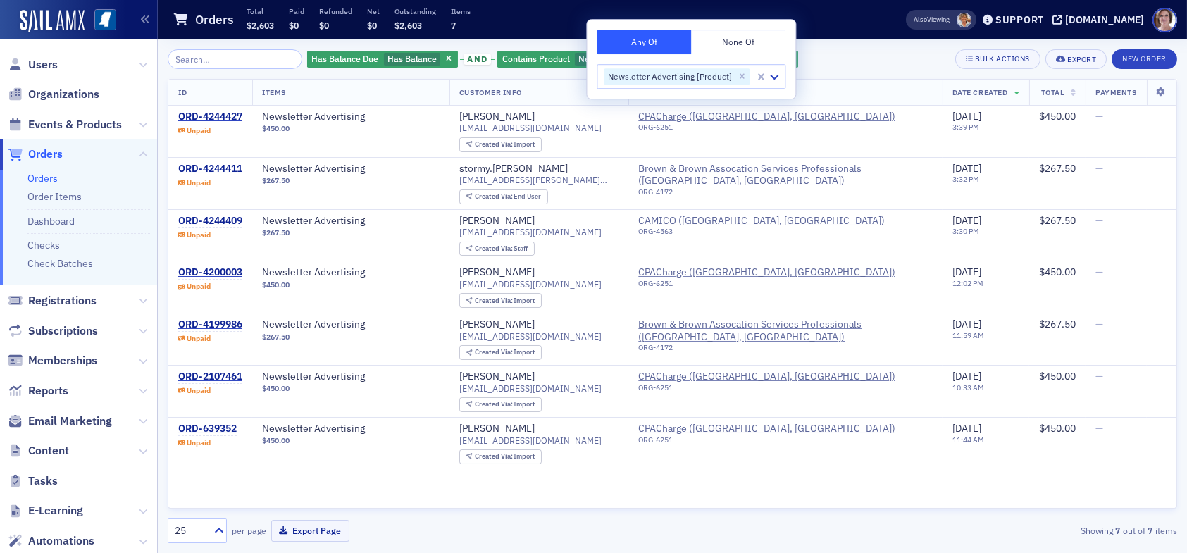
click at [776, 483] on div "ID Items Customer Info Invoicee Date Created Total Payments ORD-4244427 Unpaid …" at bounding box center [672, 294] width 1009 height 430
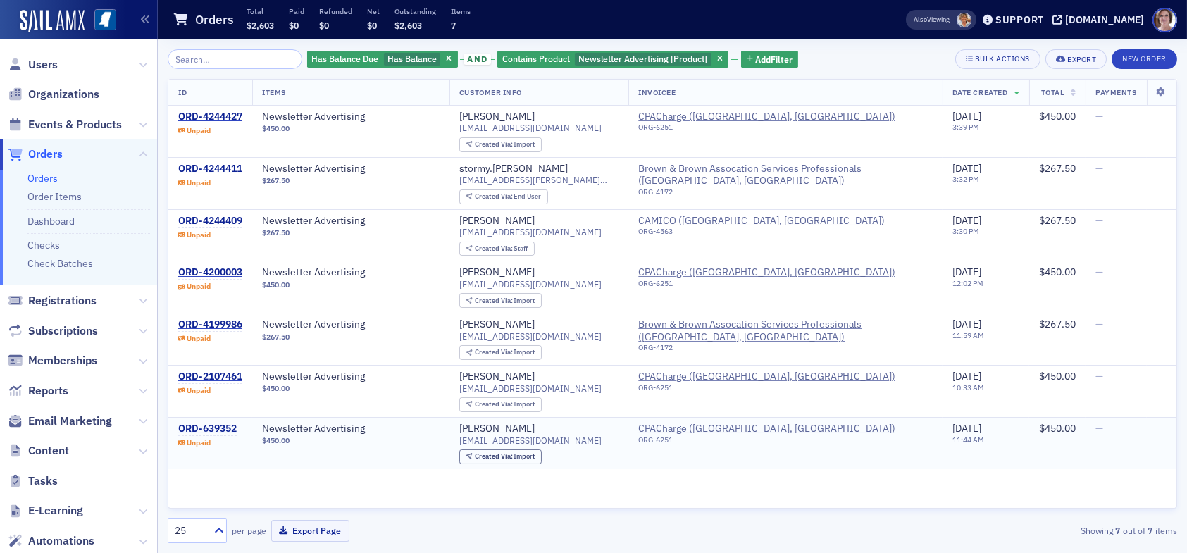
click at [204, 427] on div "ORD-639352" at bounding box center [207, 429] width 58 height 13
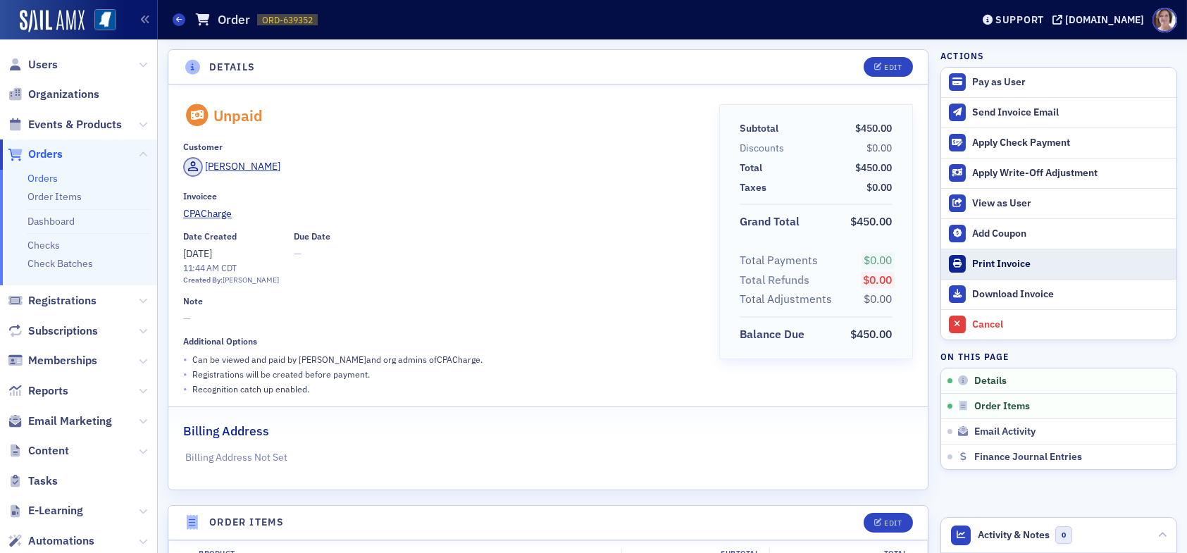
click at [991, 264] on div "Print Invoice" at bounding box center [1070, 264] width 197 height 13
click at [181, 18] on icon at bounding box center [179, 19] width 6 height 6
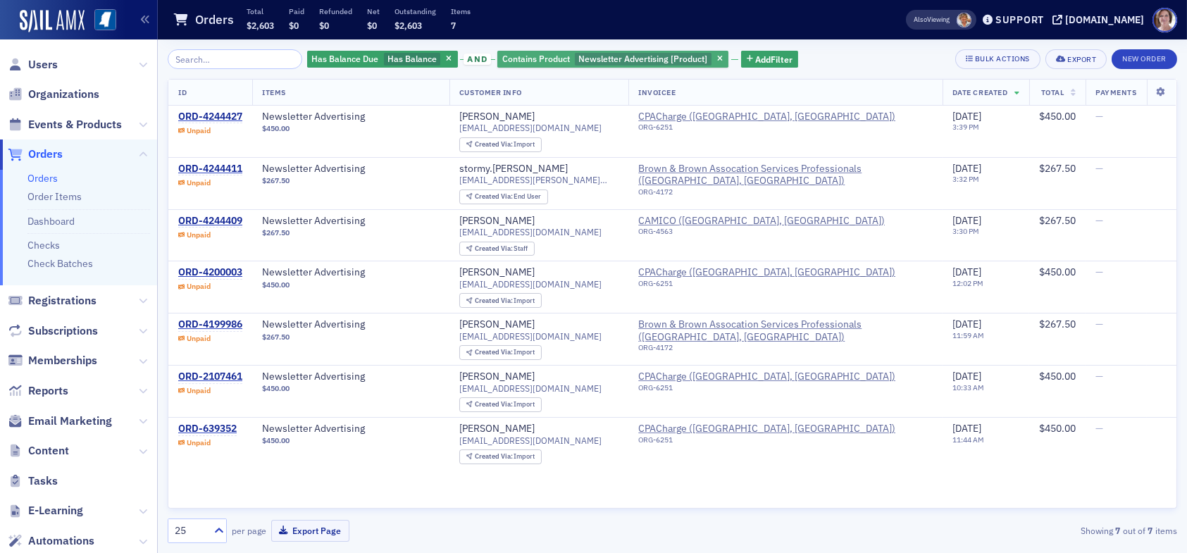
click at [659, 59] on span "Newsletter Advertising [Product]" at bounding box center [642, 58] width 129 height 11
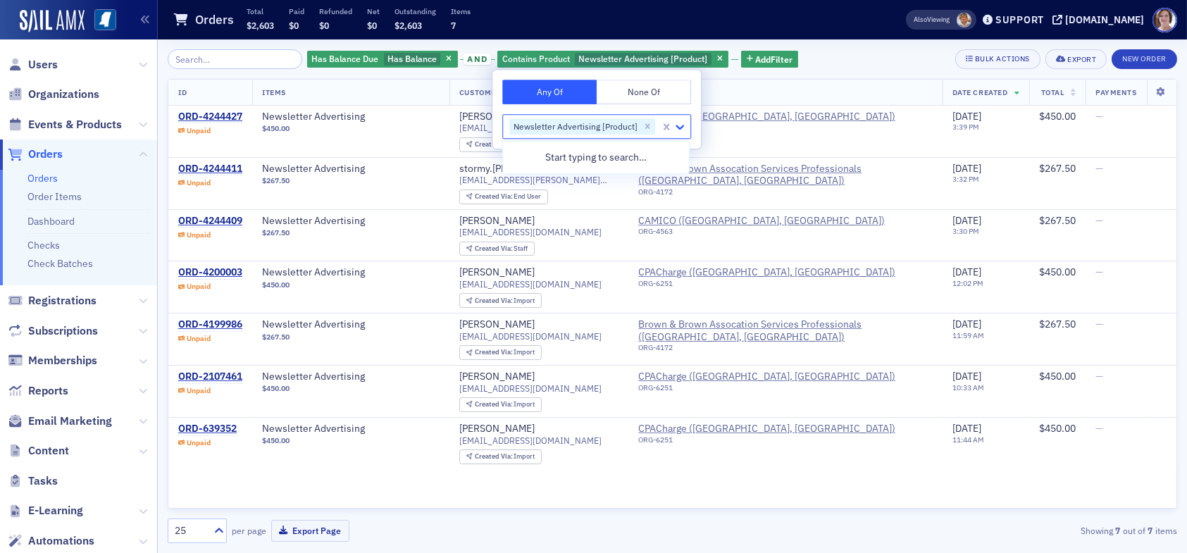
click at [676, 131] on icon at bounding box center [680, 127] width 14 height 14
click at [604, 127] on div "Newsletter Advertising [Product]" at bounding box center [574, 126] width 130 height 17
click at [755, 58] on span "Add Filter" at bounding box center [773, 59] width 37 height 13
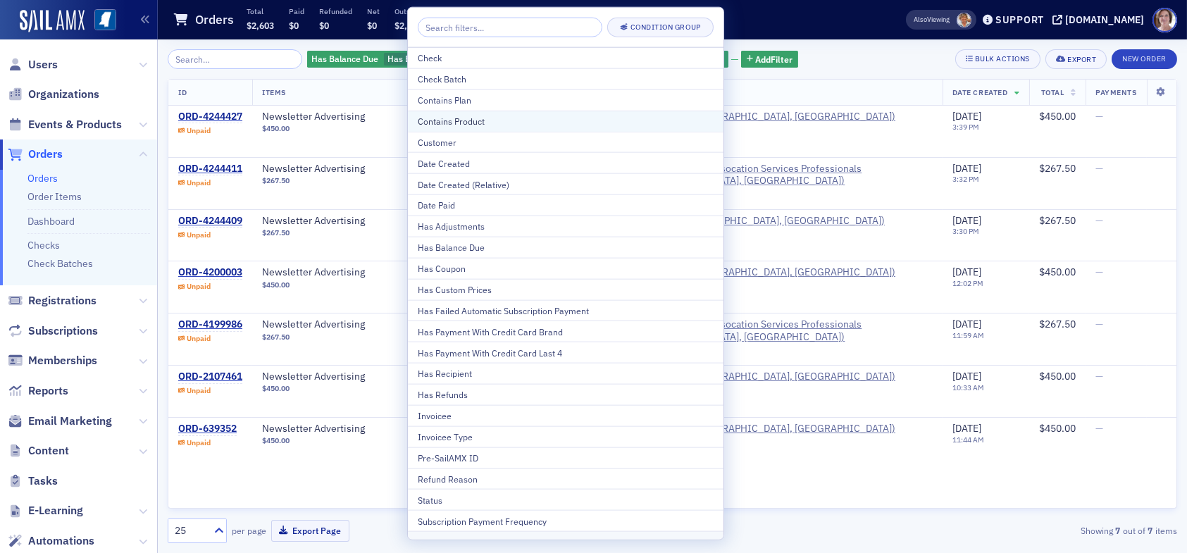
click at [502, 120] on div "Contains Product" at bounding box center [566, 121] width 296 height 13
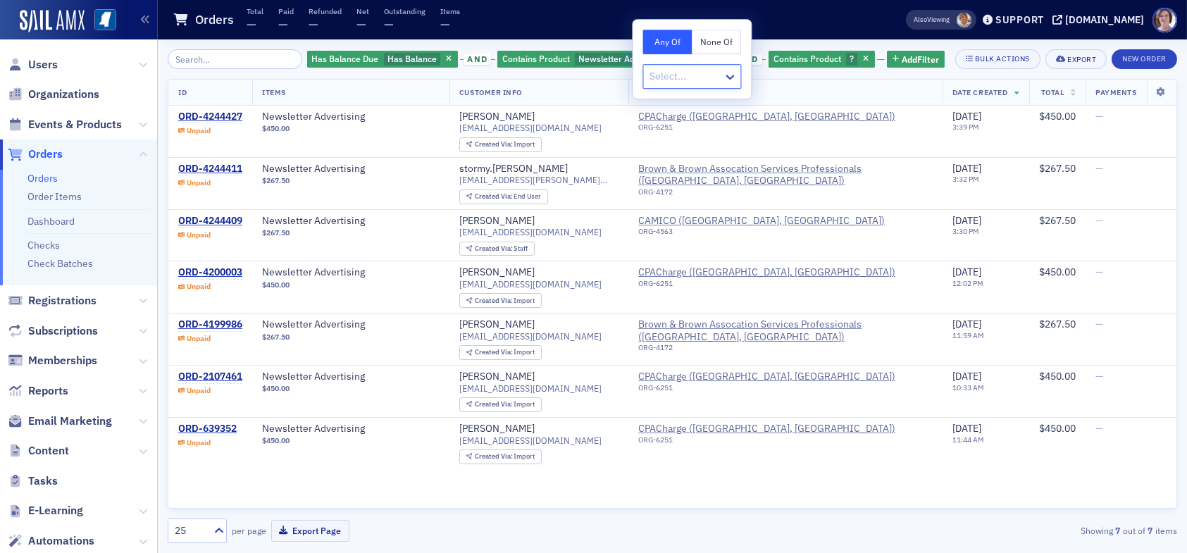
click at [679, 76] on div at bounding box center [684, 77] width 73 height 18
type input "newslet"
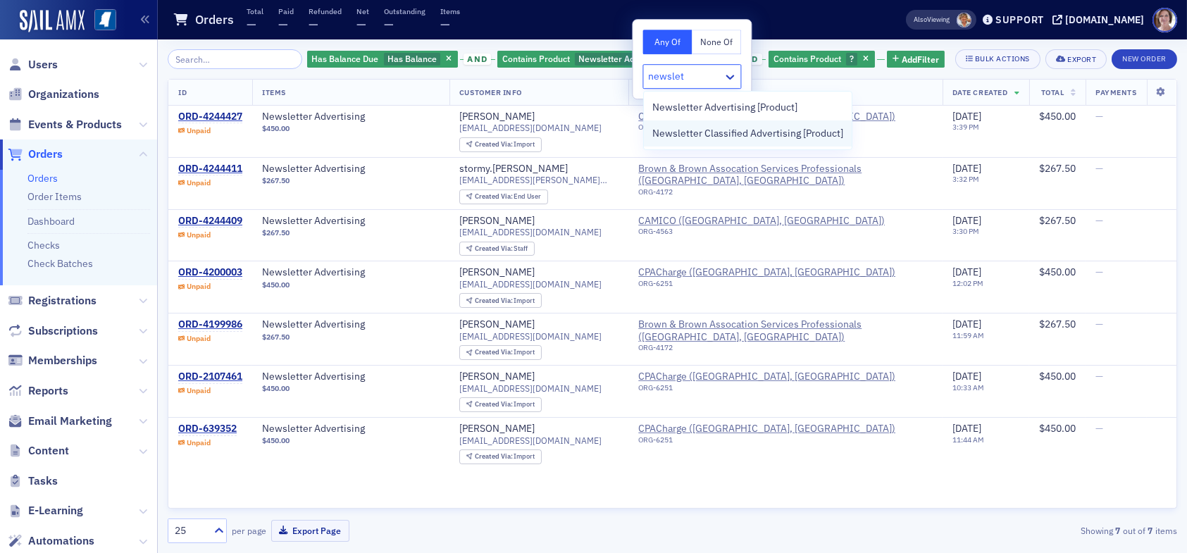
click at [707, 132] on span "Newsletter Classified Advertising [Product]" at bounding box center [747, 133] width 191 height 15
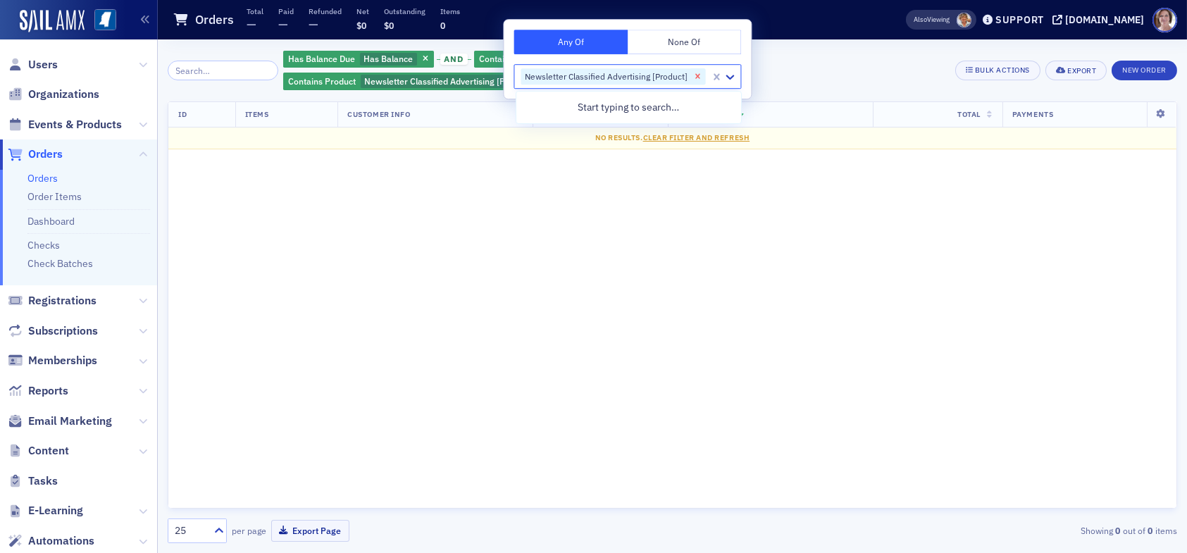
click at [697, 78] on icon "Remove Newsletter Classified Advertising [Product]" at bounding box center [697, 77] width 10 height 10
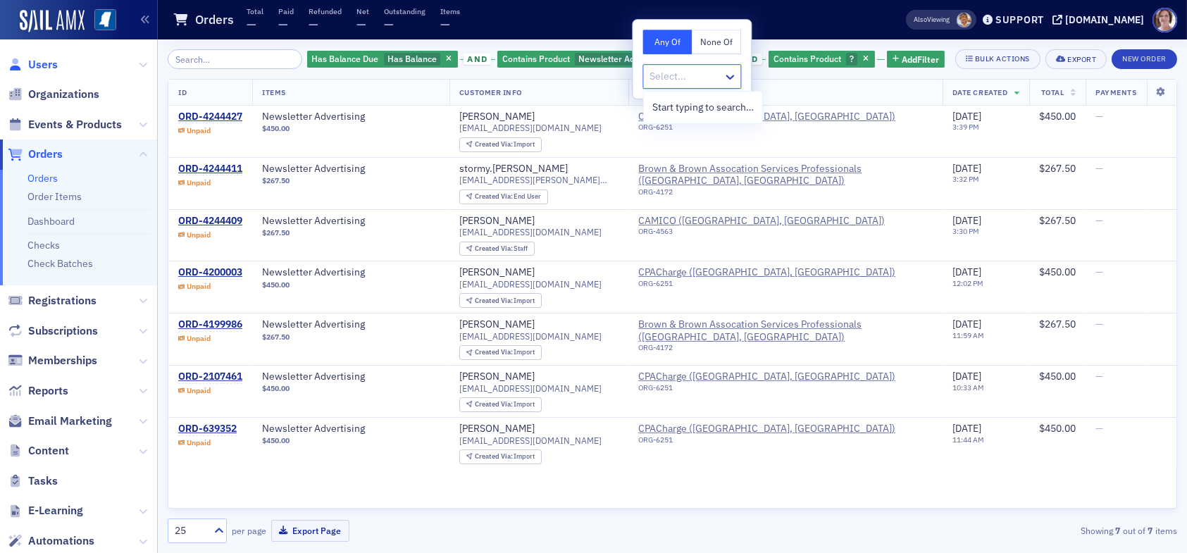
click at [39, 66] on span "Users" at bounding box center [43, 64] width 30 height 15
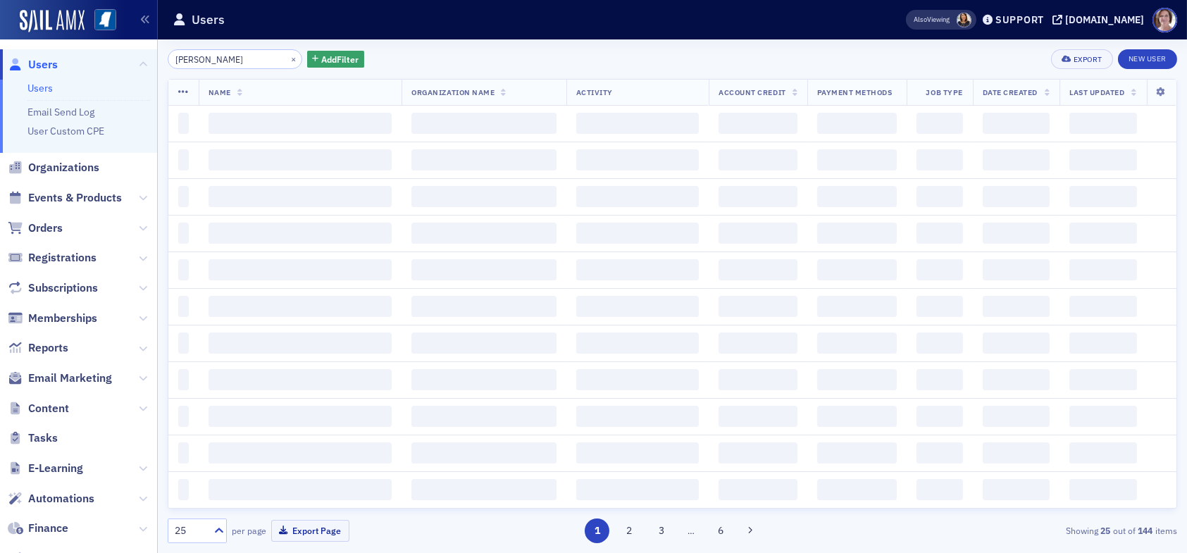
type input "chris turnipsee"
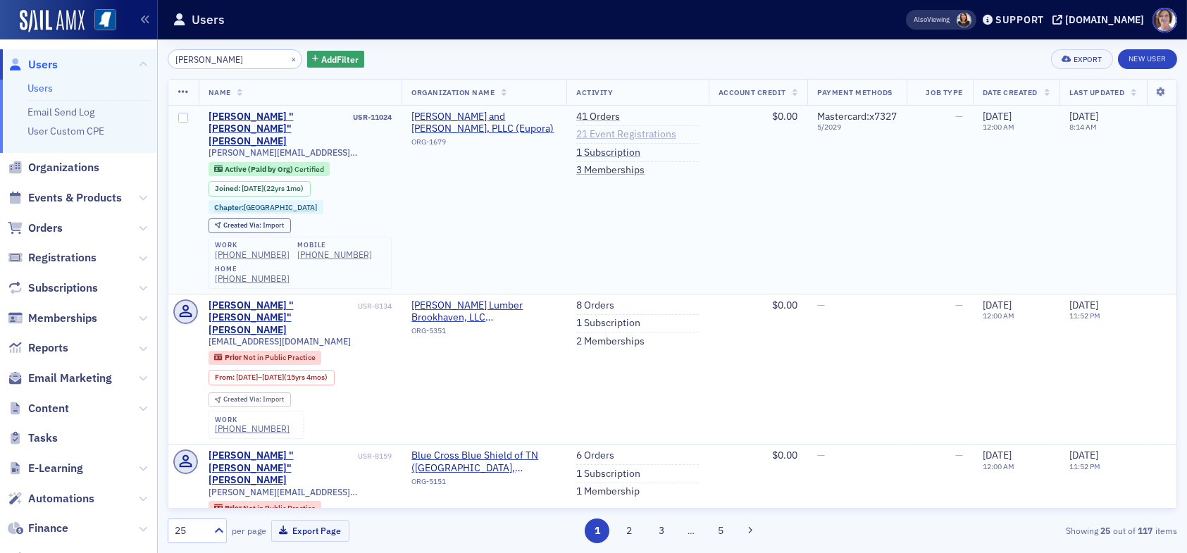
click at [613, 133] on link "21 Event Registrations" at bounding box center [626, 134] width 100 height 13
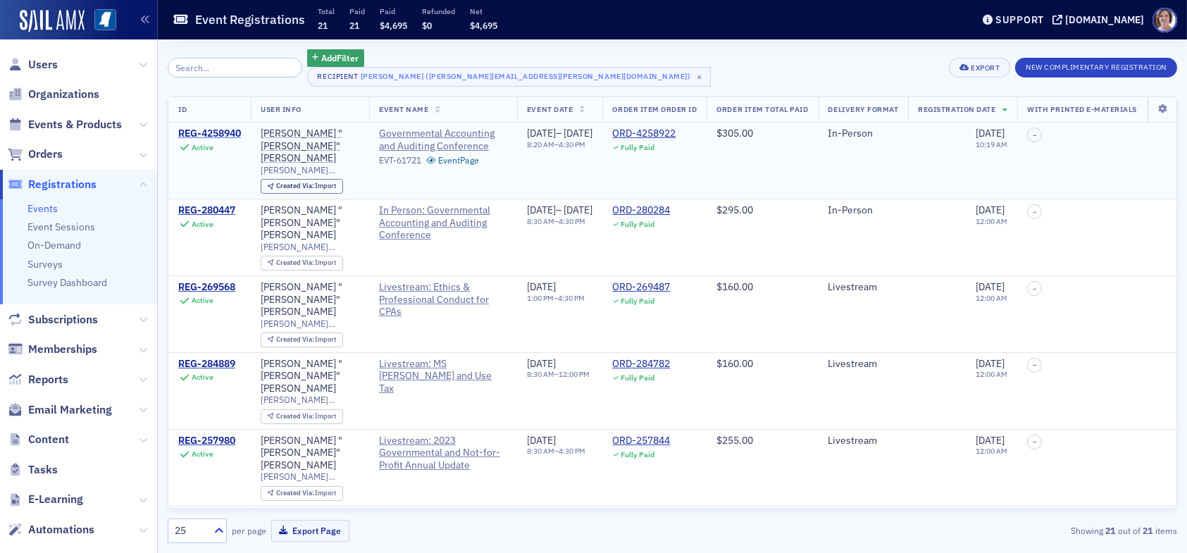
click at [223, 137] on div "REG-4258940" at bounding box center [209, 134] width 63 height 13
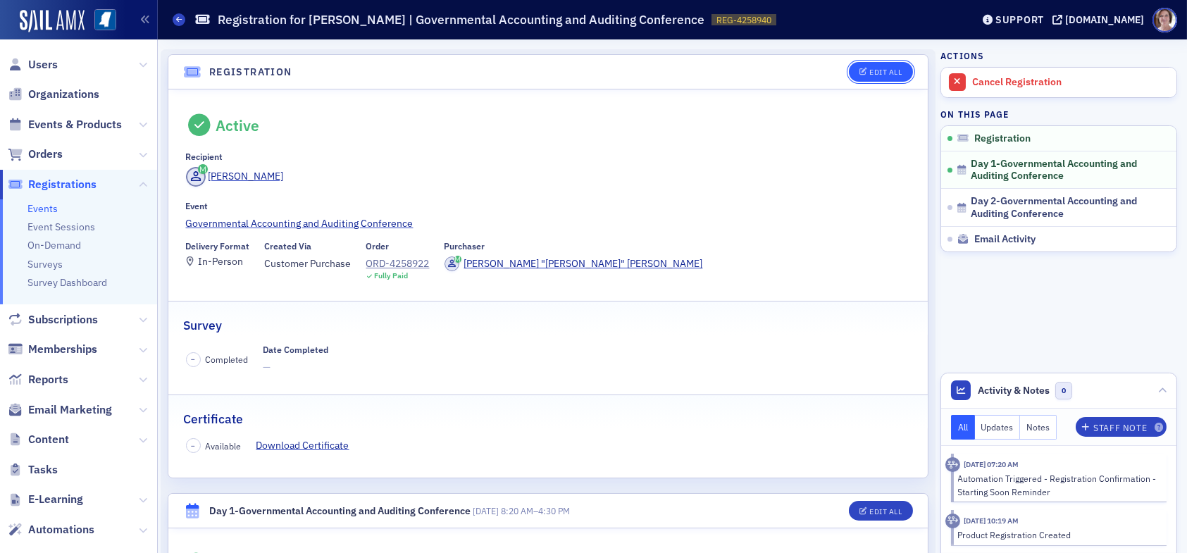
click at [879, 70] on div "Edit All" at bounding box center [885, 72] width 32 height 8
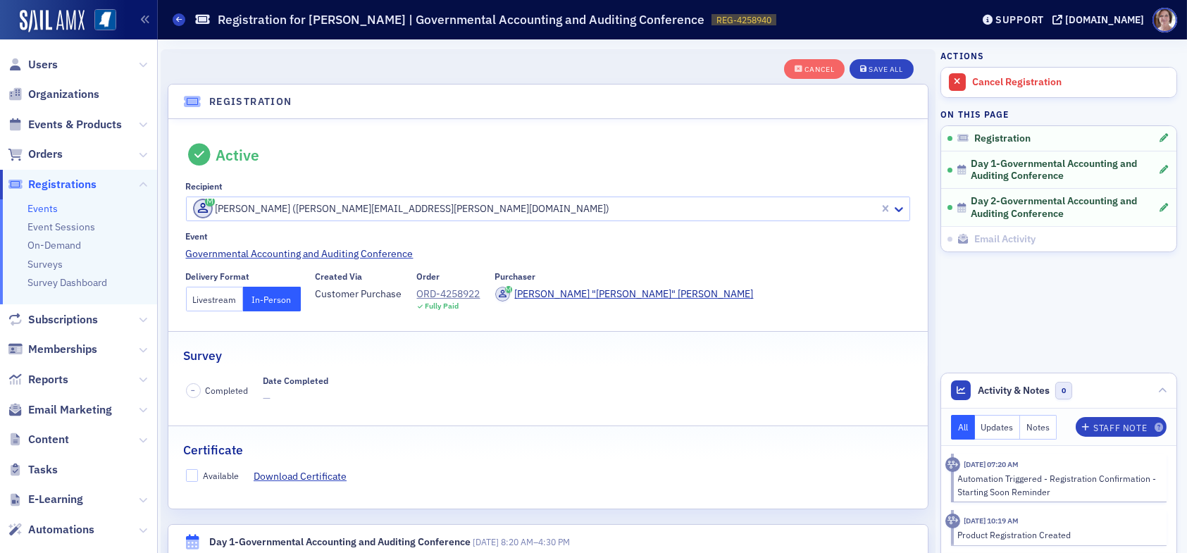
scroll to position [37, 0]
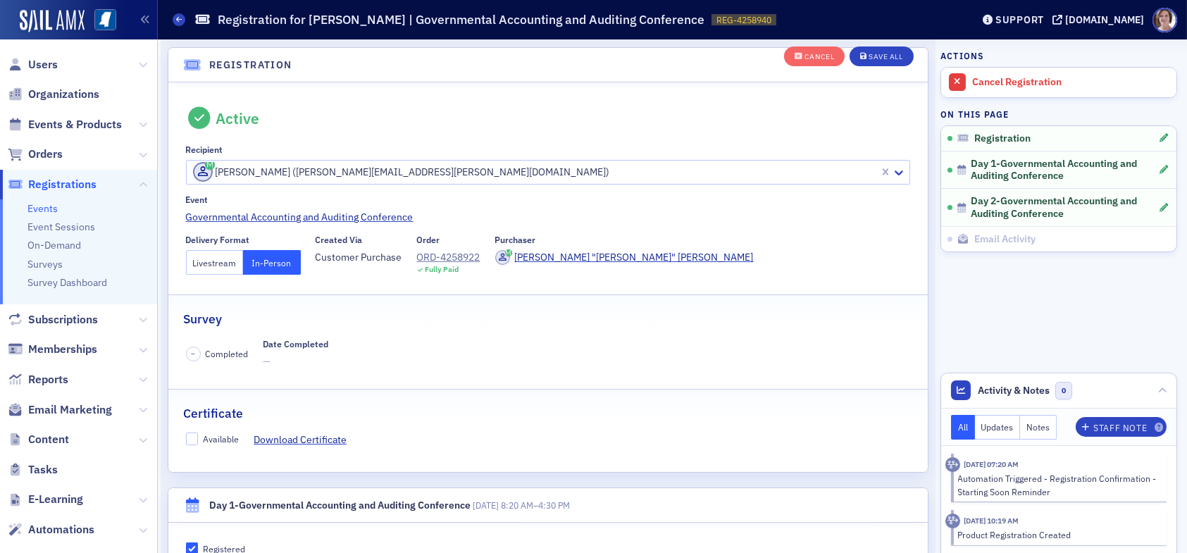
click at [224, 266] on button "Livestream" at bounding box center [215, 262] width 58 height 25
click at [880, 58] on div "Save All" at bounding box center [886, 58] width 34 height 8
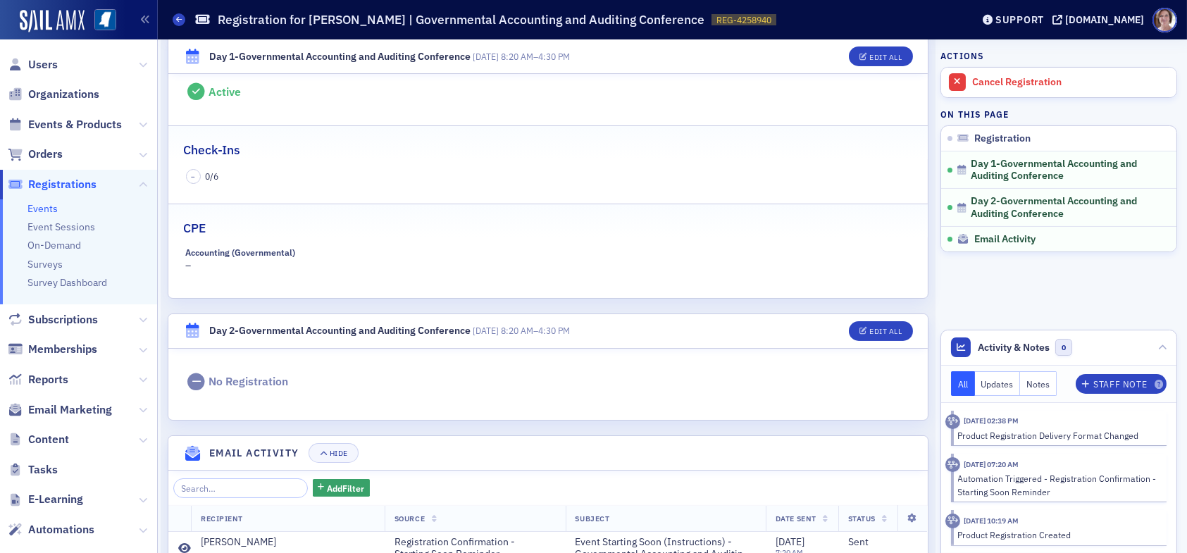
scroll to position [631, 0]
